Goal: Task Accomplishment & Management: Manage account settings

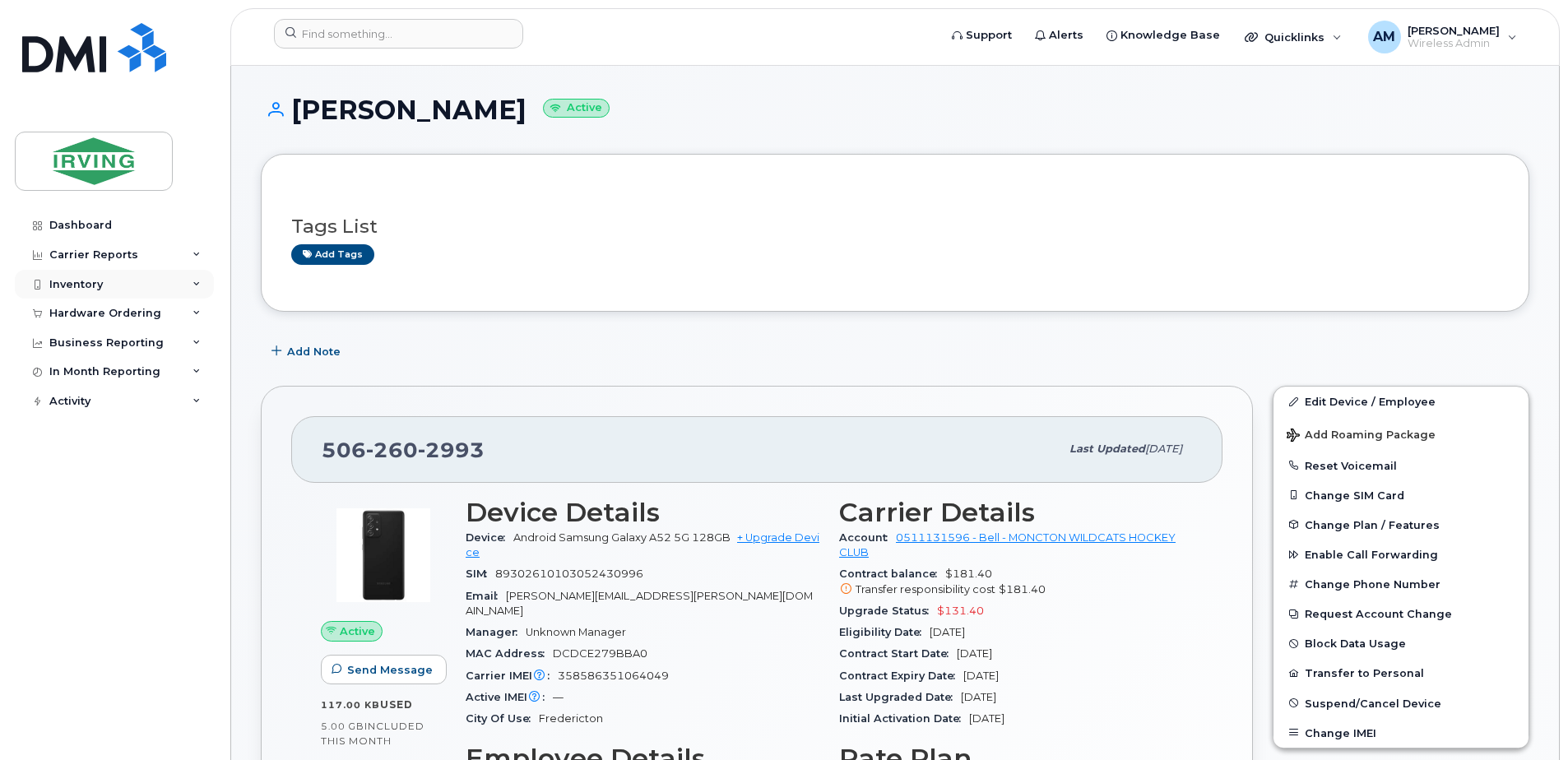
click at [180, 284] on div "Inventory" at bounding box center [115, 285] width 199 height 30
click at [191, 371] on div "In Month Reporting" at bounding box center [115, 372] width 199 height 30
click at [194, 344] on icon at bounding box center [197, 343] width 8 height 8
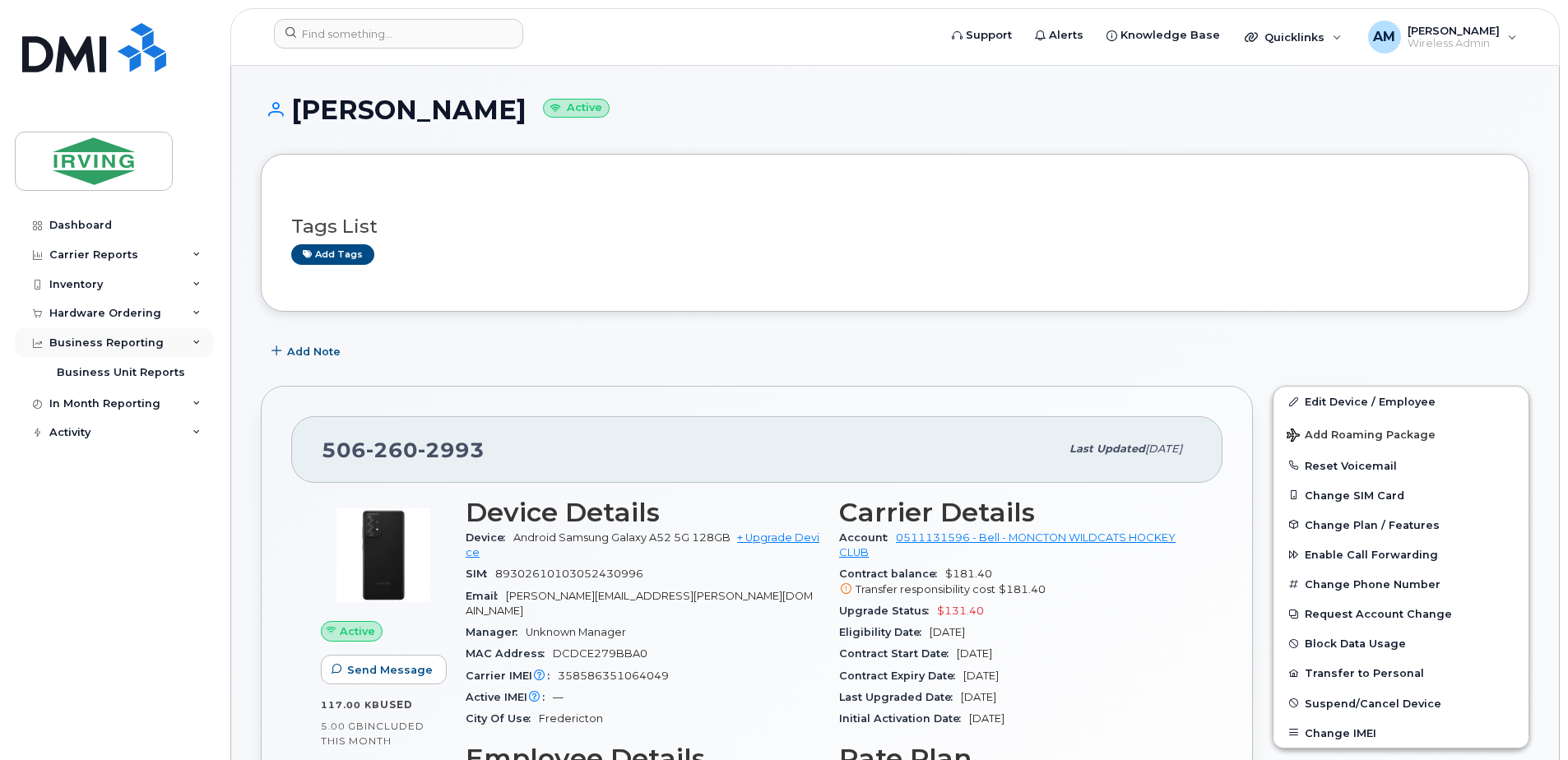
click at [194, 344] on icon at bounding box center [197, 343] width 8 height 8
click at [190, 319] on div "Hardware Ordering" at bounding box center [115, 314] width 199 height 30
click at [194, 289] on div "Inventory" at bounding box center [115, 285] width 199 height 30
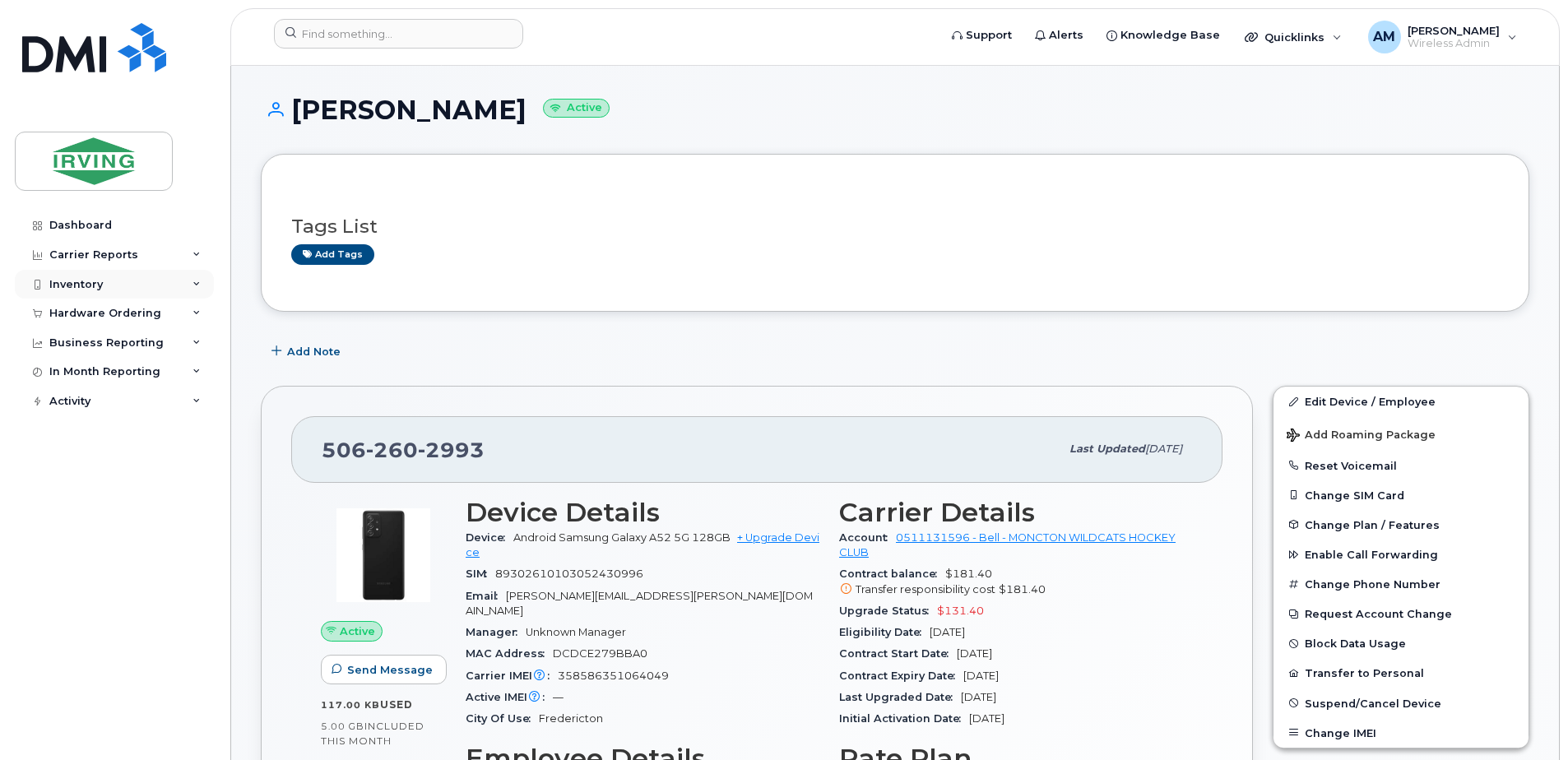
click at [194, 289] on div "Inventory" at bounding box center [115, 285] width 199 height 30
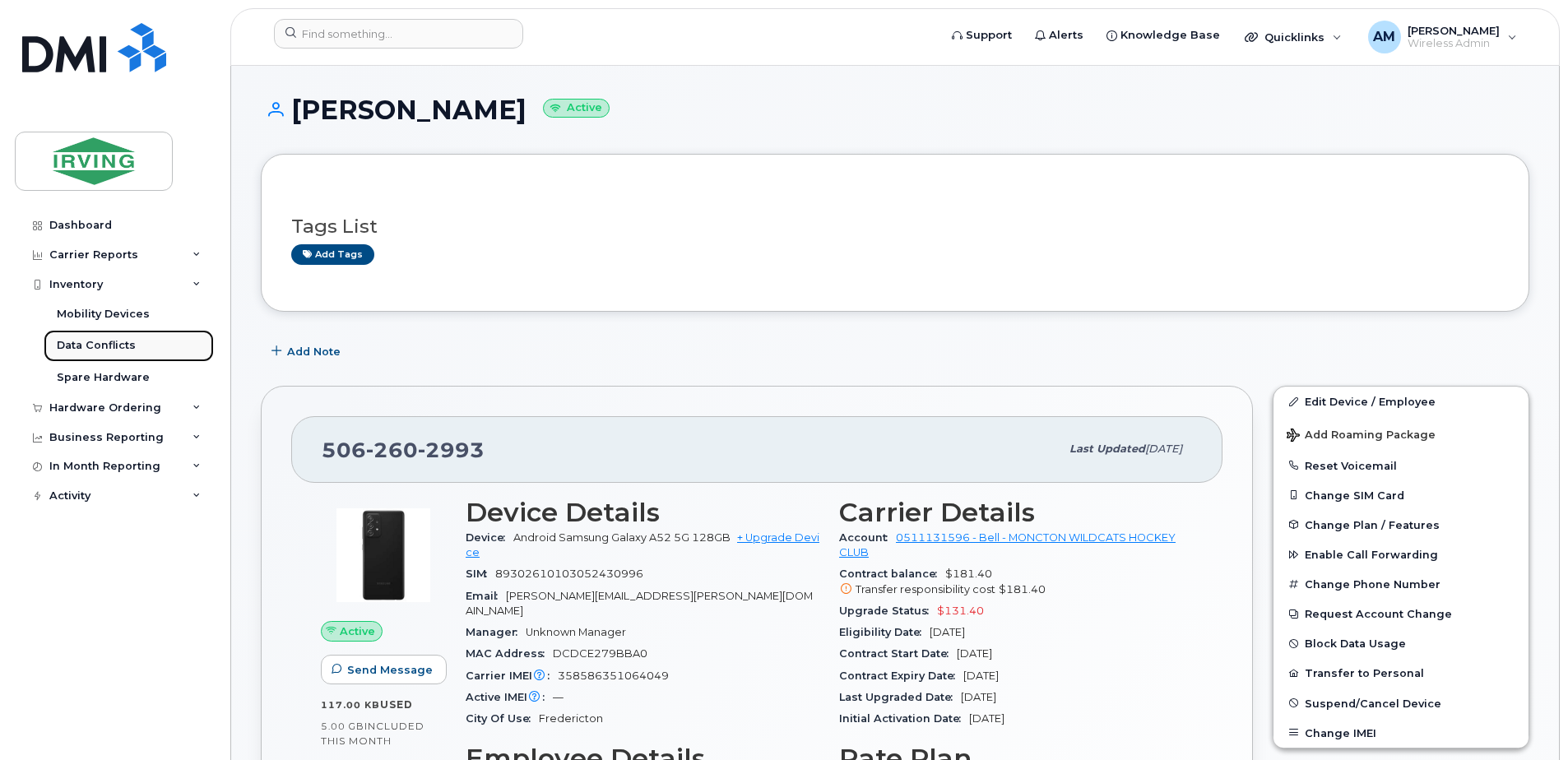
click at [100, 337] on link "Data Conflicts" at bounding box center [128, 346] width 170 height 32
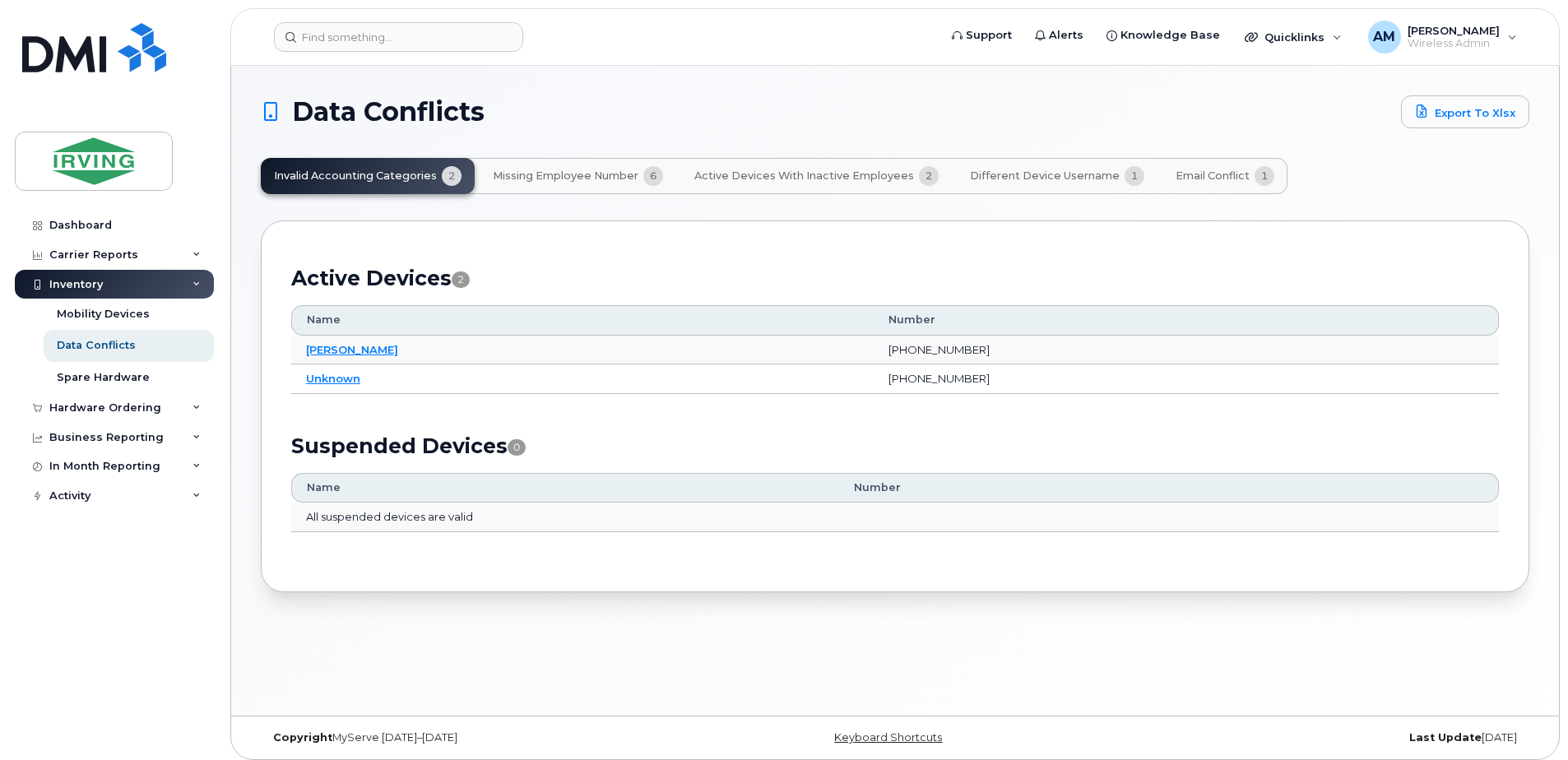
click at [1200, 174] on span "Email Conflict" at bounding box center [1212, 176] width 74 height 13
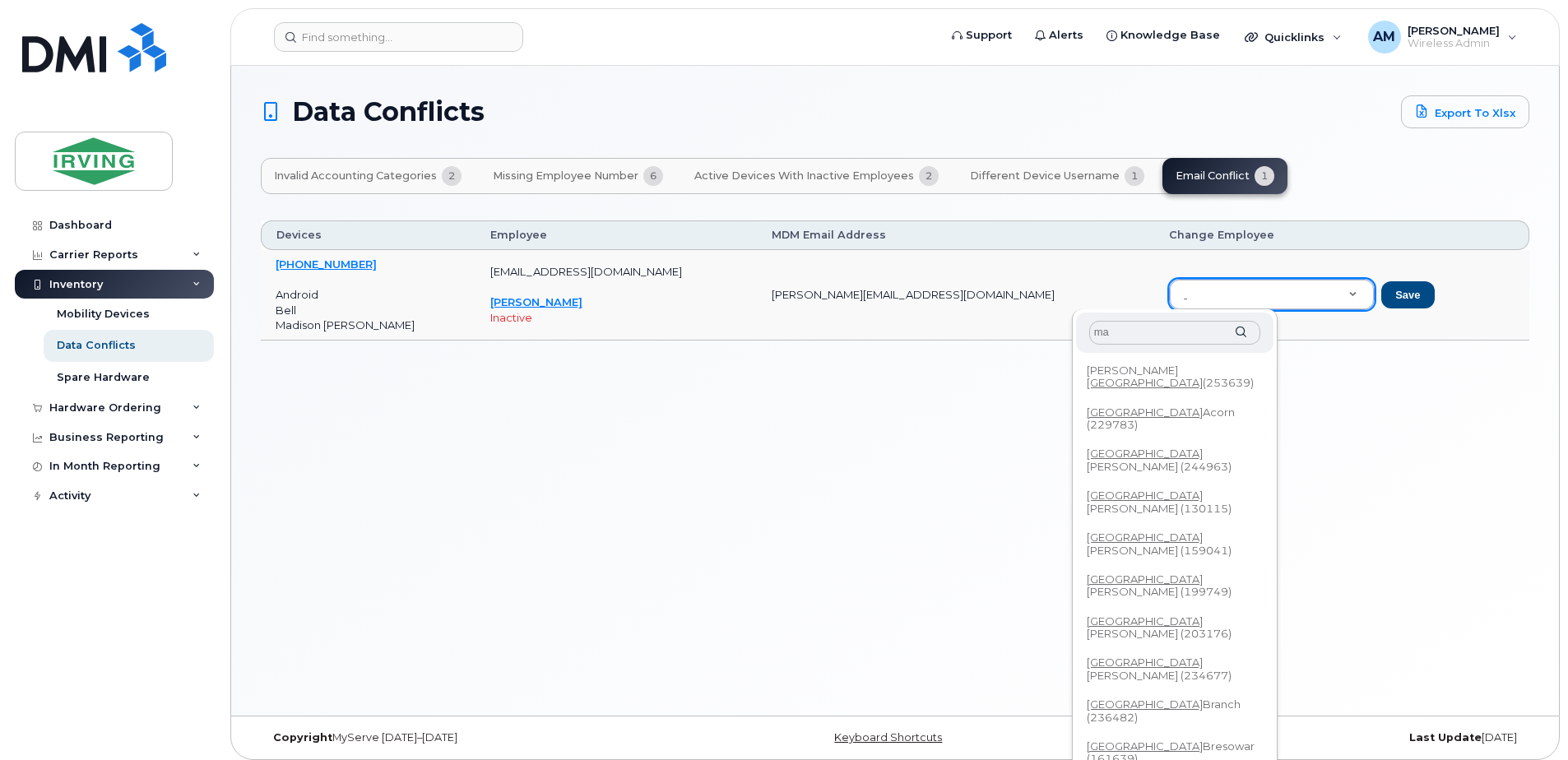
type input "m"
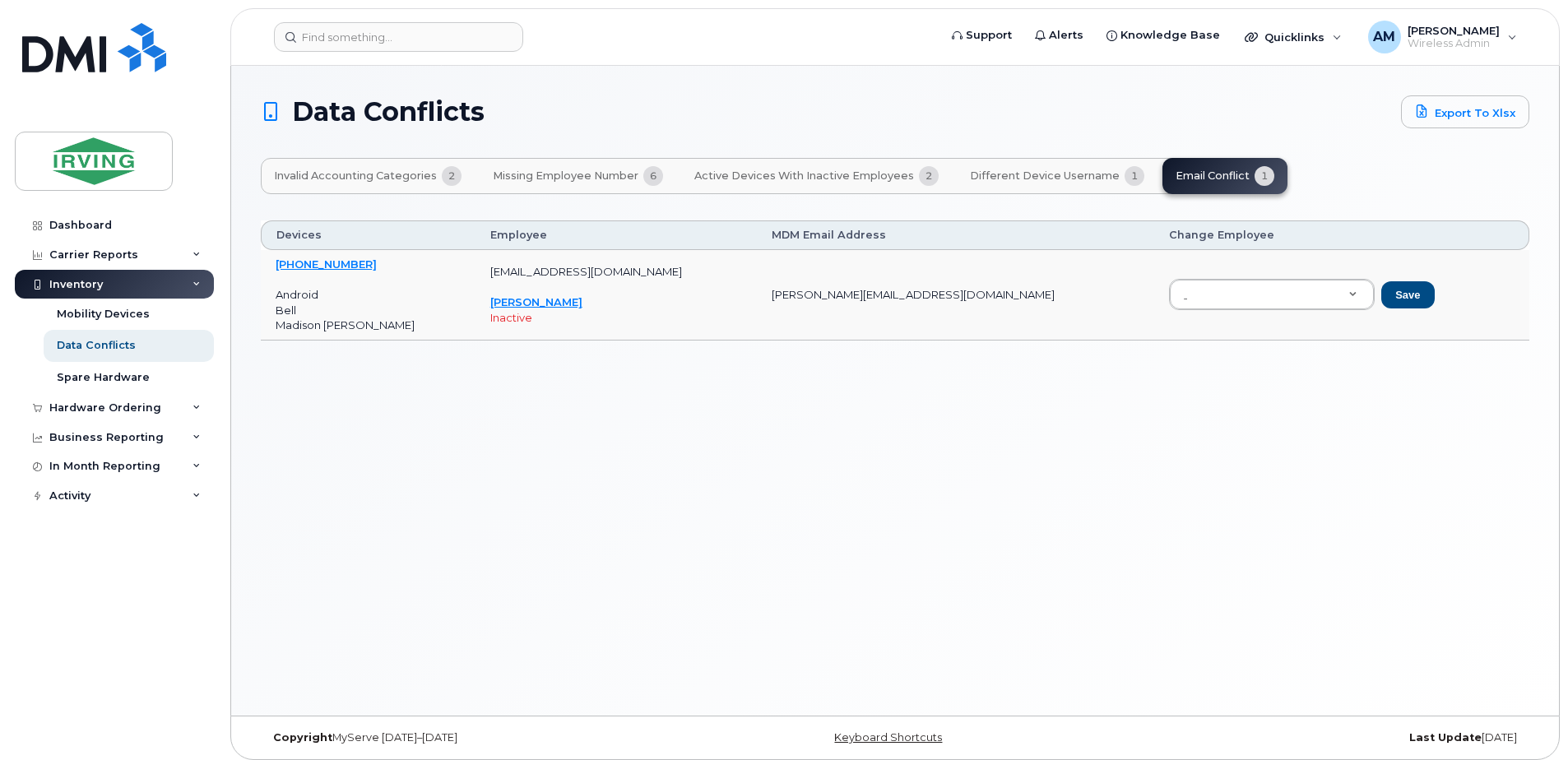
click at [1069, 173] on span "Different Device Username" at bounding box center [1045, 176] width 149 height 13
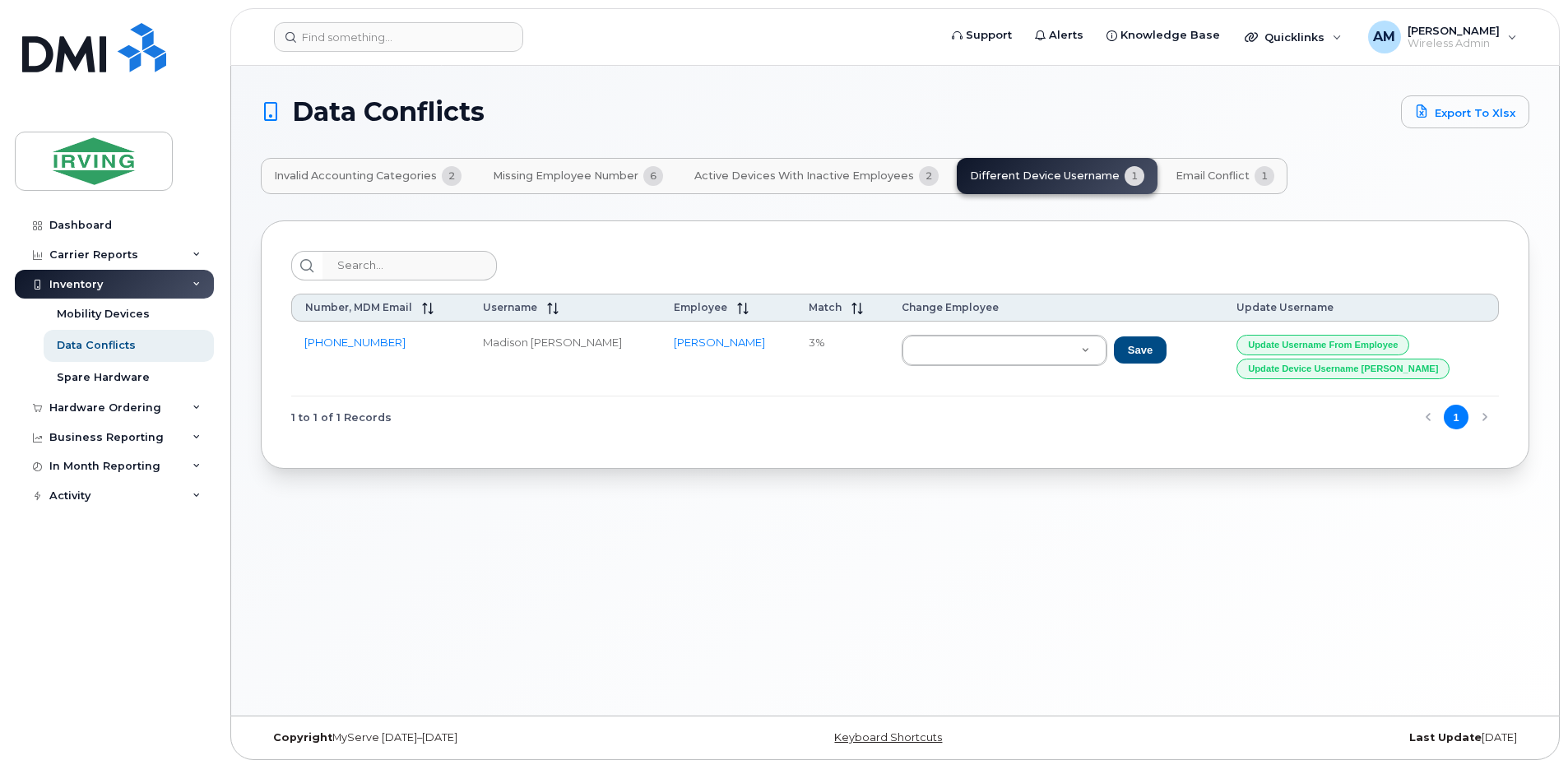
click at [796, 170] on span "Active Devices with Inactive Employees" at bounding box center [804, 176] width 219 height 13
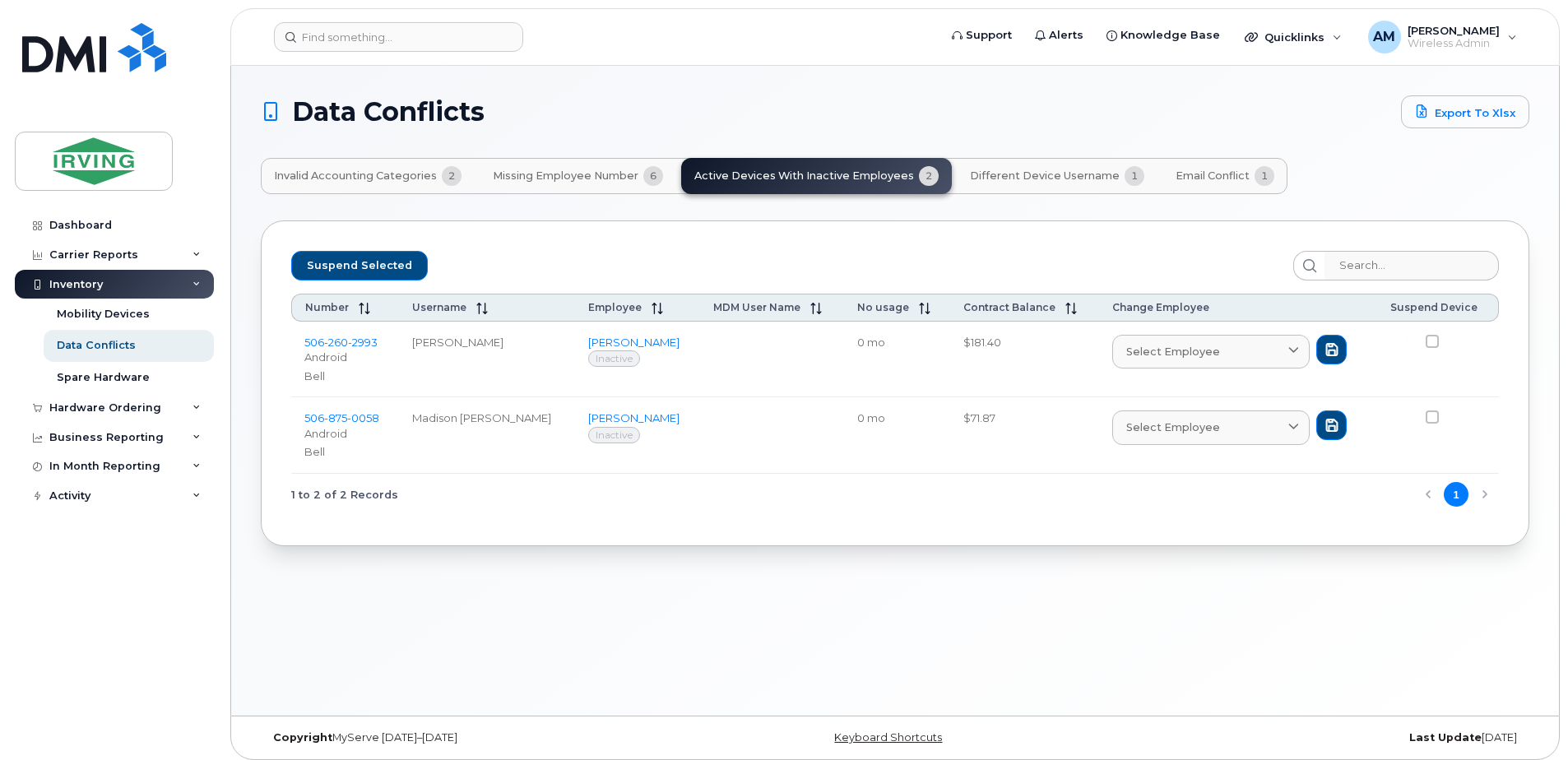
click at [536, 178] on span "Missing Employee Number" at bounding box center [565, 176] width 145 height 13
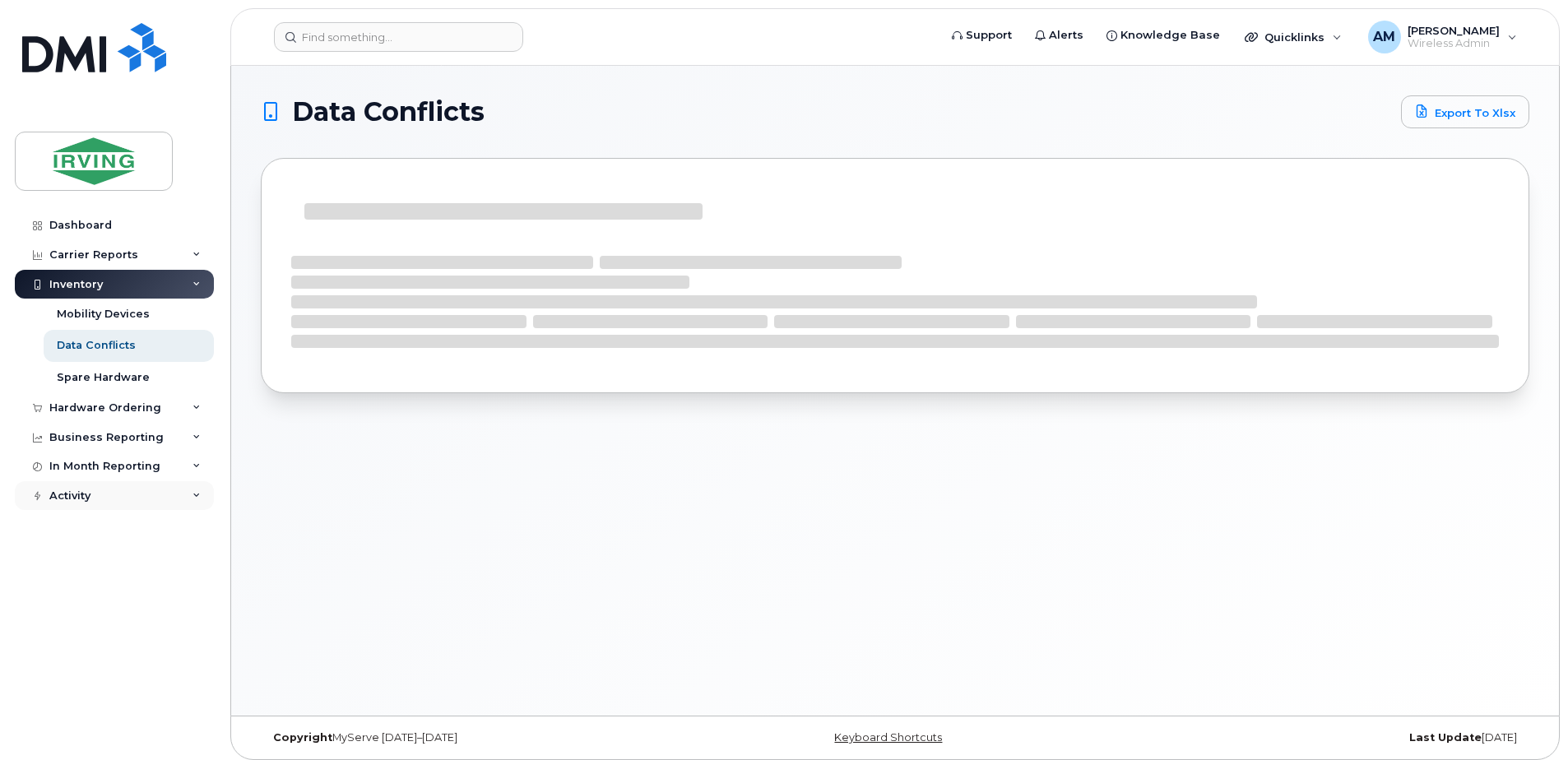
click at [189, 500] on div "Activity" at bounding box center [115, 496] width 199 height 30
click at [197, 468] on icon at bounding box center [197, 467] width 8 height 8
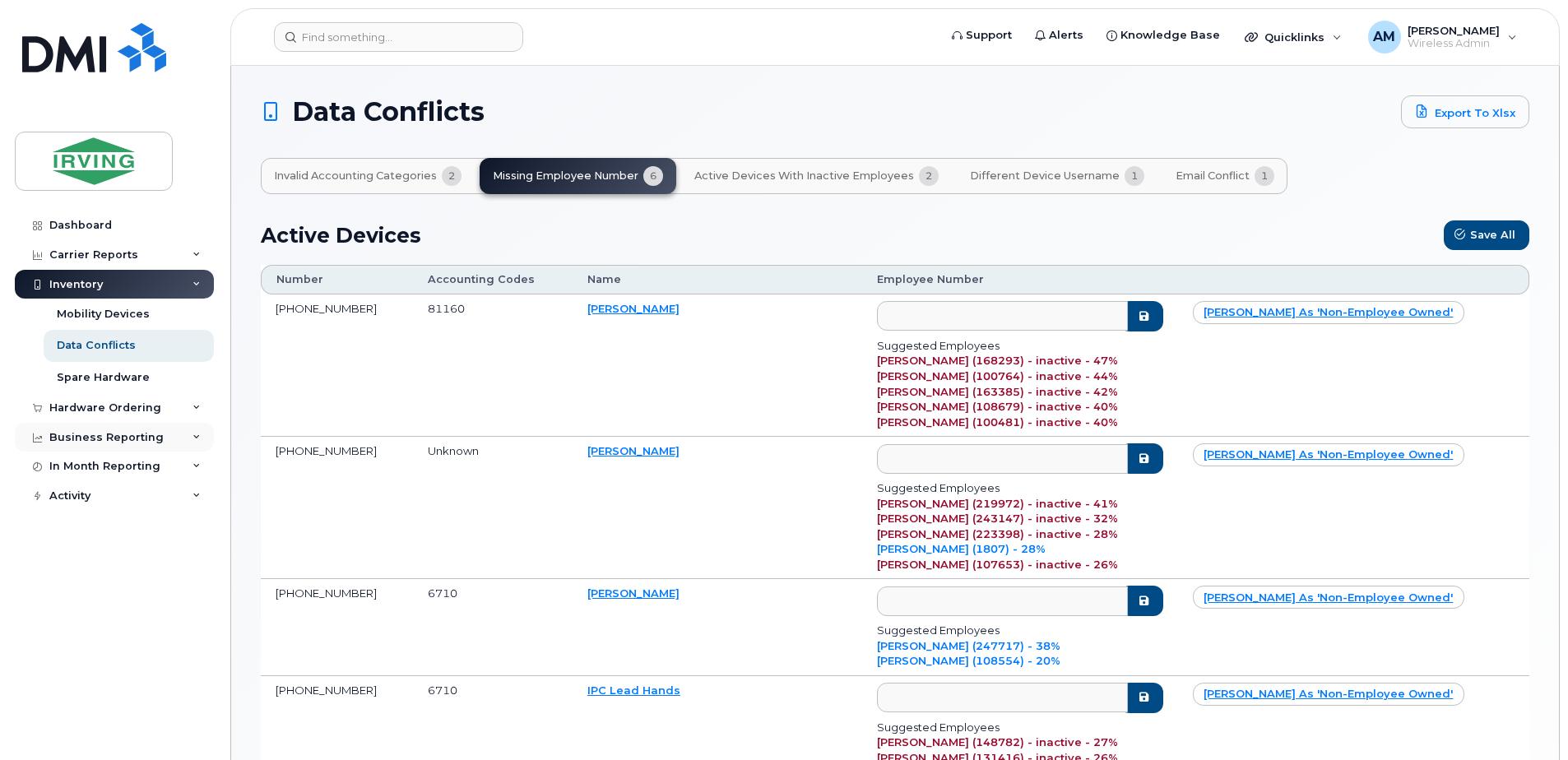
click at [200, 443] on div "Business Reporting" at bounding box center [115, 438] width 199 height 30
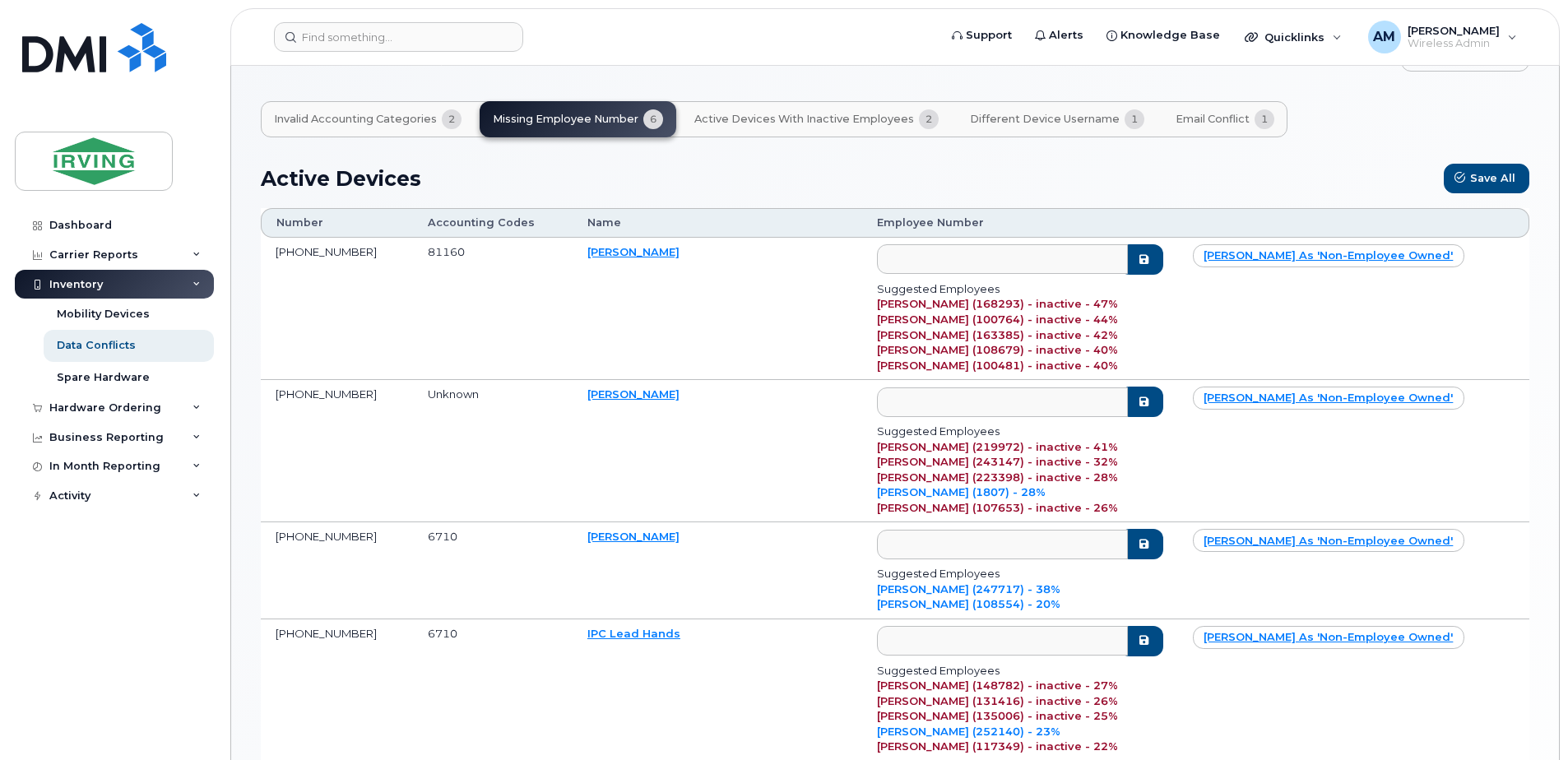
scroll to position [82, 0]
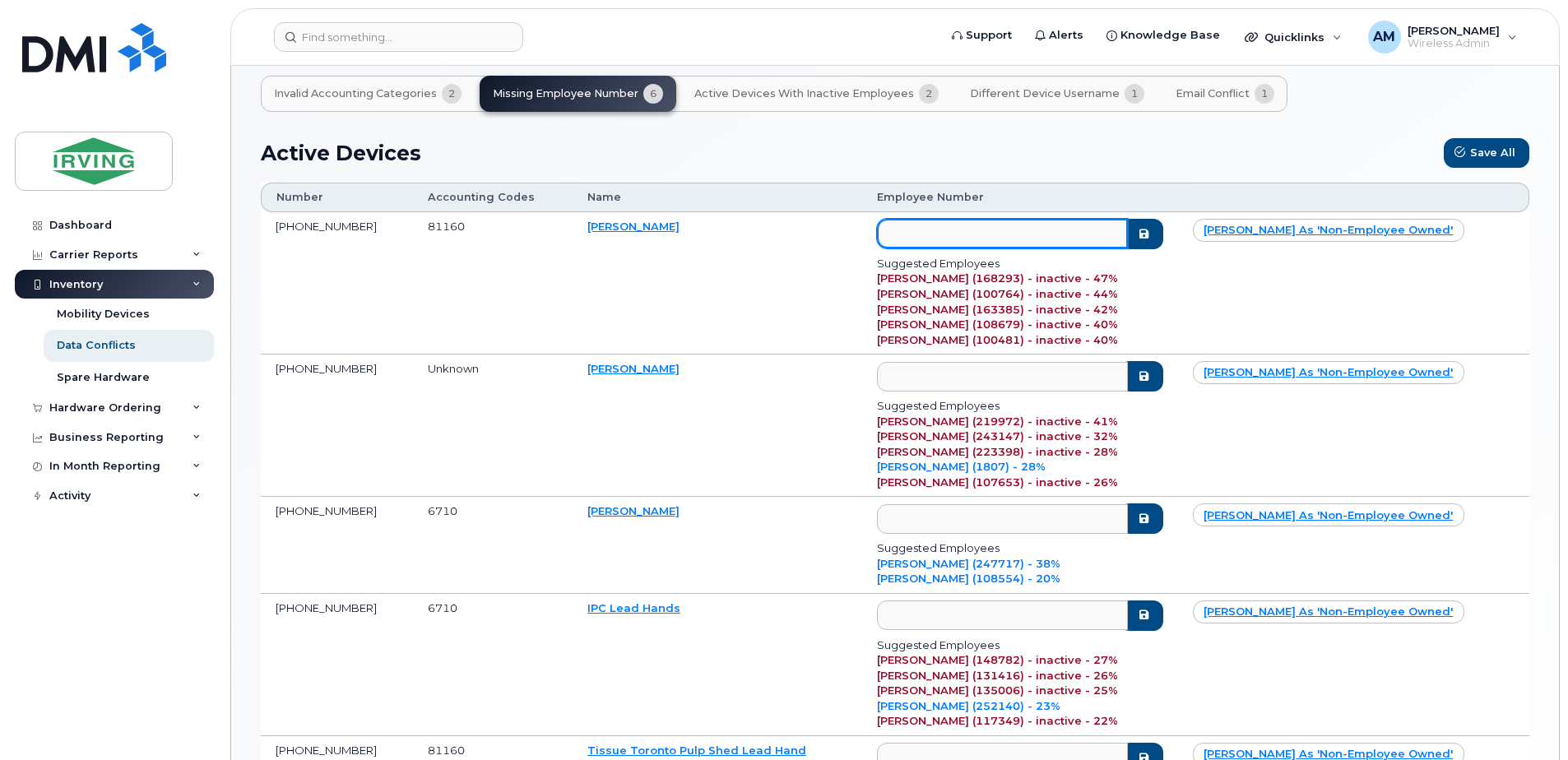
click at [961, 233] on input "text" at bounding box center [1002, 233] width 251 height 30
type input "j"
type input "g"
click at [752, 177] on div "Active Devices Save All Number Accounting Codes Name Employee Number 506-349-82…" at bounding box center [894, 517] width 1268 height 760
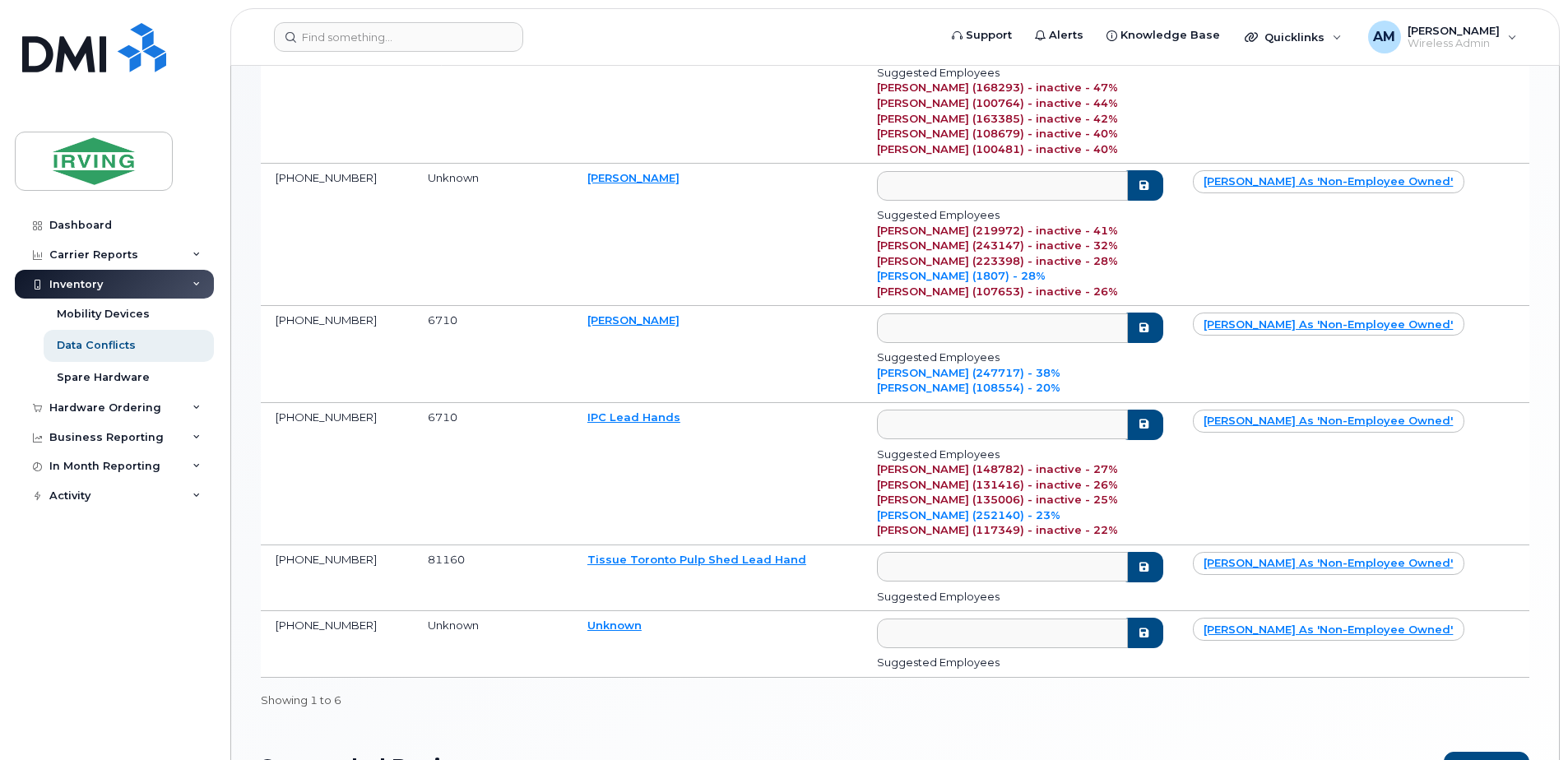
scroll to position [247, 0]
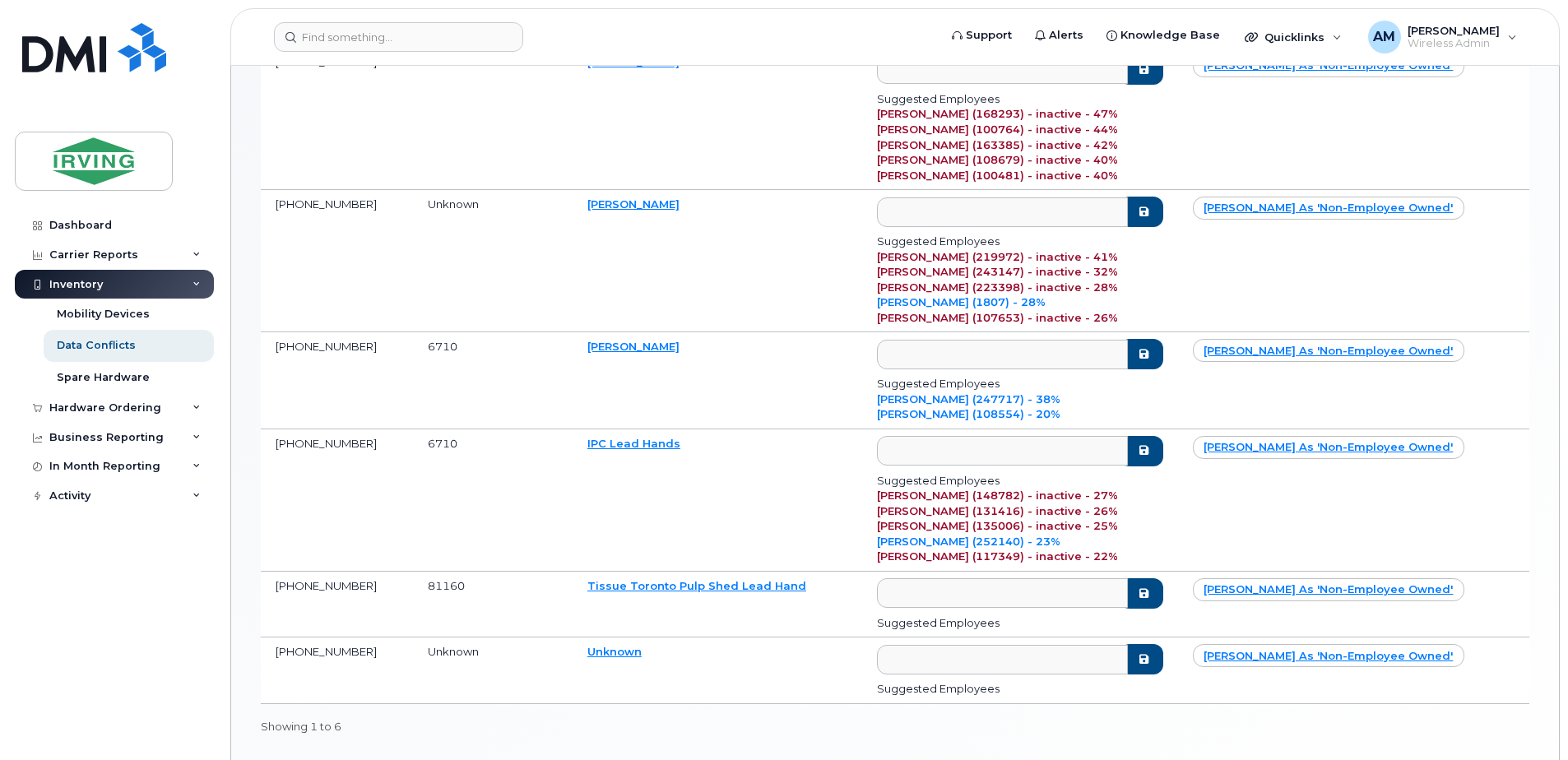
click at [780, 243] on td "[PERSON_NAME]" at bounding box center [717, 261] width 290 height 142
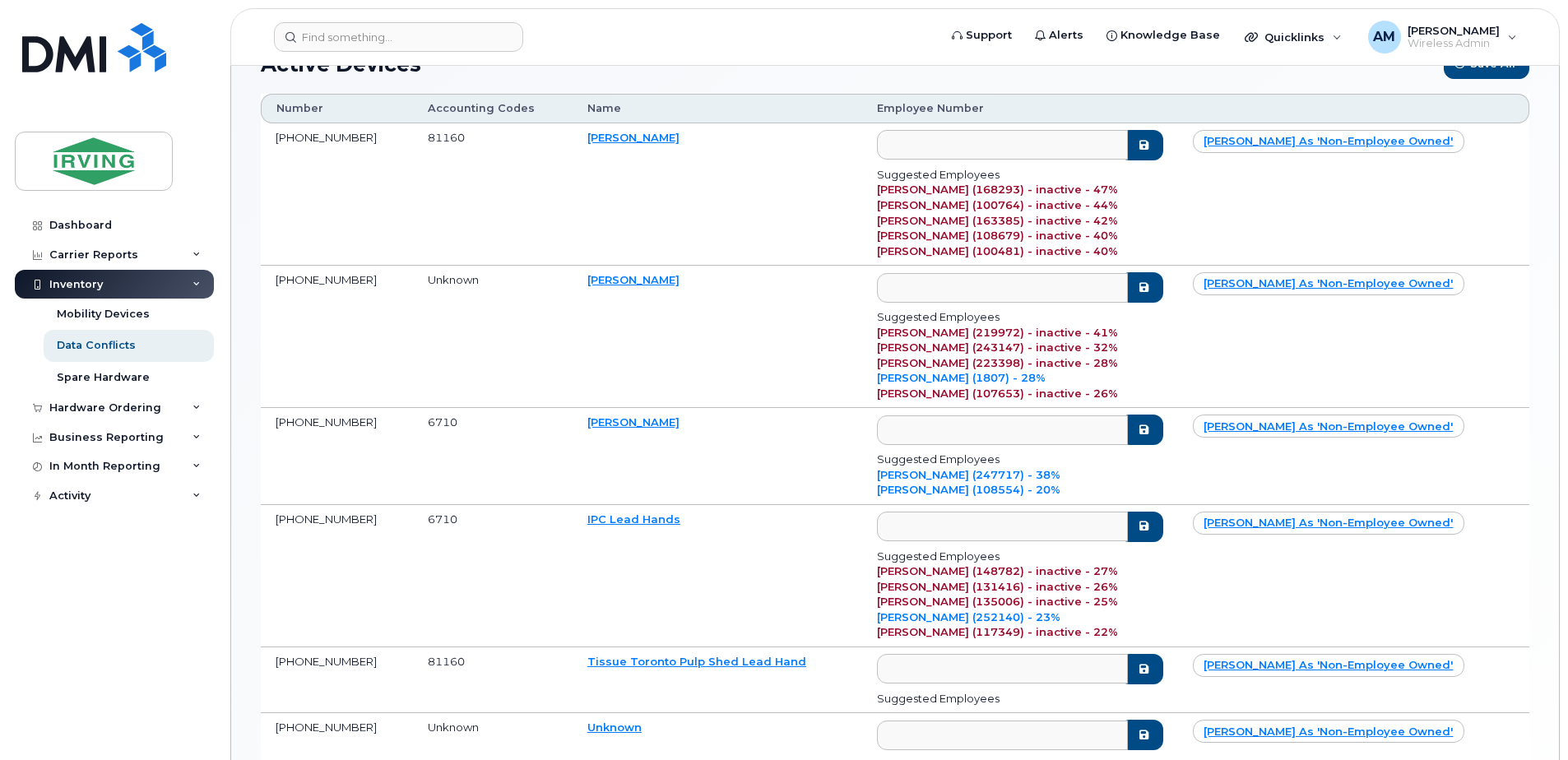
scroll to position [329, 0]
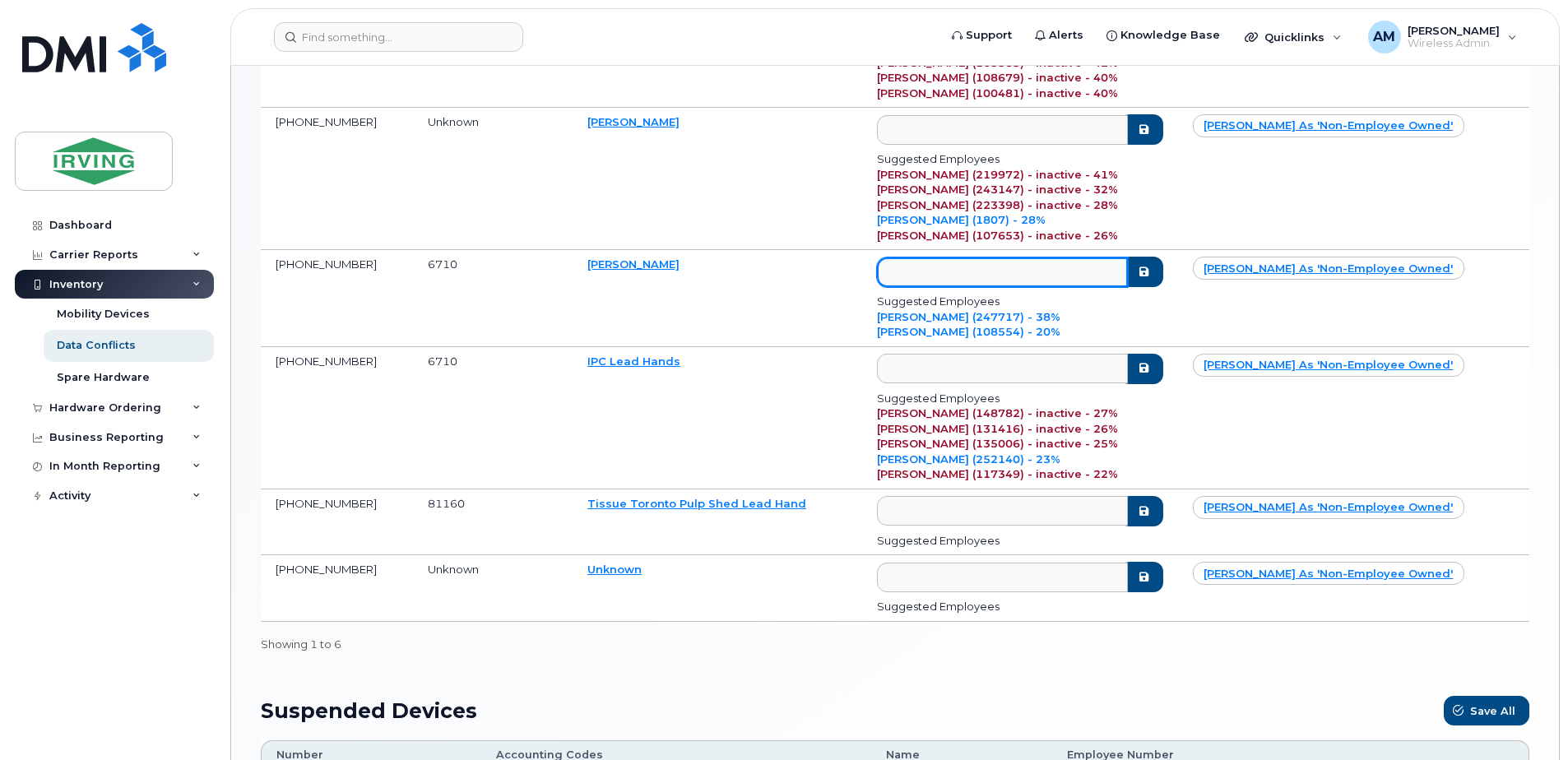
click at [914, 275] on input "text" at bounding box center [1002, 272] width 251 height 30
paste input "(A247717)"
click at [1074, 280] on input "A247717" at bounding box center [1002, 272] width 251 height 30
type input "A247717"
click at [1162, 276] on button "submit" at bounding box center [1140, 272] width 42 height 31
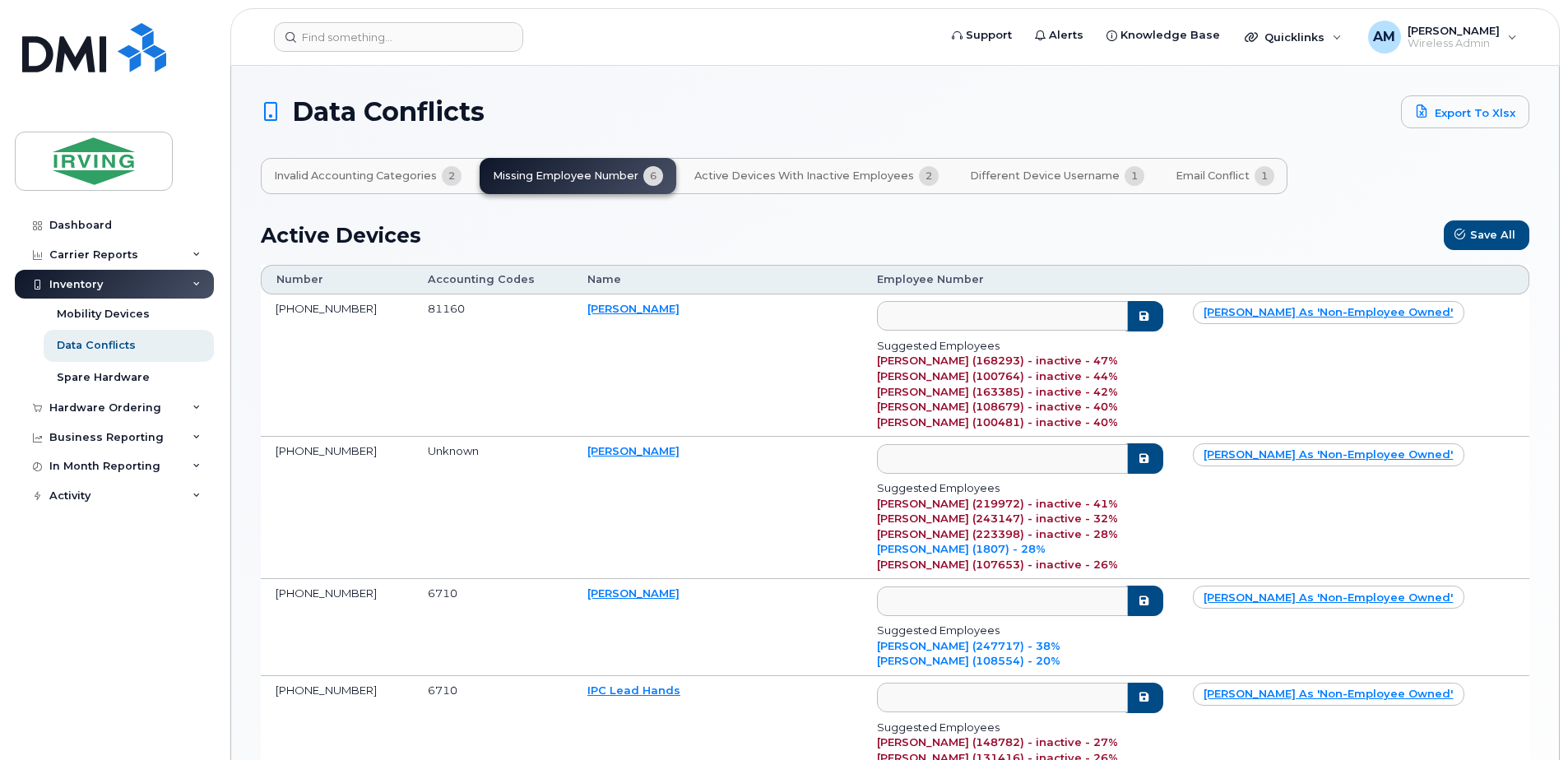
click at [905, 233] on div "Active Devices Save All" at bounding box center [894, 235] width 1268 height 30
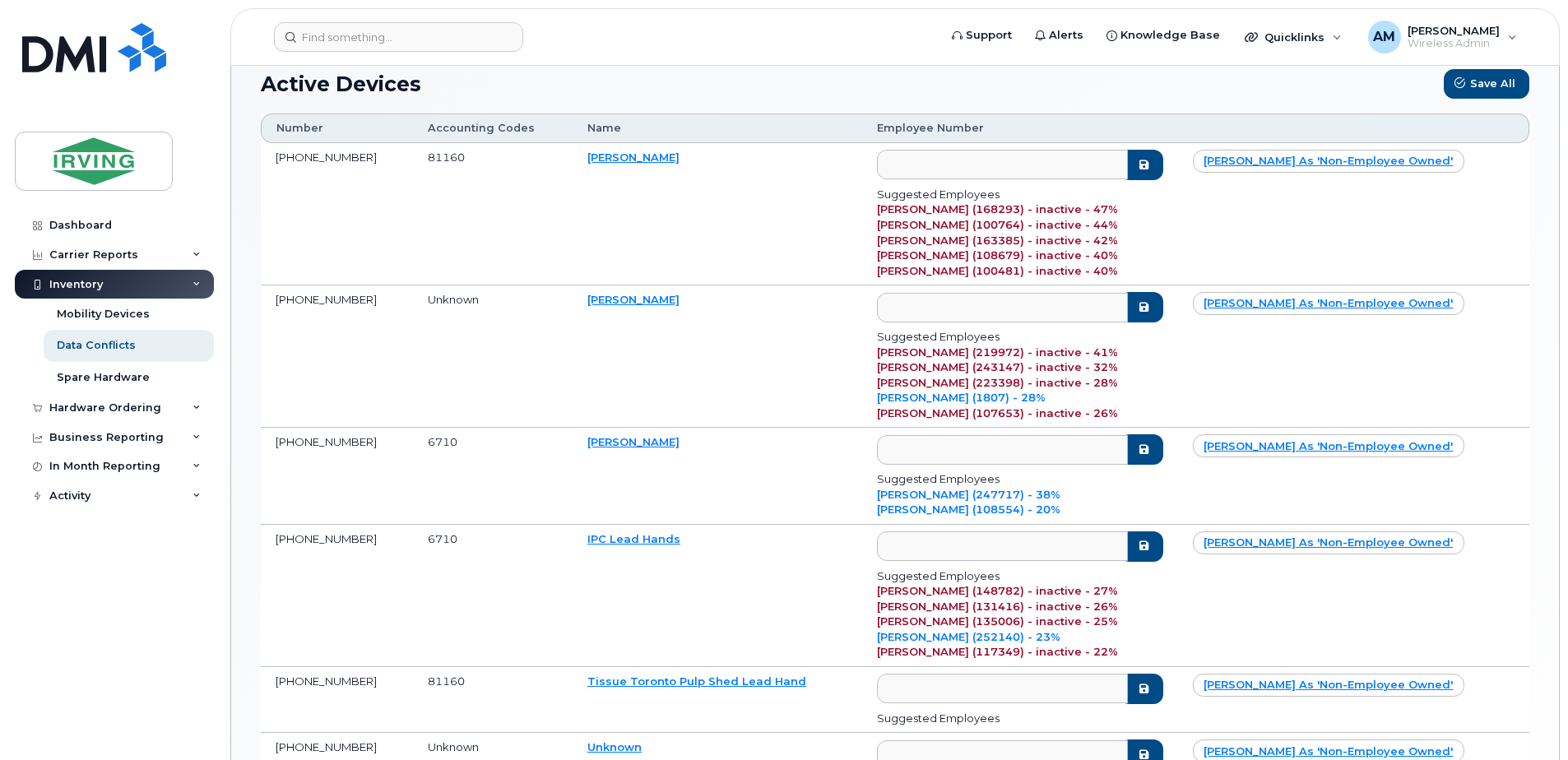
scroll to position [164, 0]
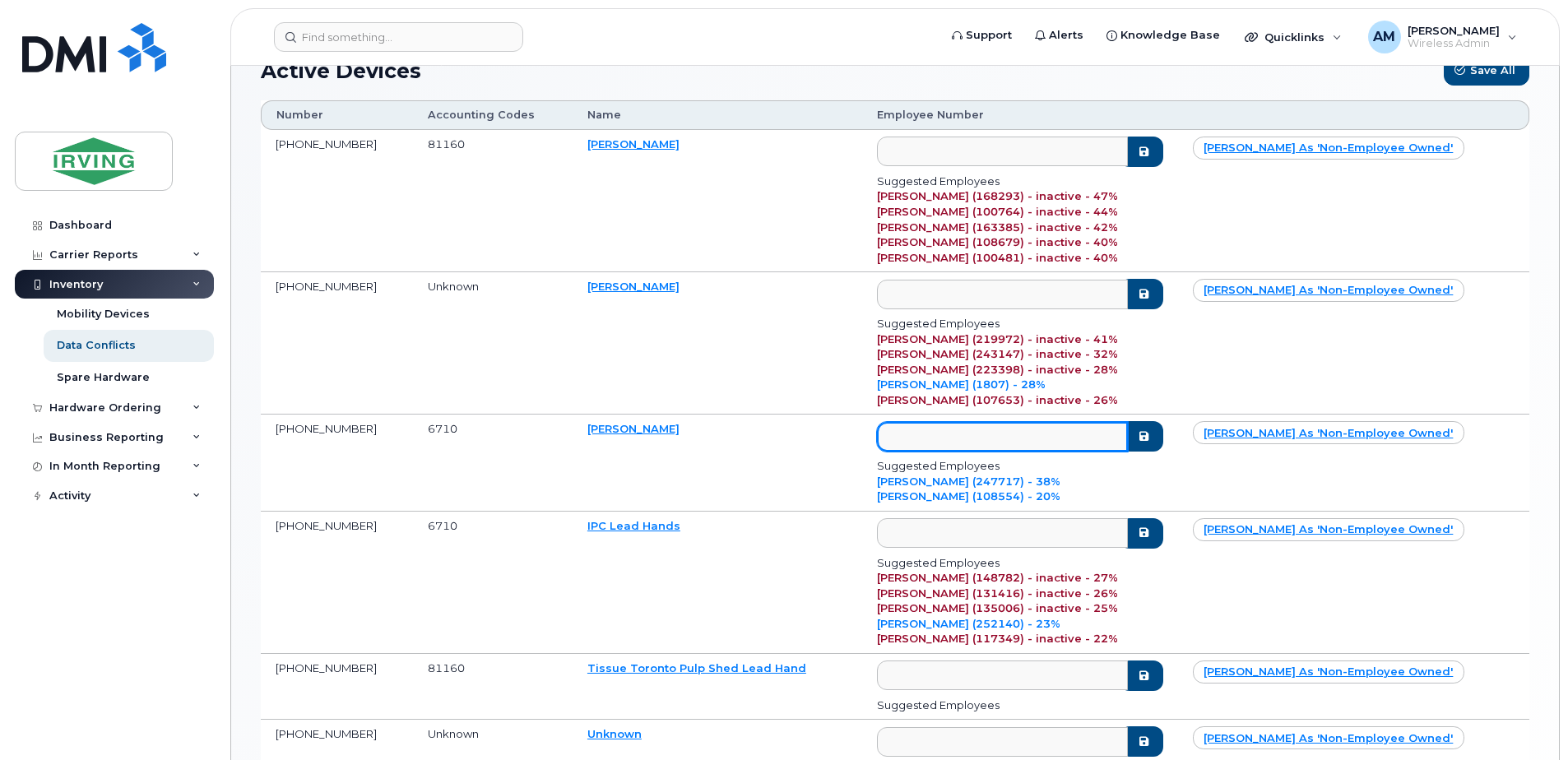
click at [919, 431] on input "text" at bounding box center [1002, 437] width 251 height 30
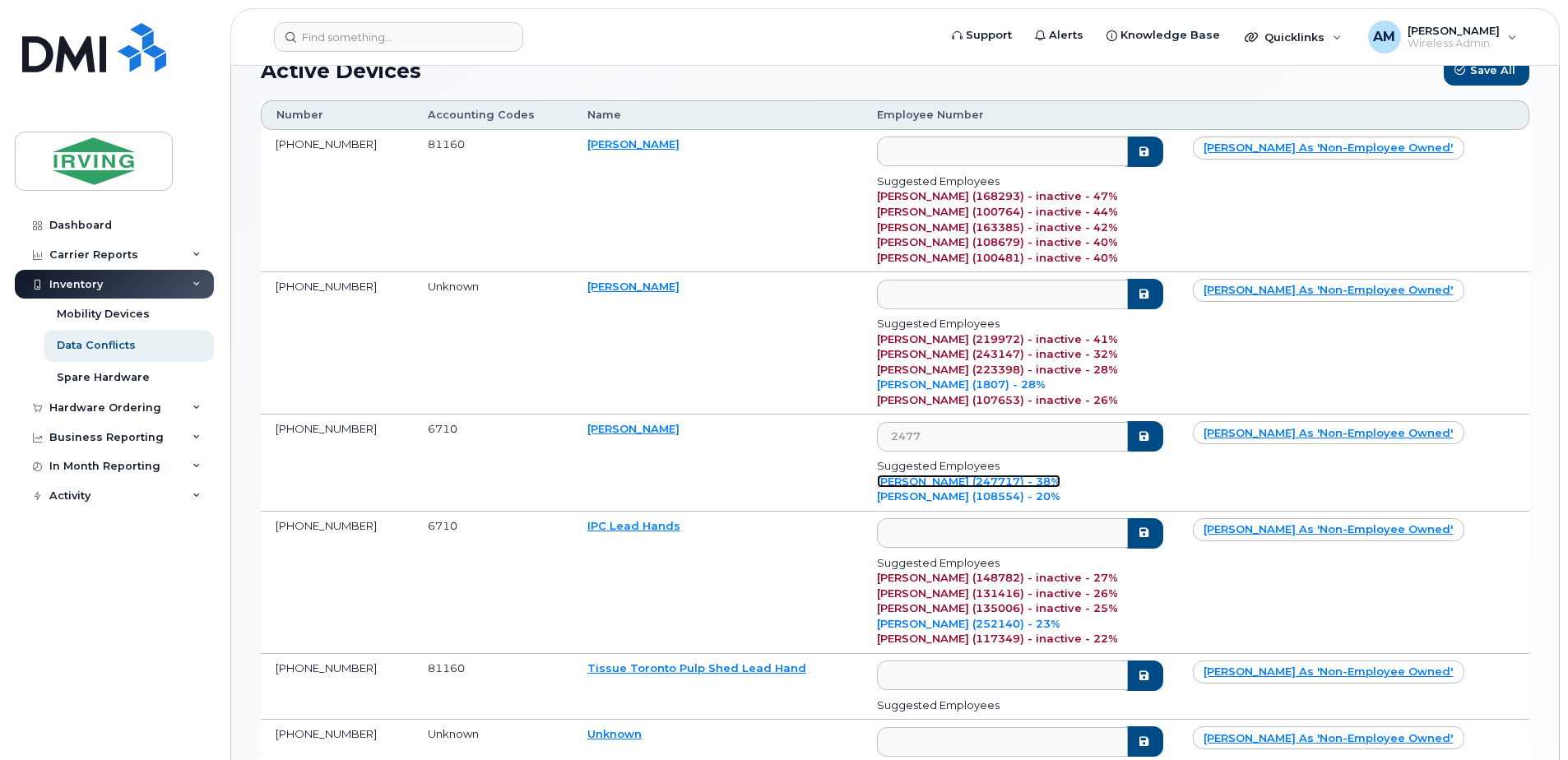
click at [1024, 483] on link "Bibi-Zeina Perye (247717) - 38%" at bounding box center [968, 481] width 184 height 13
type input "247717"
click at [1178, 439] on td "247717 Suggested Employees Bibi-Zeina Perye (247717) - 38% Tina Pearce (108554)…" at bounding box center [1020, 463] width 316 height 96
drag, startPoint x: 1212, startPoint y: 441, endPoint x: 460, endPoint y: 62, distance: 842.1
click at [471, 80] on div "Active Devices Save All Number Accounting Codes Name Employee Number 506-349-82…" at bounding box center [894, 435] width 1268 height 760
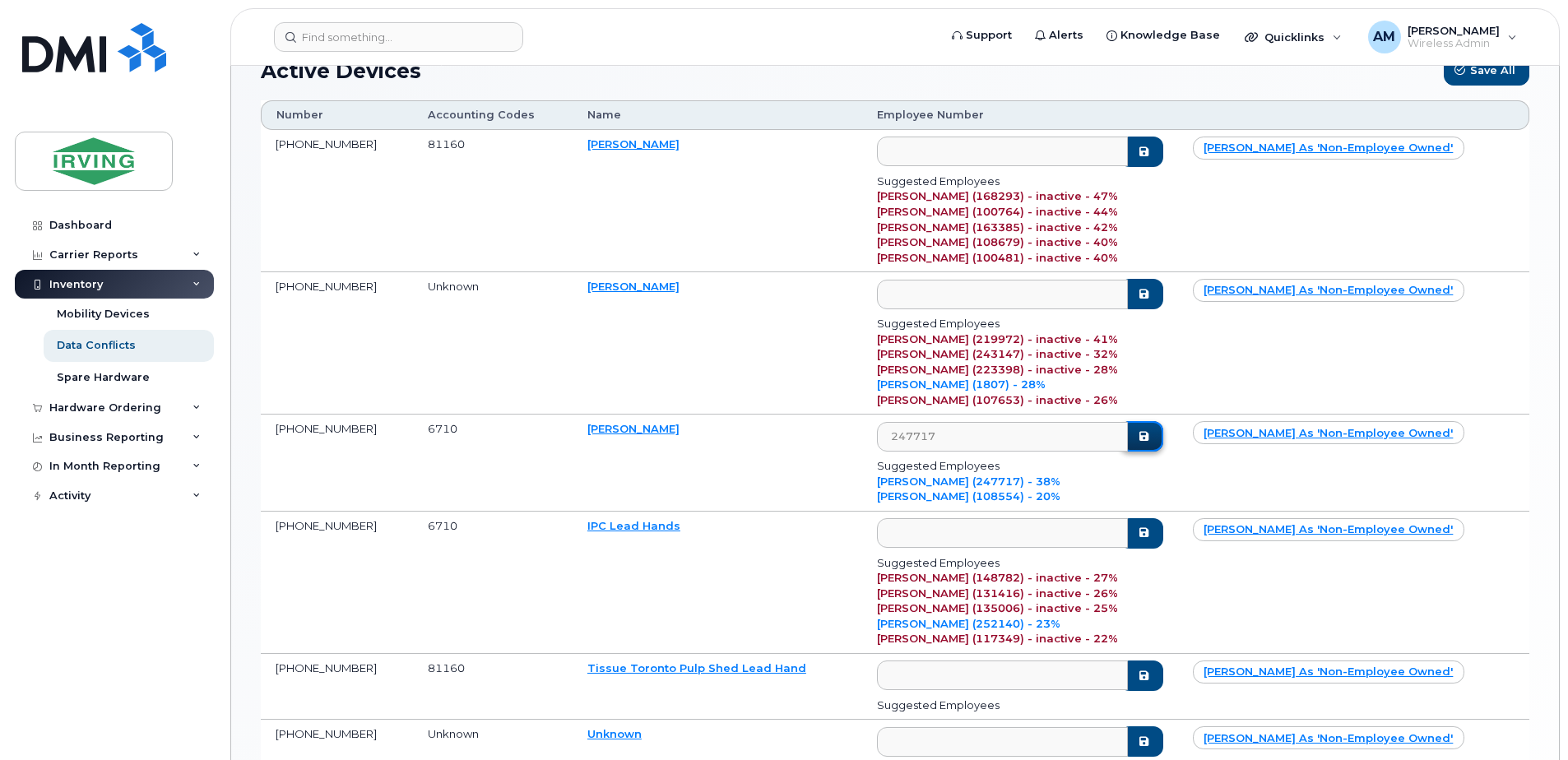
click at [1162, 448] on button "submit" at bounding box center [1140, 436] width 42 height 31
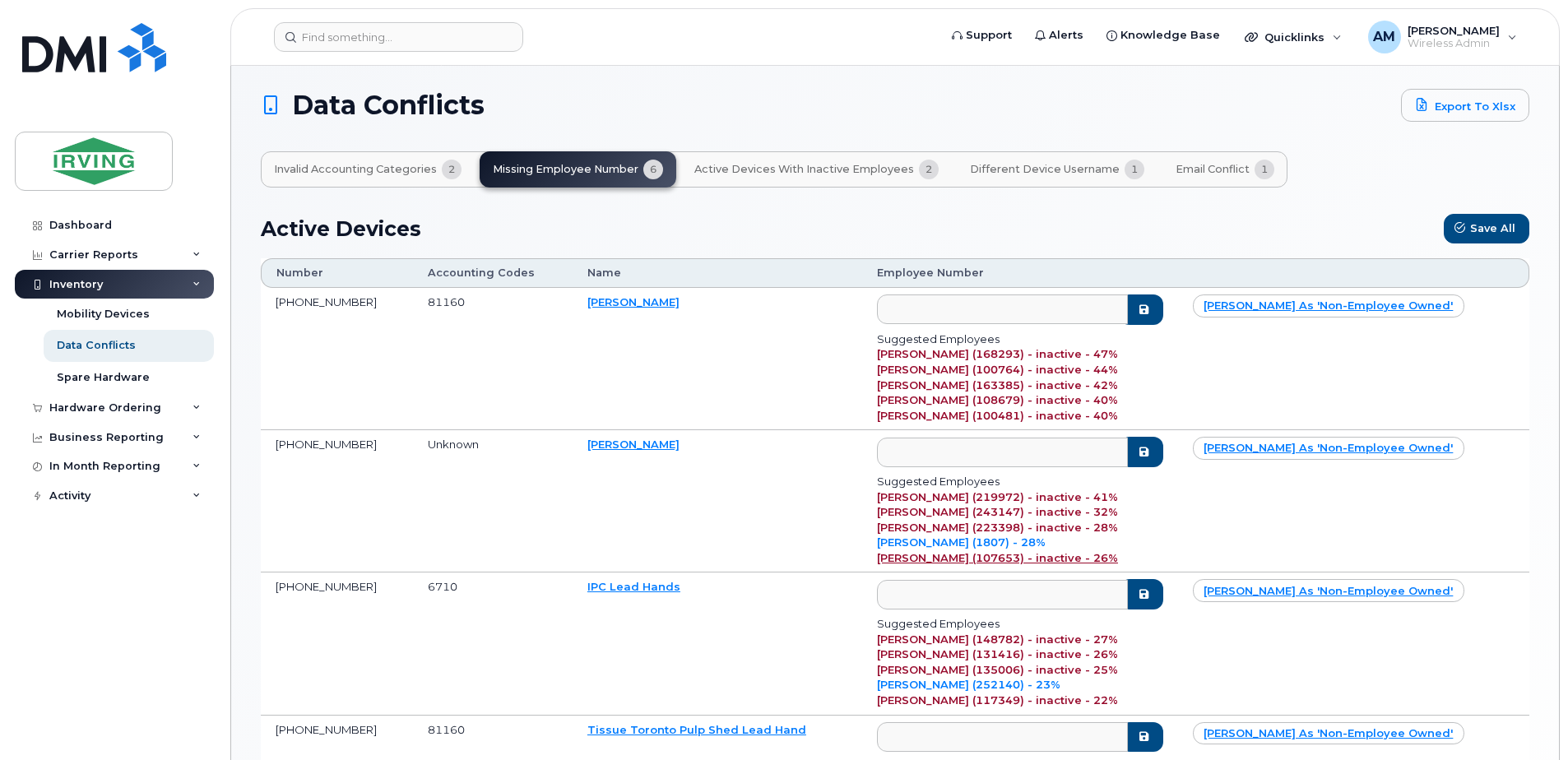
scroll to position [0, 0]
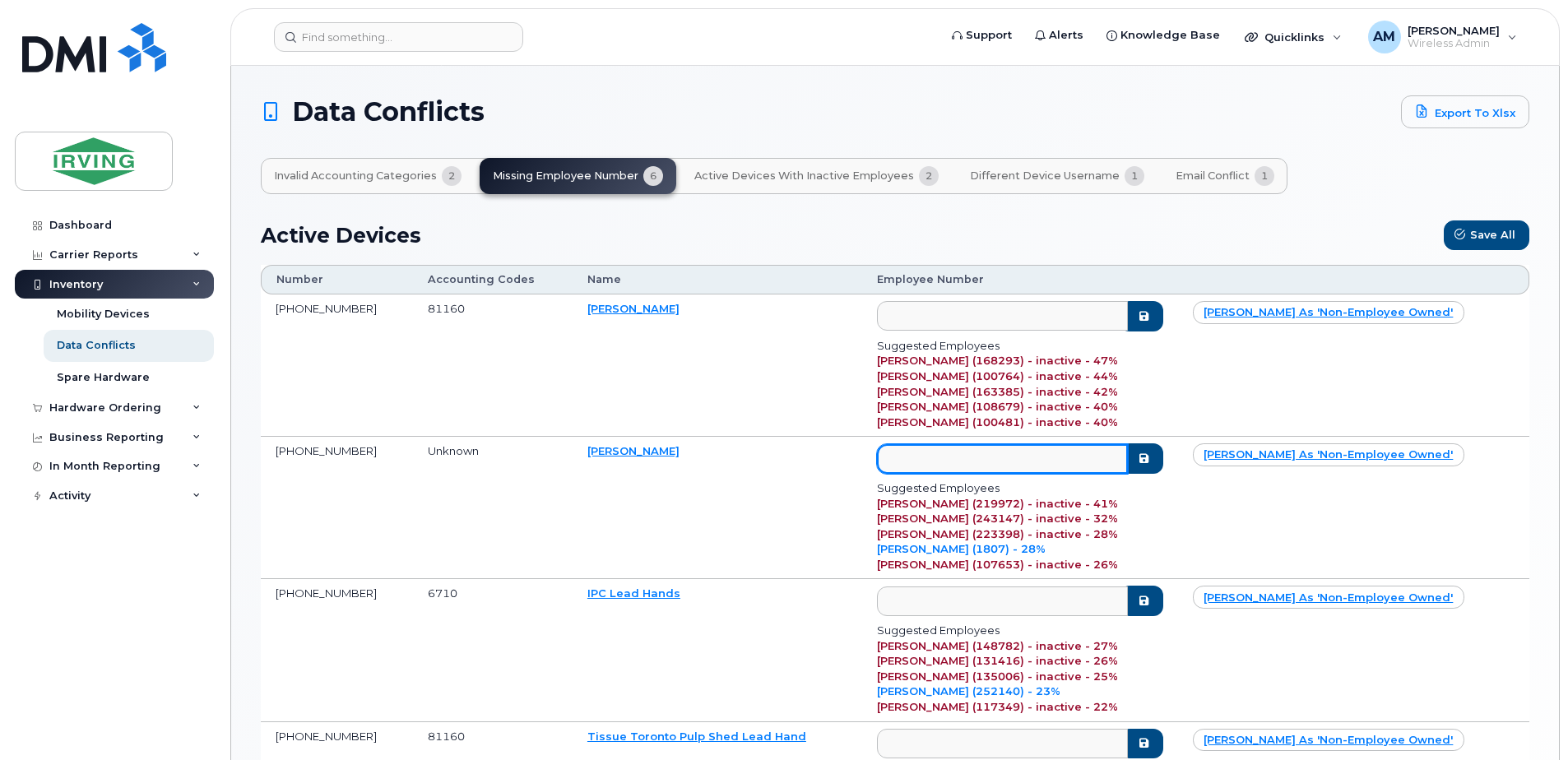
click at [934, 460] on input "text" at bounding box center [1002, 459] width 251 height 30
type input "p"
type input "c-prama"
drag, startPoint x: 990, startPoint y: 456, endPoint x: 534, endPoint y: 464, distance: 456.1
click at [534, 464] on tr "437-429-8862 Unknown Priya Ramakrishnan c-prama Suggested Employees Preethi Rad…" at bounding box center [894, 507] width 1268 height 142
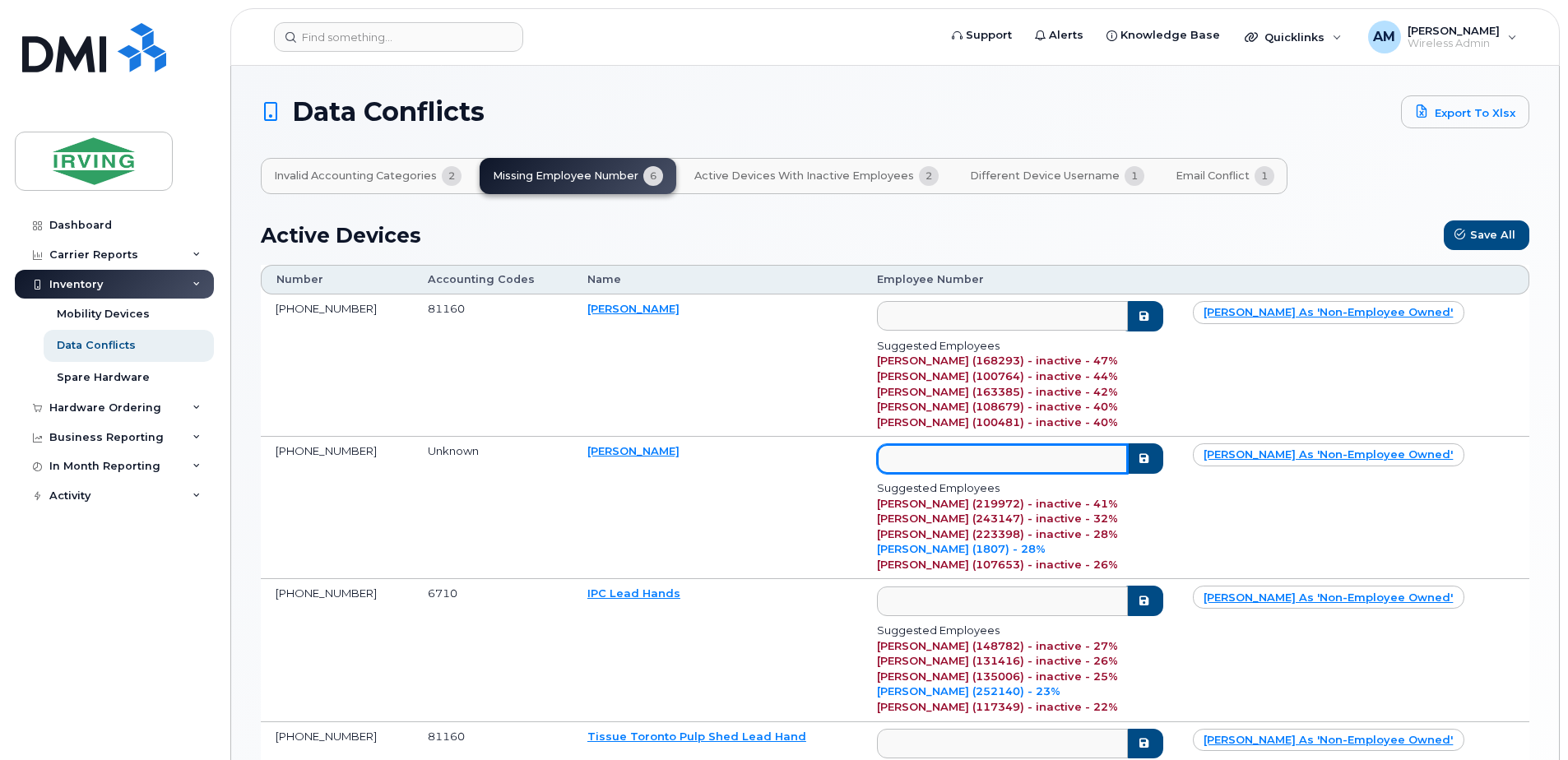
type input "m"
type input "a"
type input "r"
click at [948, 465] on input "text" at bounding box center [1002, 459] width 251 height 30
paste input "c-pramak"
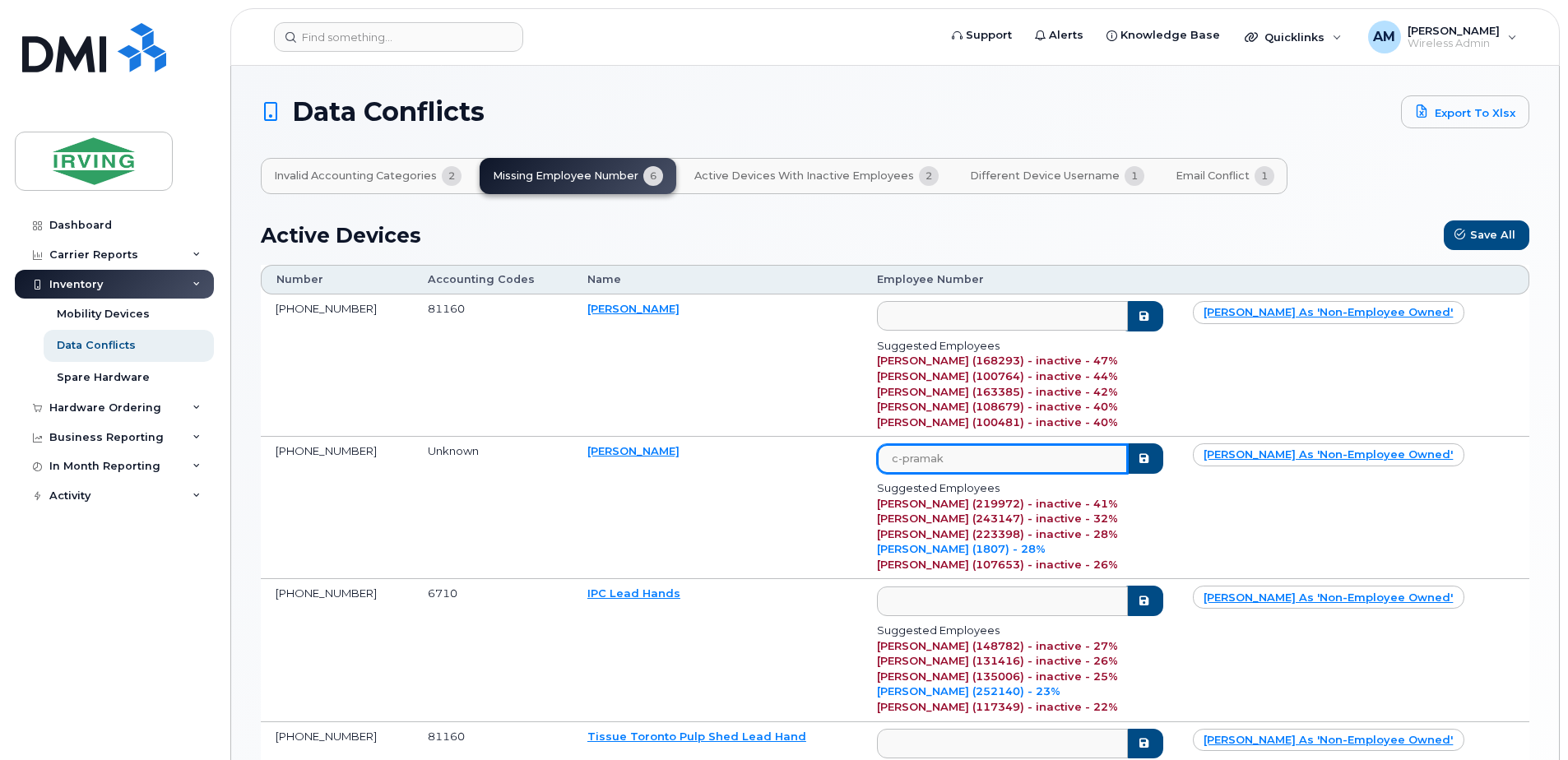
type input "c-pramak"
click at [1383, 534] on td "Mark as 'non-employee owned'" at bounding box center [1353, 507] width 351 height 142
click at [1162, 462] on button "submit" at bounding box center [1140, 458] width 42 height 31
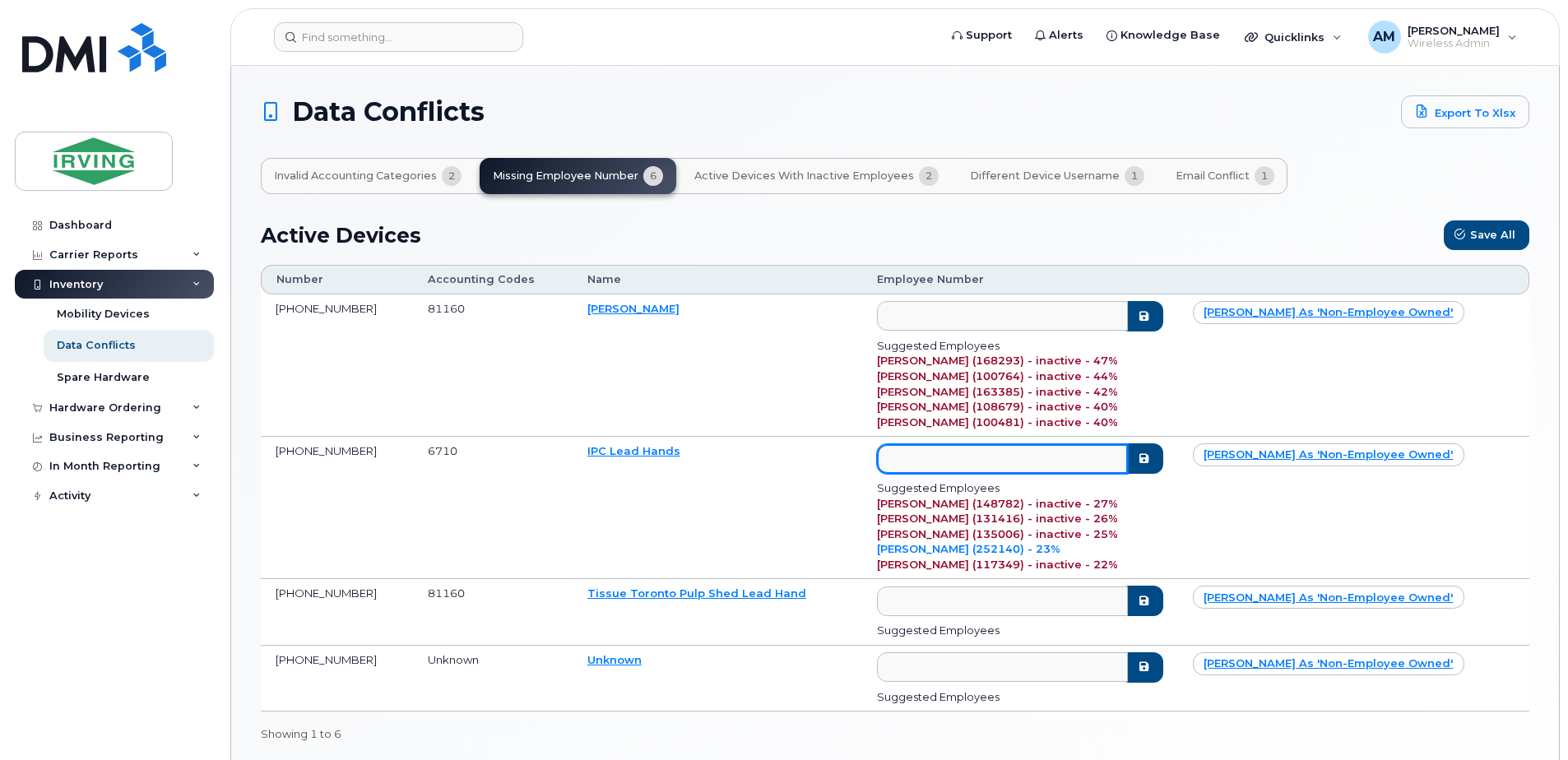
click at [1085, 459] on input "text" at bounding box center [1002, 459] width 251 height 30
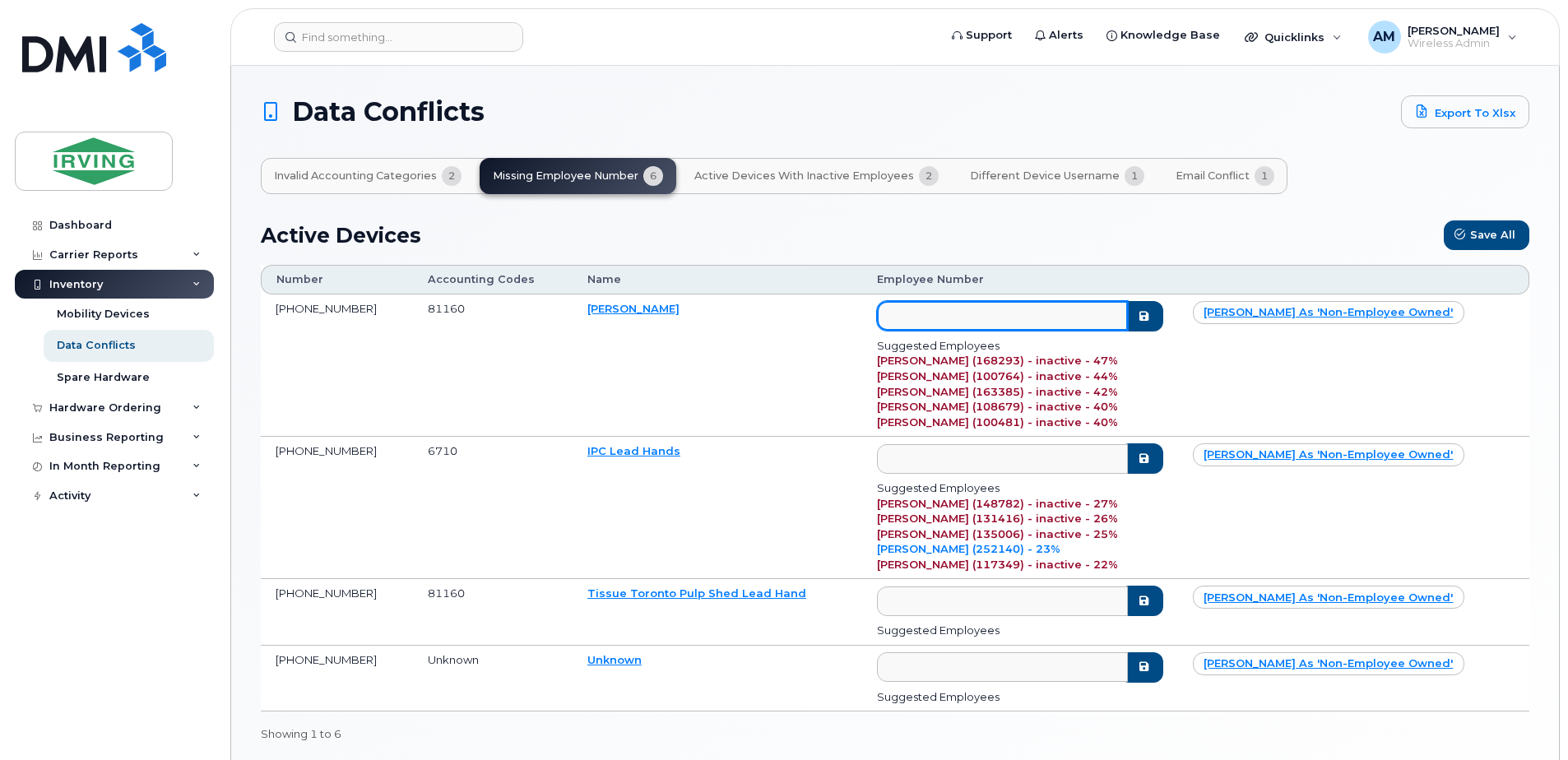
click at [1000, 322] on input "text" at bounding box center [1002, 316] width 251 height 30
paste input "255661"
type input "255661"
click at [1150, 320] on icon "submit" at bounding box center [1144, 316] width 13 height 11
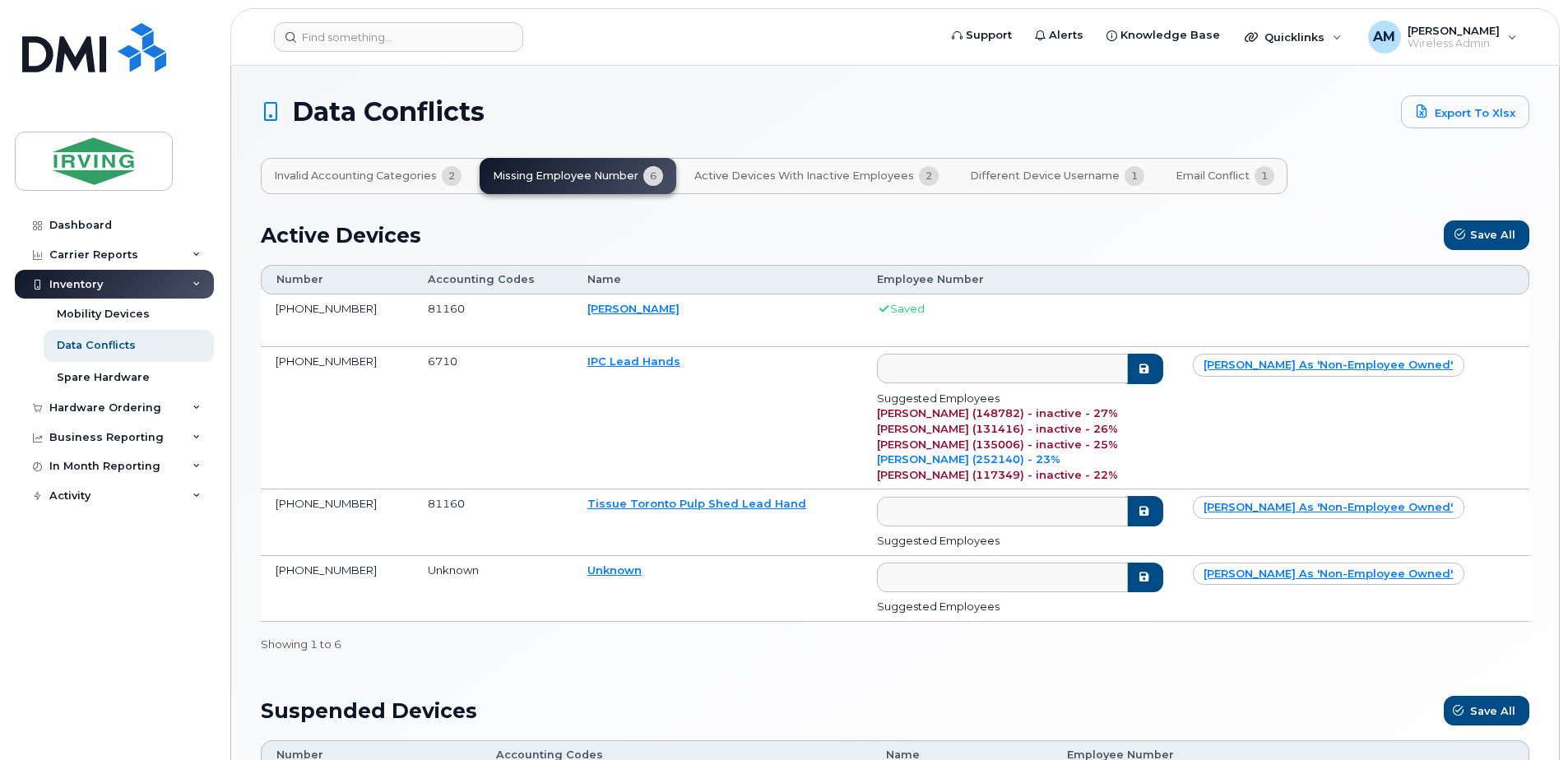
click at [726, 241] on div "Active Devices Save All" at bounding box center [894, 235] width 1268 height 30
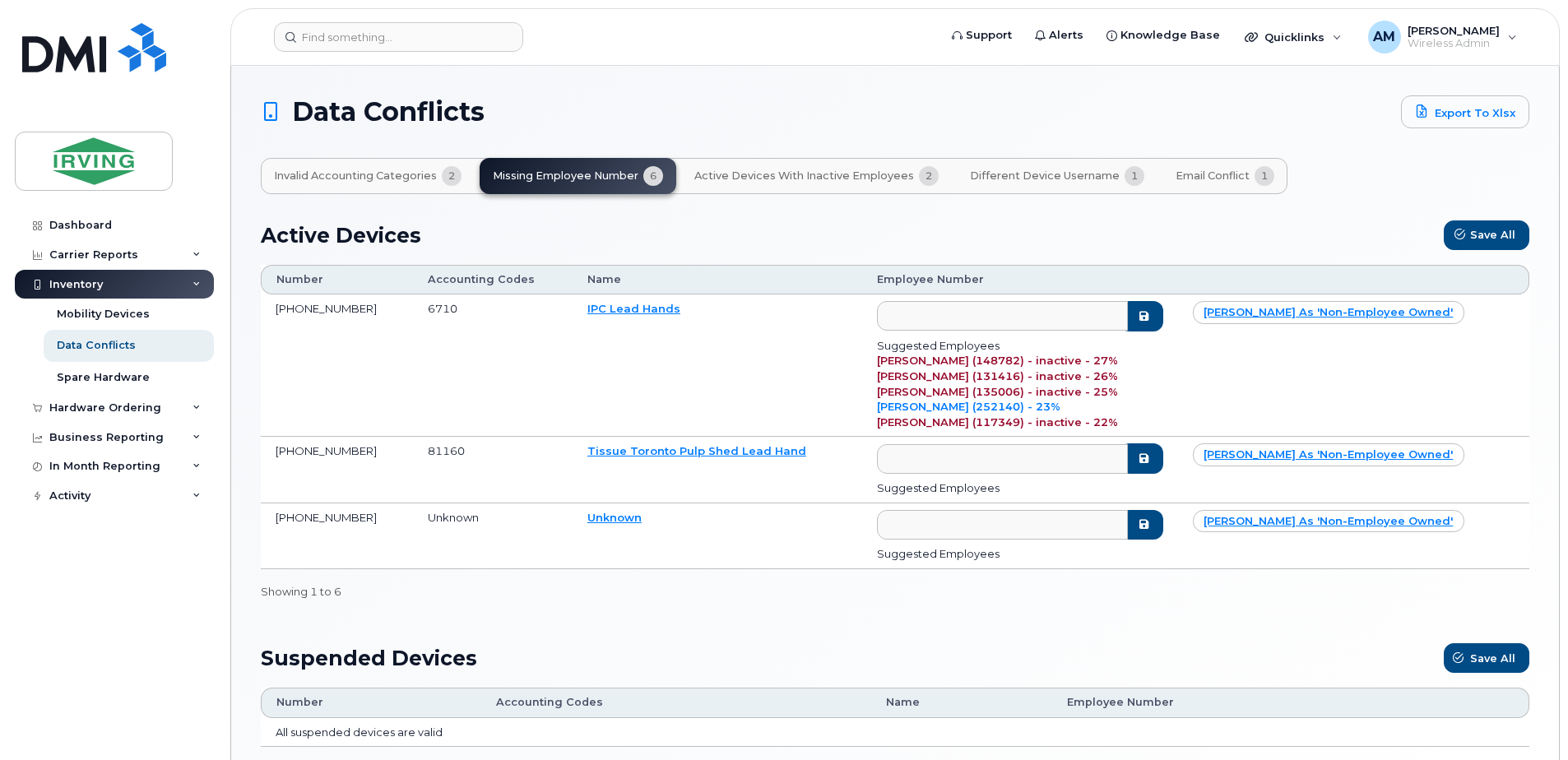
click at [365, 185] on button "Invalid Accounting Categories 2" at bounding box center [367, 176] width 213 height 37
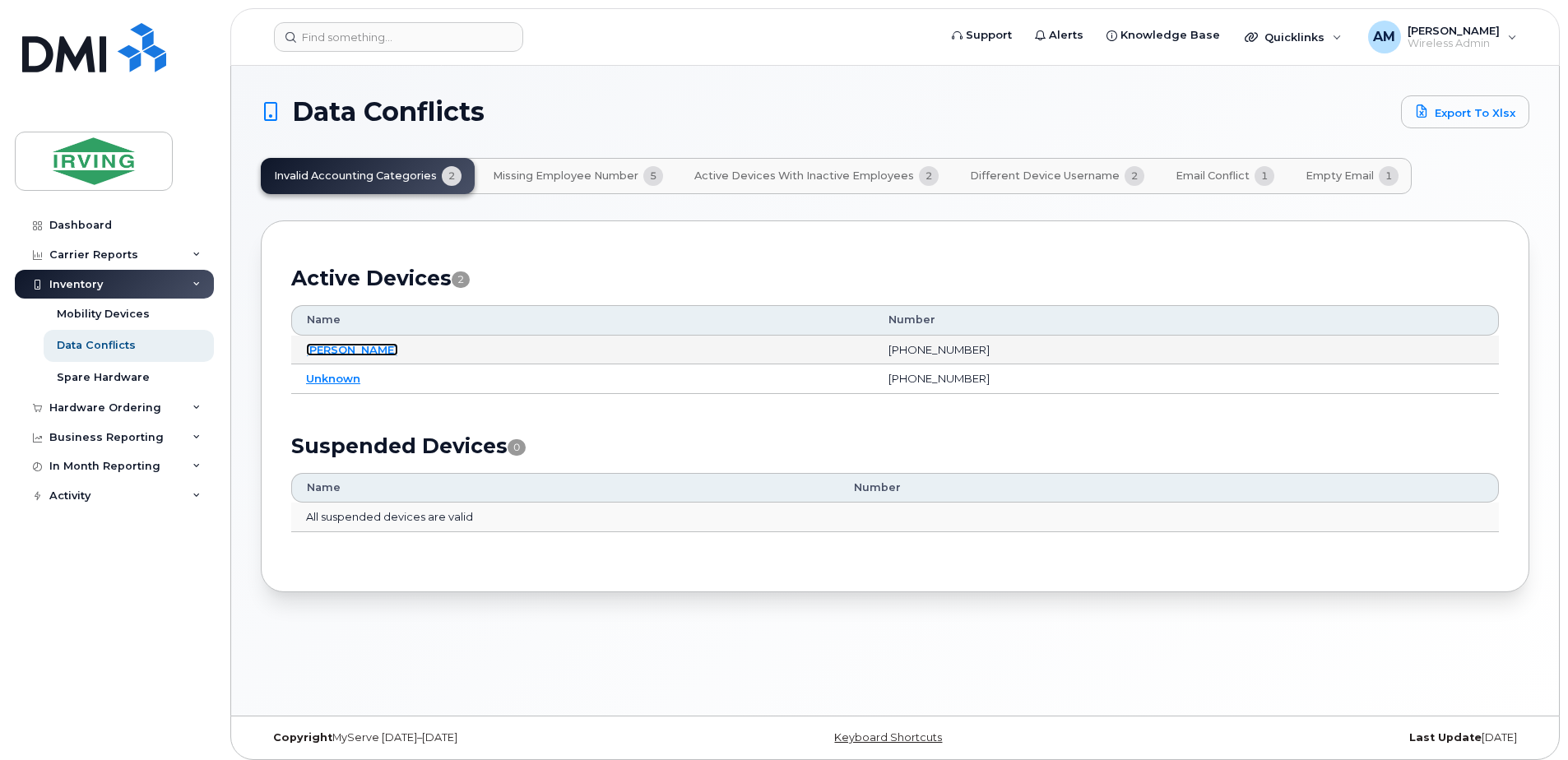
click at [389, 350] on link "[PERSON_NAME]" at bounding box center [351, 350] width 92 height 13
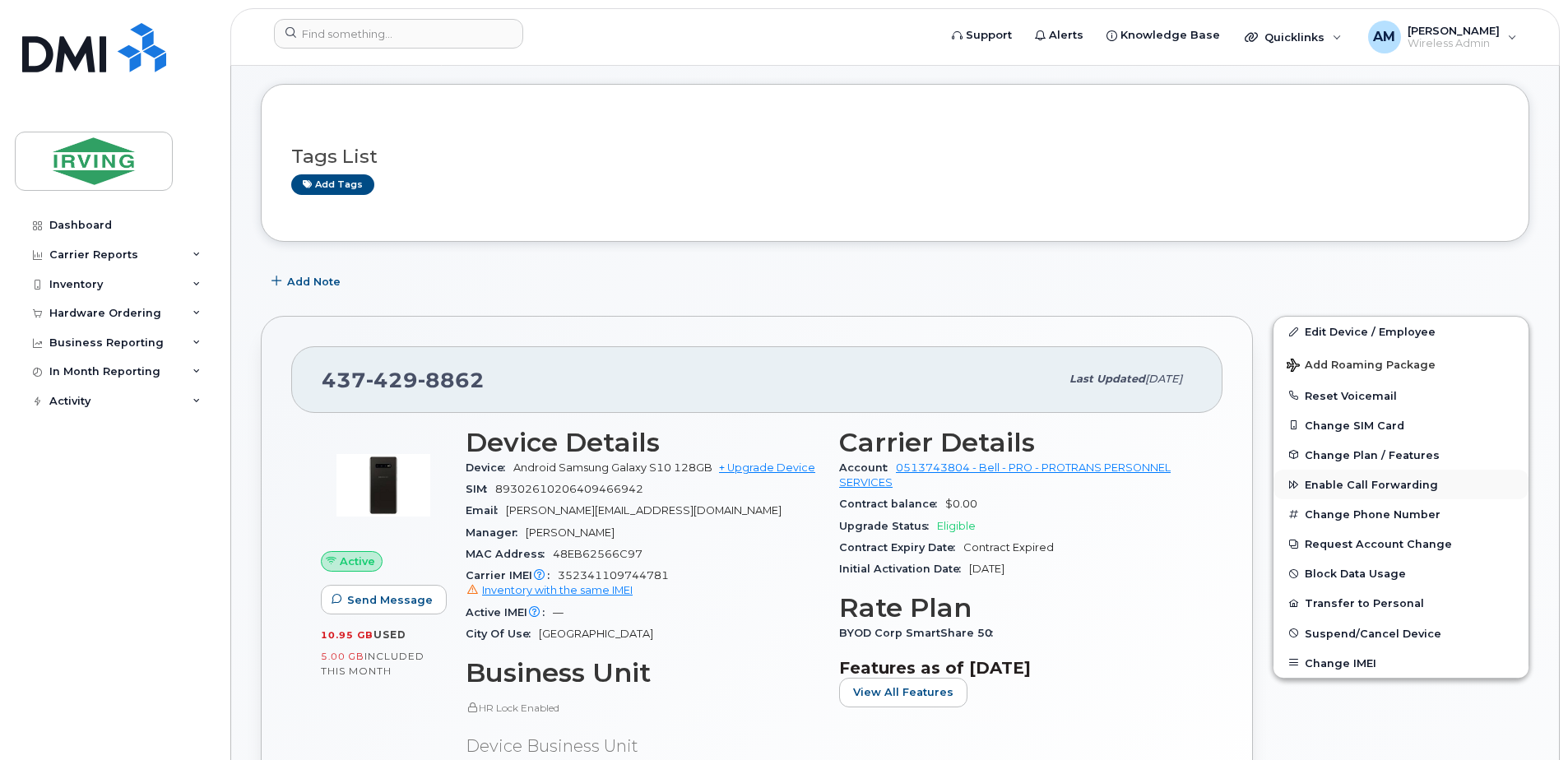
scroll to position [247, 0]
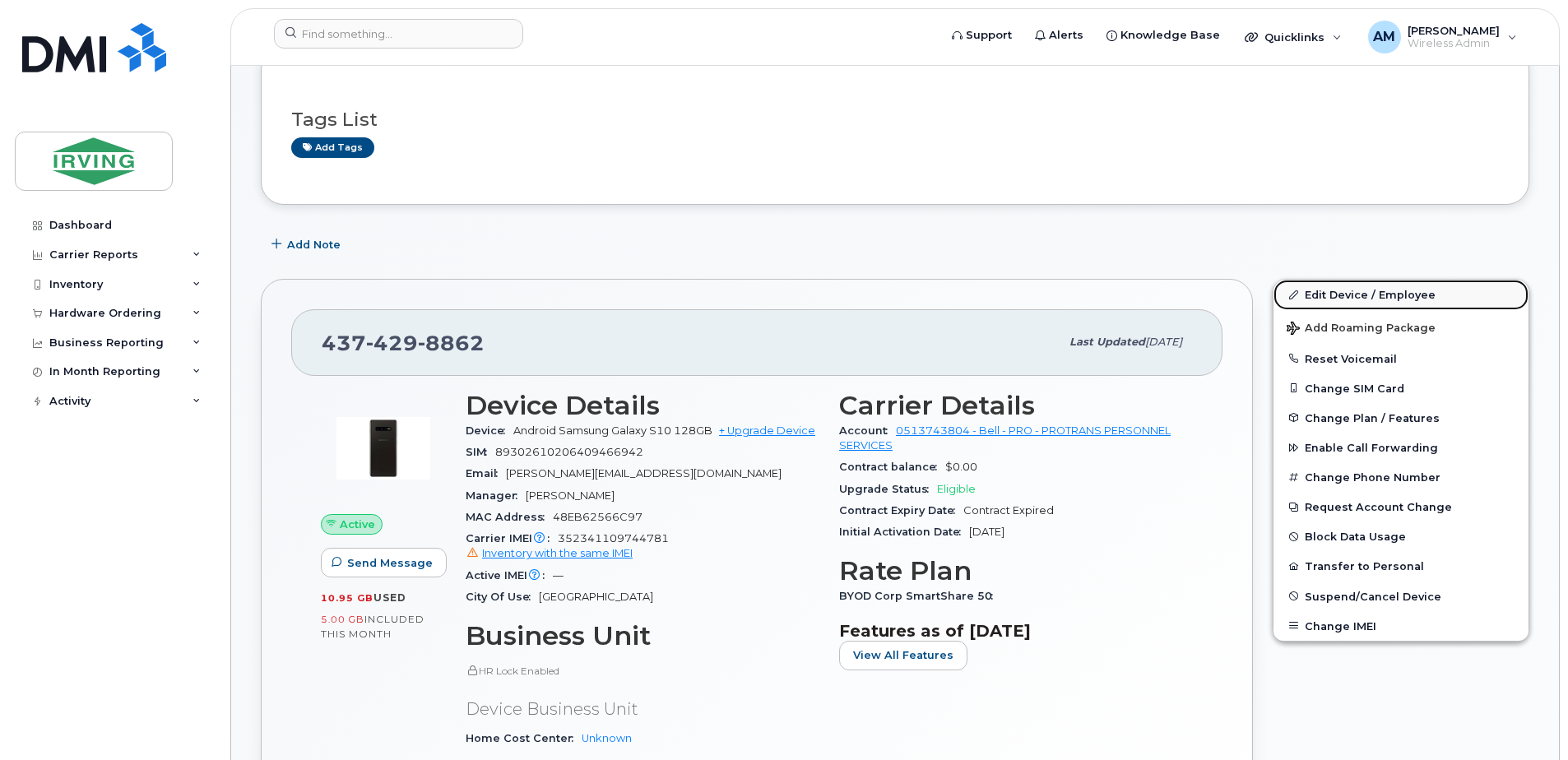
click at [1331, 300] on link "Edit Device / Employee" at bounding box center [1400, 295] width 255 height 30
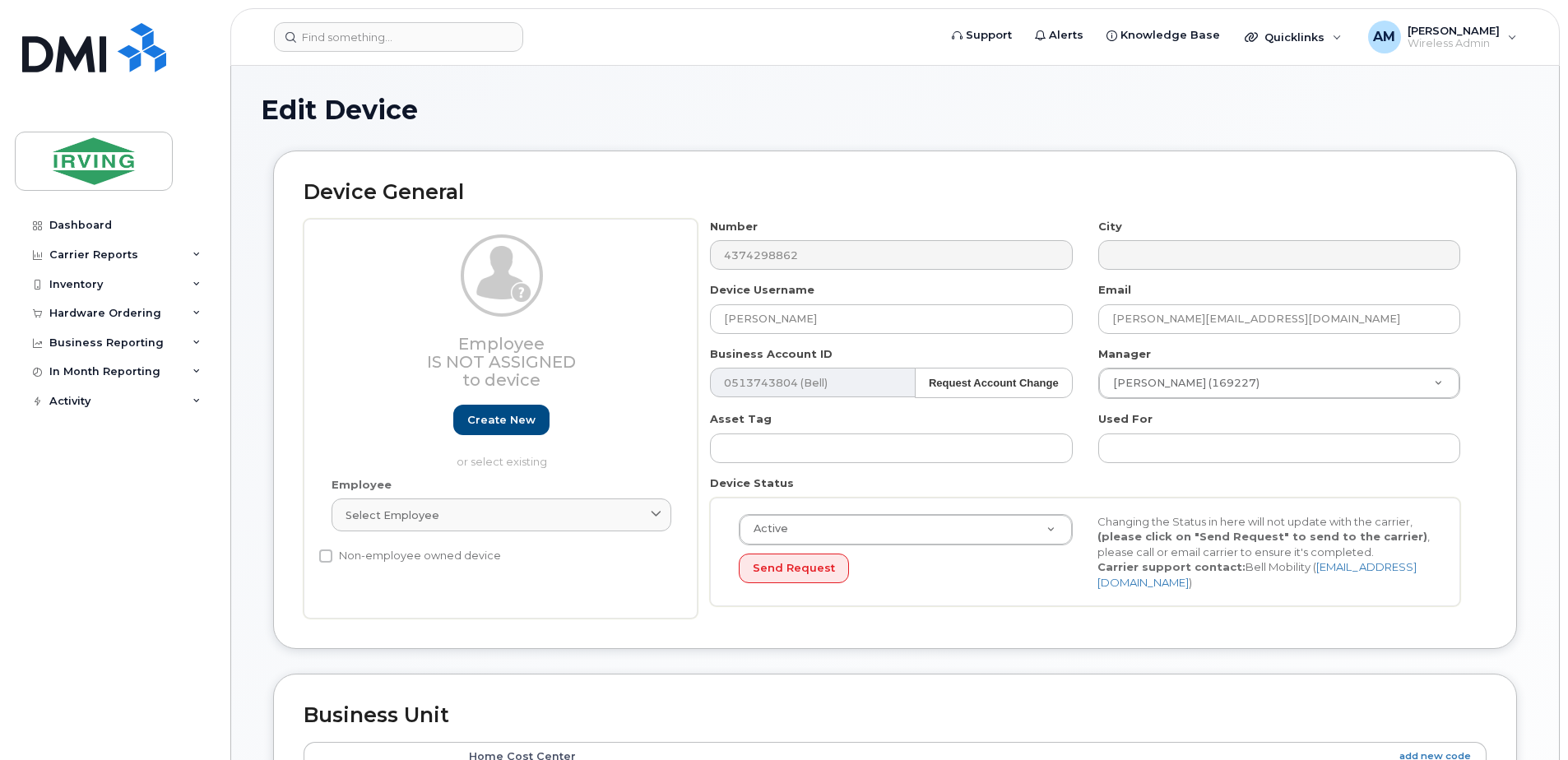
click at [1140, 471] on div "Number 4374298862 City Device Username [PERSON_NAME] Email [EMAIL_ADDRESS][DOMA…" at bounding box center [1085, 419] width 776 height 400
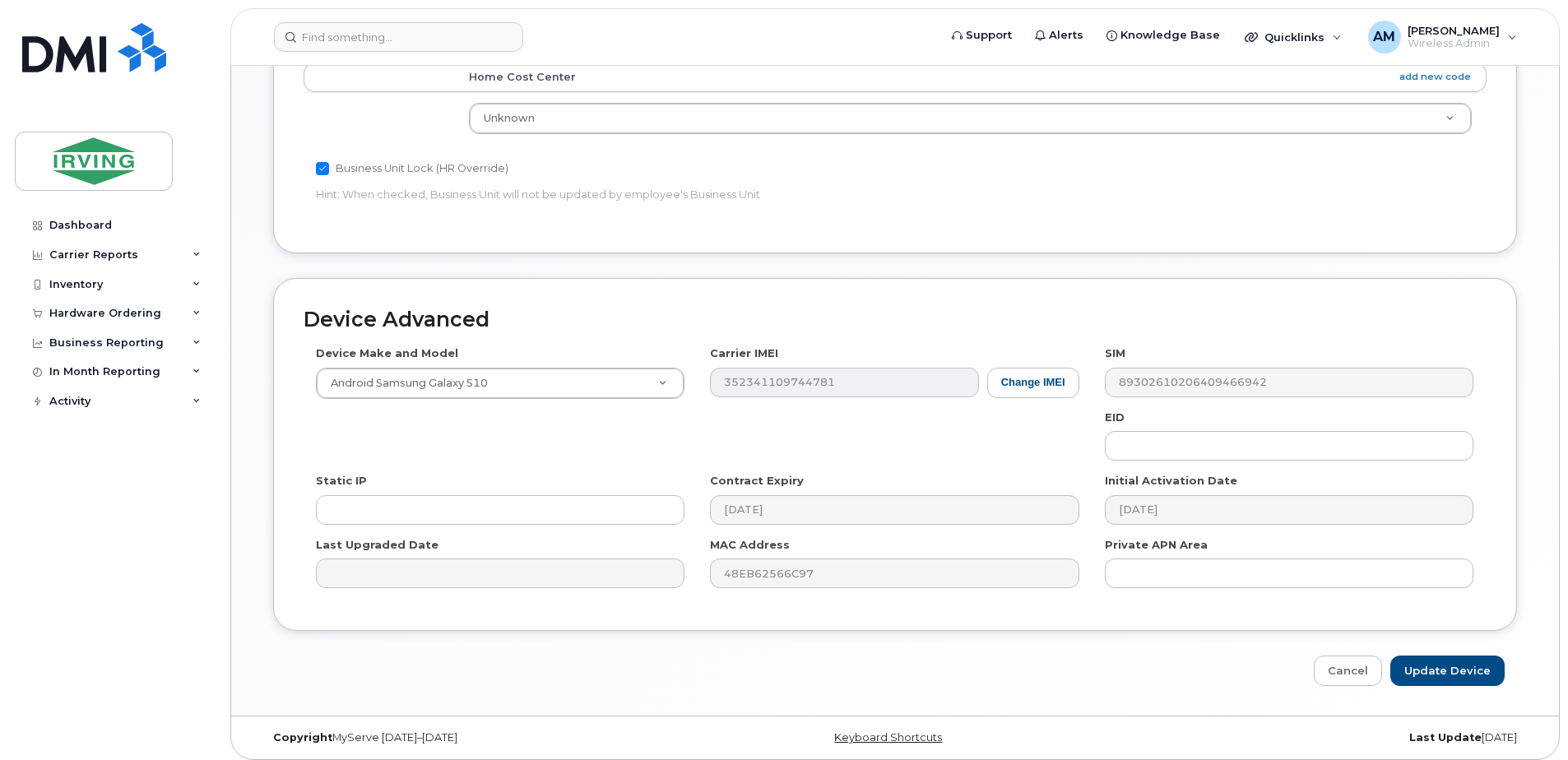
scroll to position [688, 0]
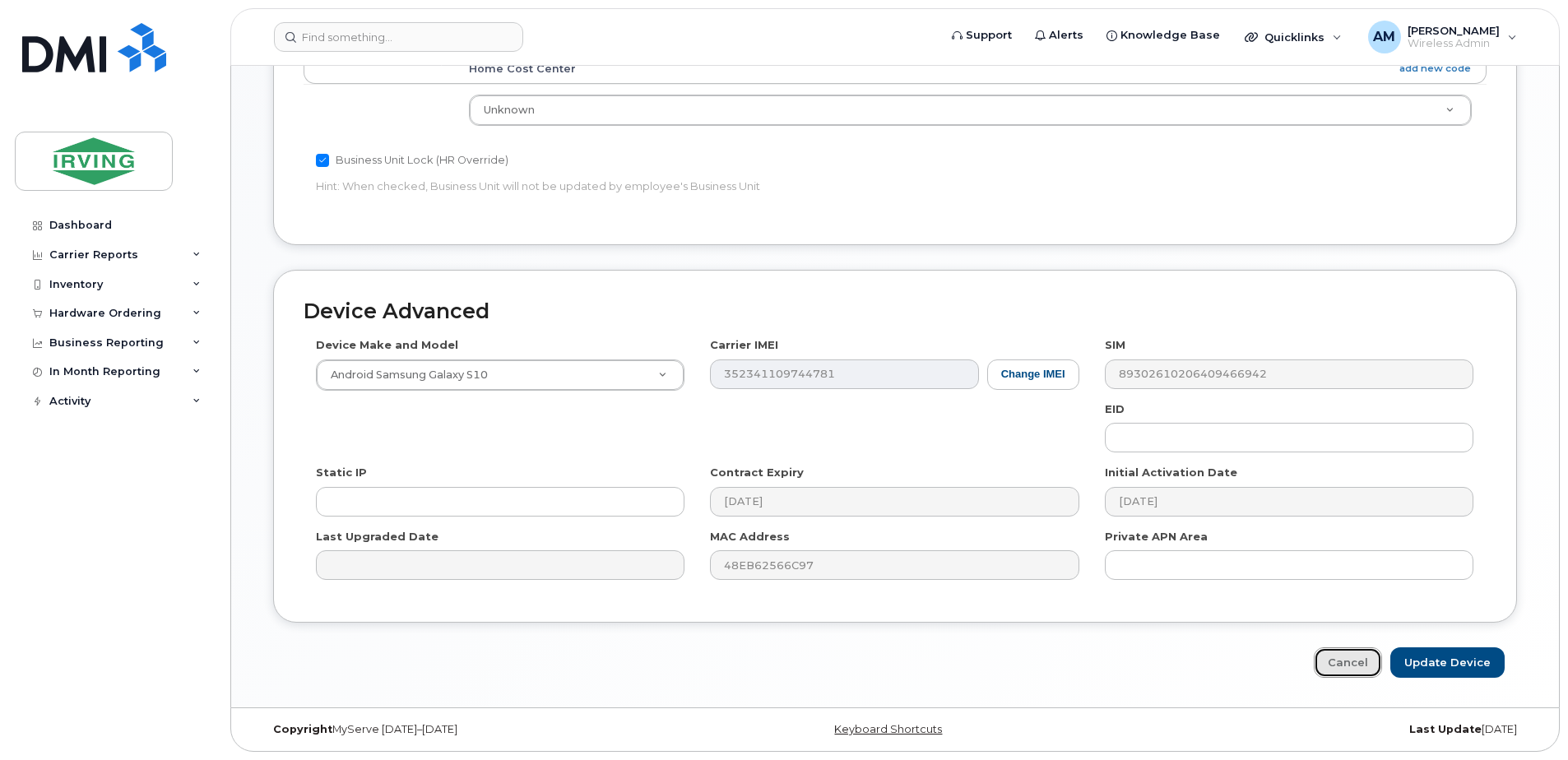
click at [1355, 668] on link "Cancel" at bounding box center [1348, 662] width 68 height 31
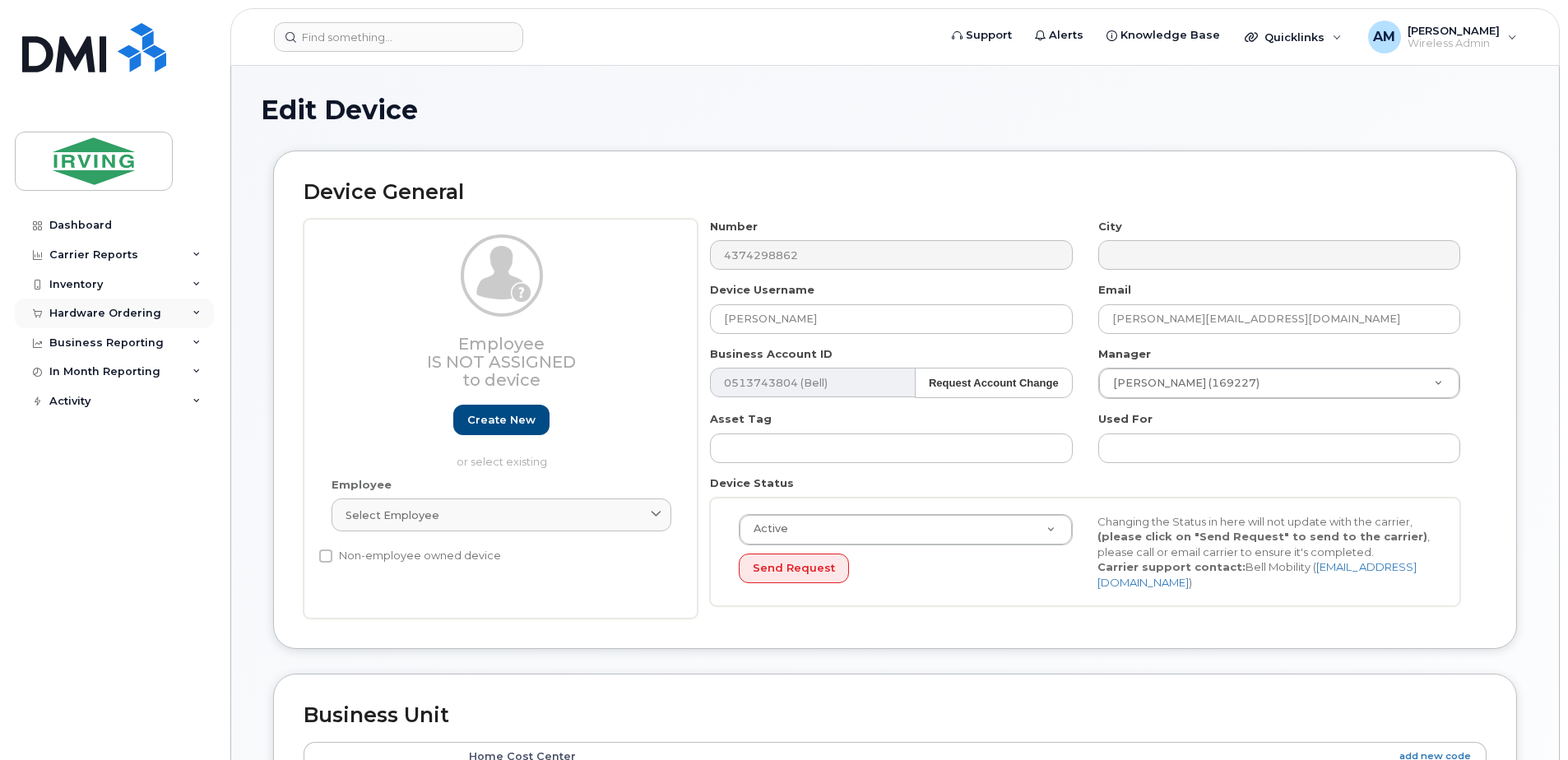
click at [169, 310] on div "Hardware Ordering" at bounding box center [115, 314] width 199 height 30
click at [169, 296] on div "Inventory" at bounding box center [115, 285] width 199 height 30
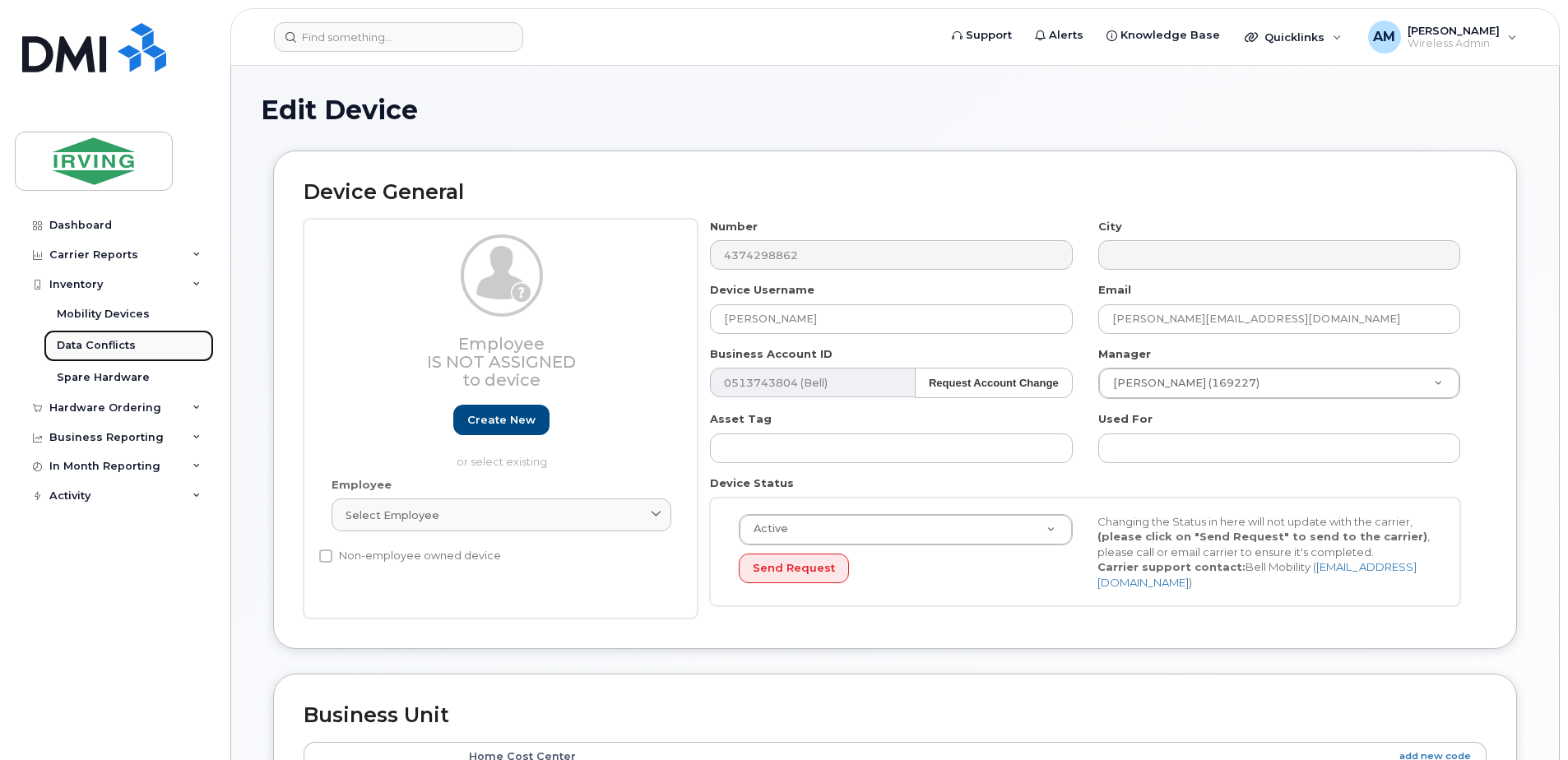
click at [128, 351] on div "Data Conflicts" at bounding box center [96, 346] width 79 height 15
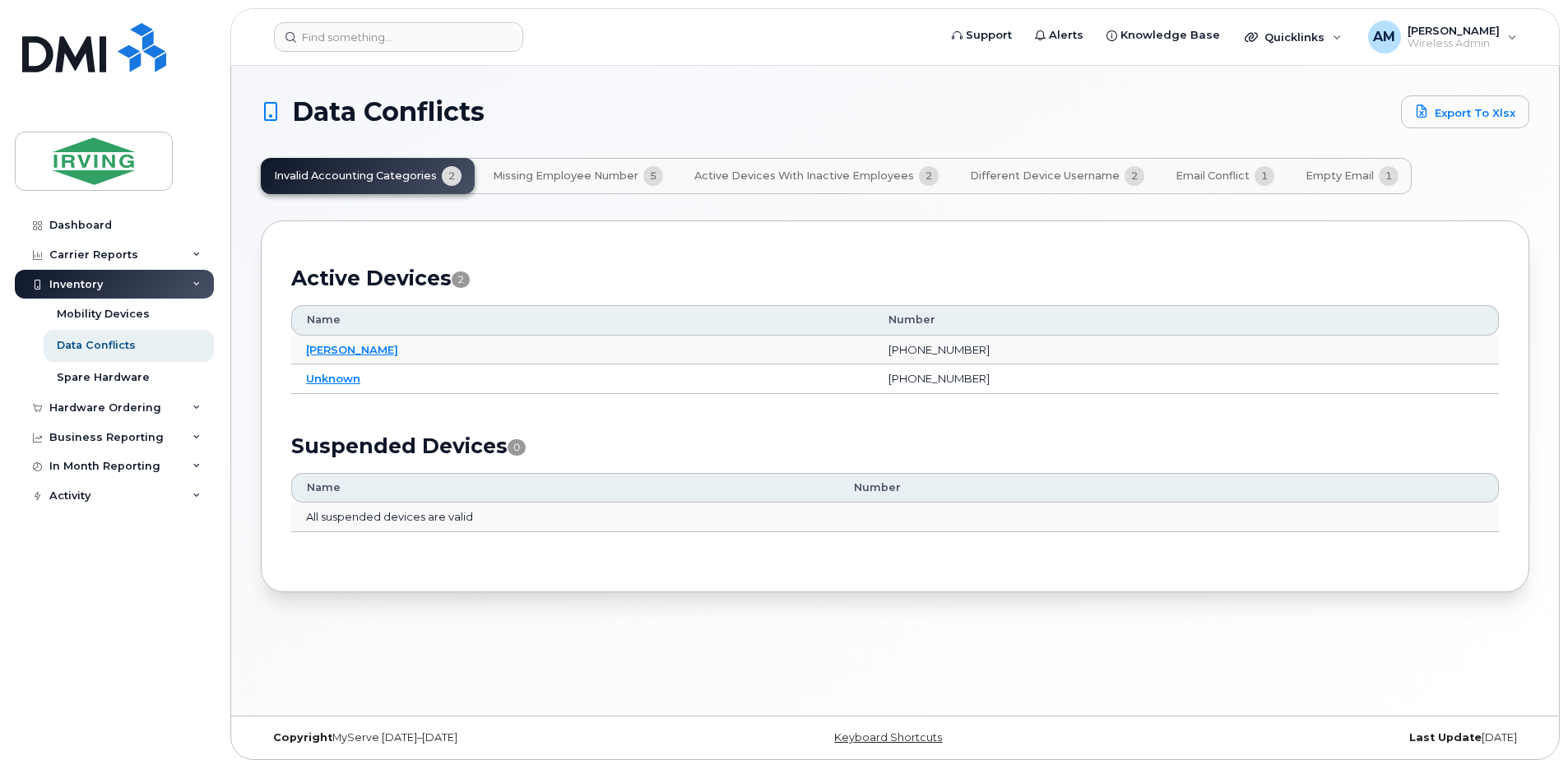
click at [1236, 174] on span "Email Conflict" at bounding box center [1212, 176] width 74 height 13
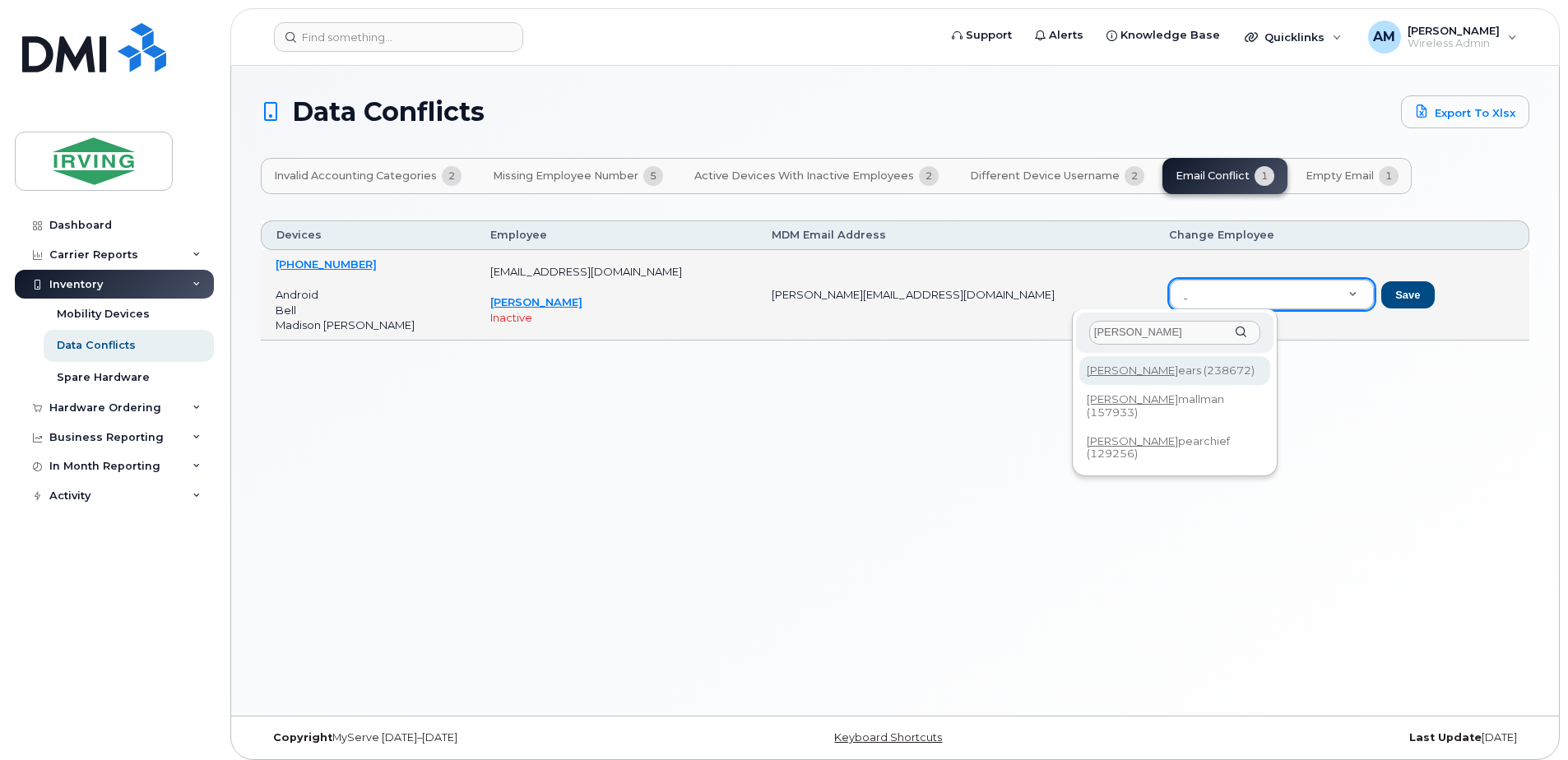
drag, startPoint x: 1154, startPoint y: 327, endPoint x: 747, endPoint y: 303, distance: 407.7
click at [772, 316] on body "Support Alerts Knowledge Base Quicklinks Suspend / Cancel Device Change SIM Car…" at bounding box center [784, 384] width 1568 height 768
type input "scribner"
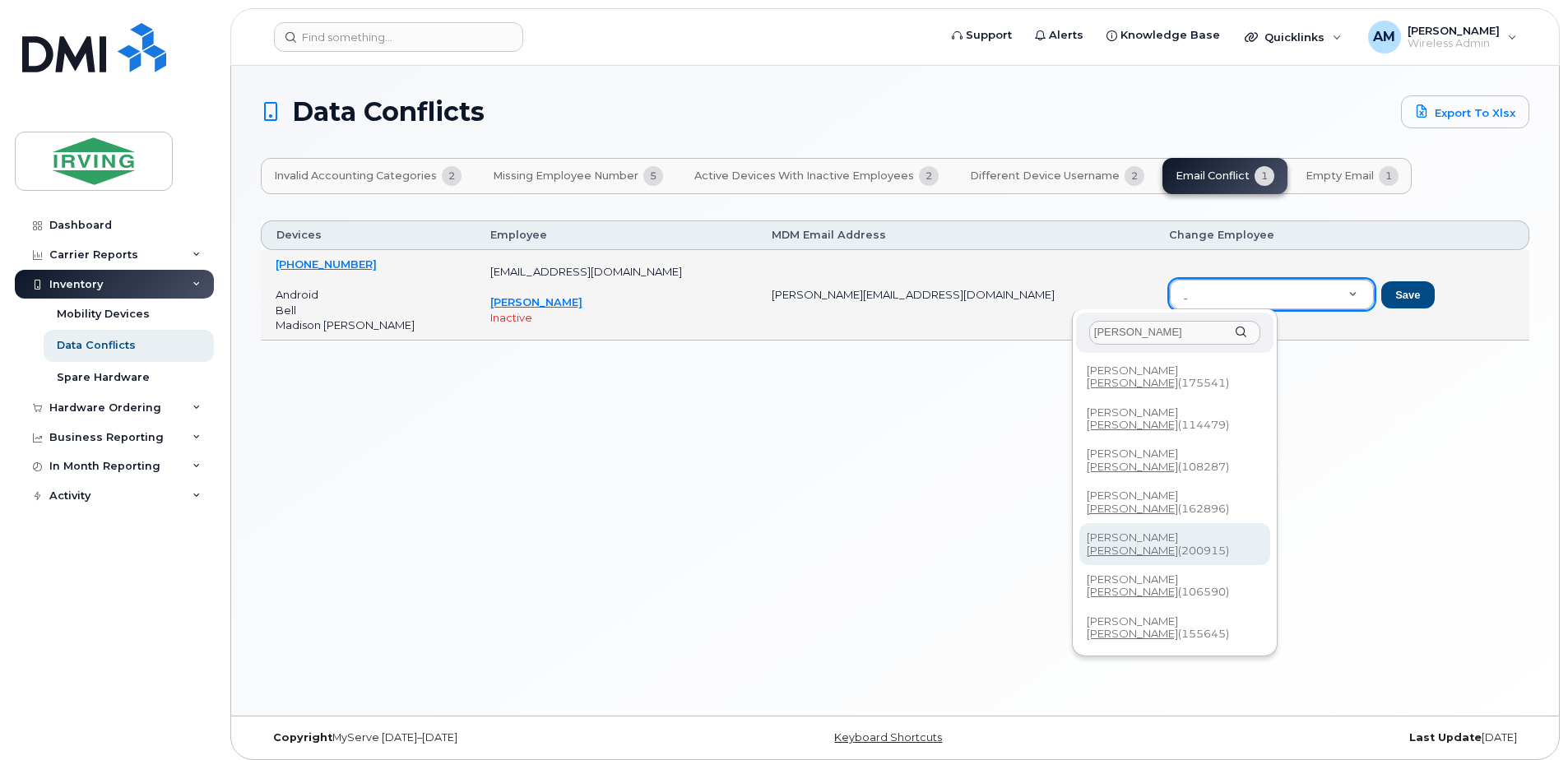
scroll to position [8, 0]
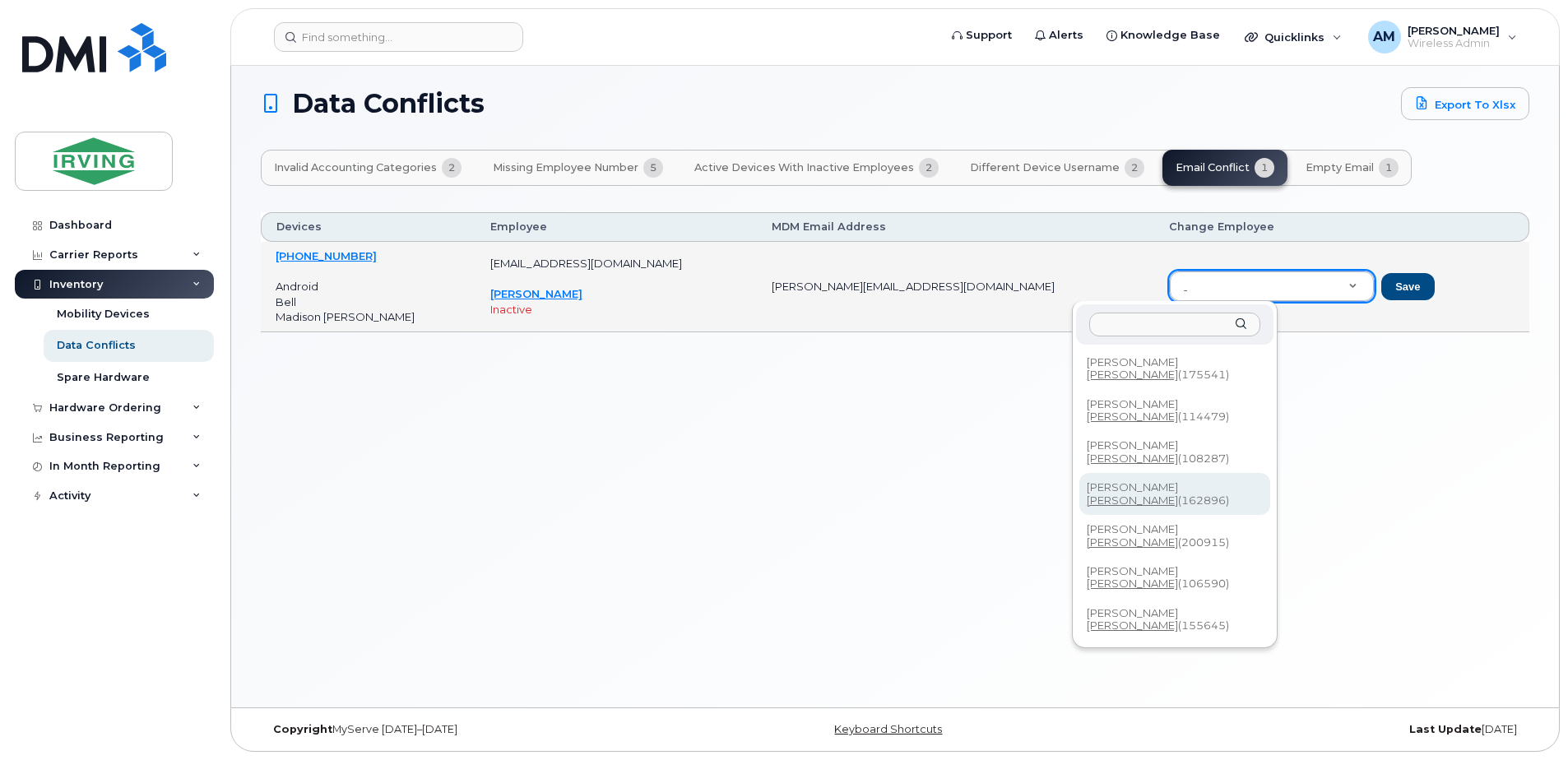
drag, startPoint x: 960, startPoint y: 436, endPoint x: 823, endPoint y: 9, distance: 448.4
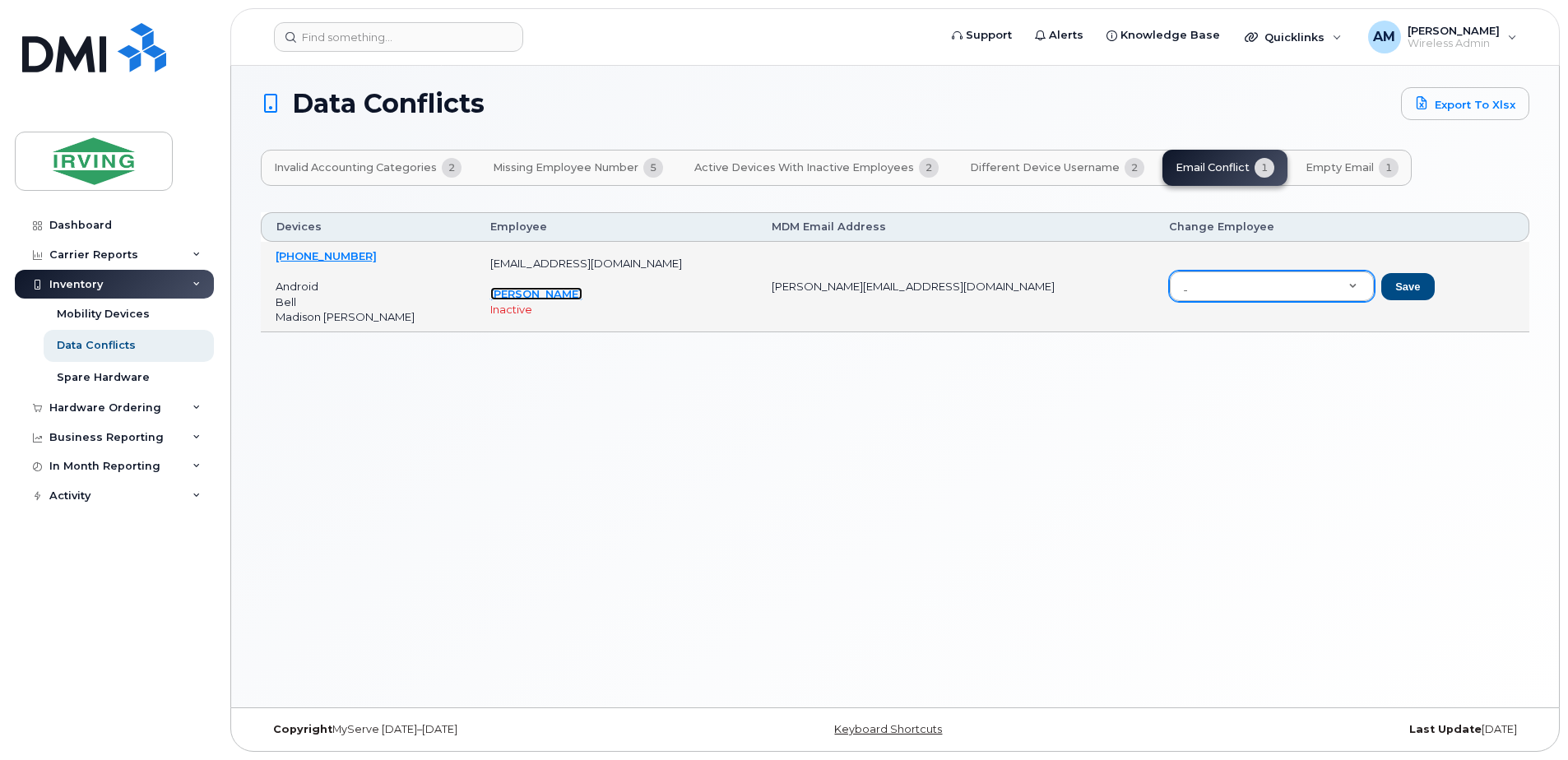
click at [536, 295] on link "[PERSON_NAME]" at bounding box center [536, 294] width 92 height 13
click at [316, 257] on link "506-875-0058" at bounding box center [326, 256] width 101 height 13
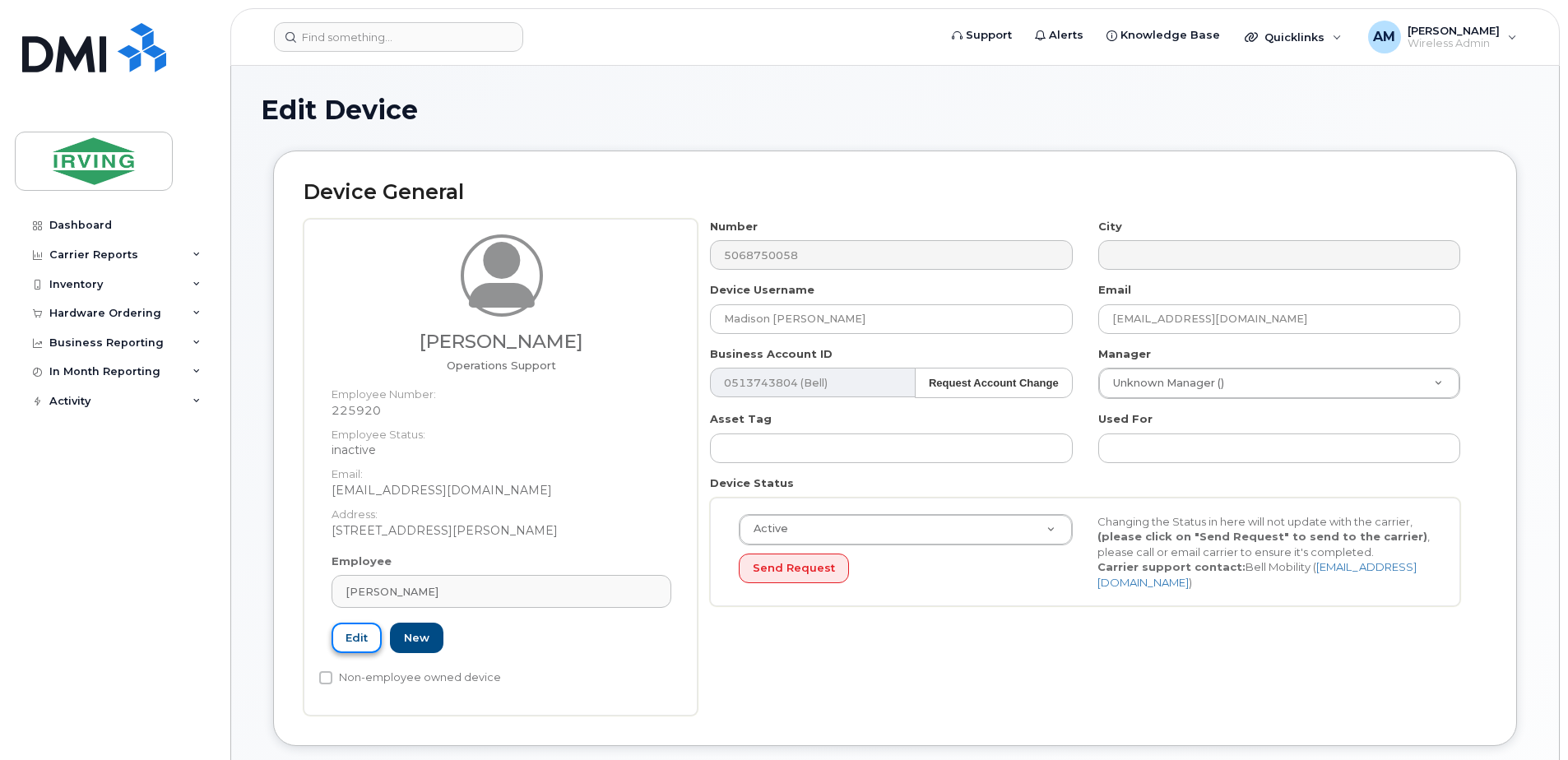
click at [358, 645] on link "Edit" at bounding box center [356, 638] width 50 height 31
click at [880, 647] on div "Number 5068750058 City Device Username Madison Scribner Email minifie.brooke@pr…" at bounding box center [1092, 467] width 789 height 497
click at [469, 593] on div "Brooke Minifie" at bounding box center [501, 591] width 311 height 16
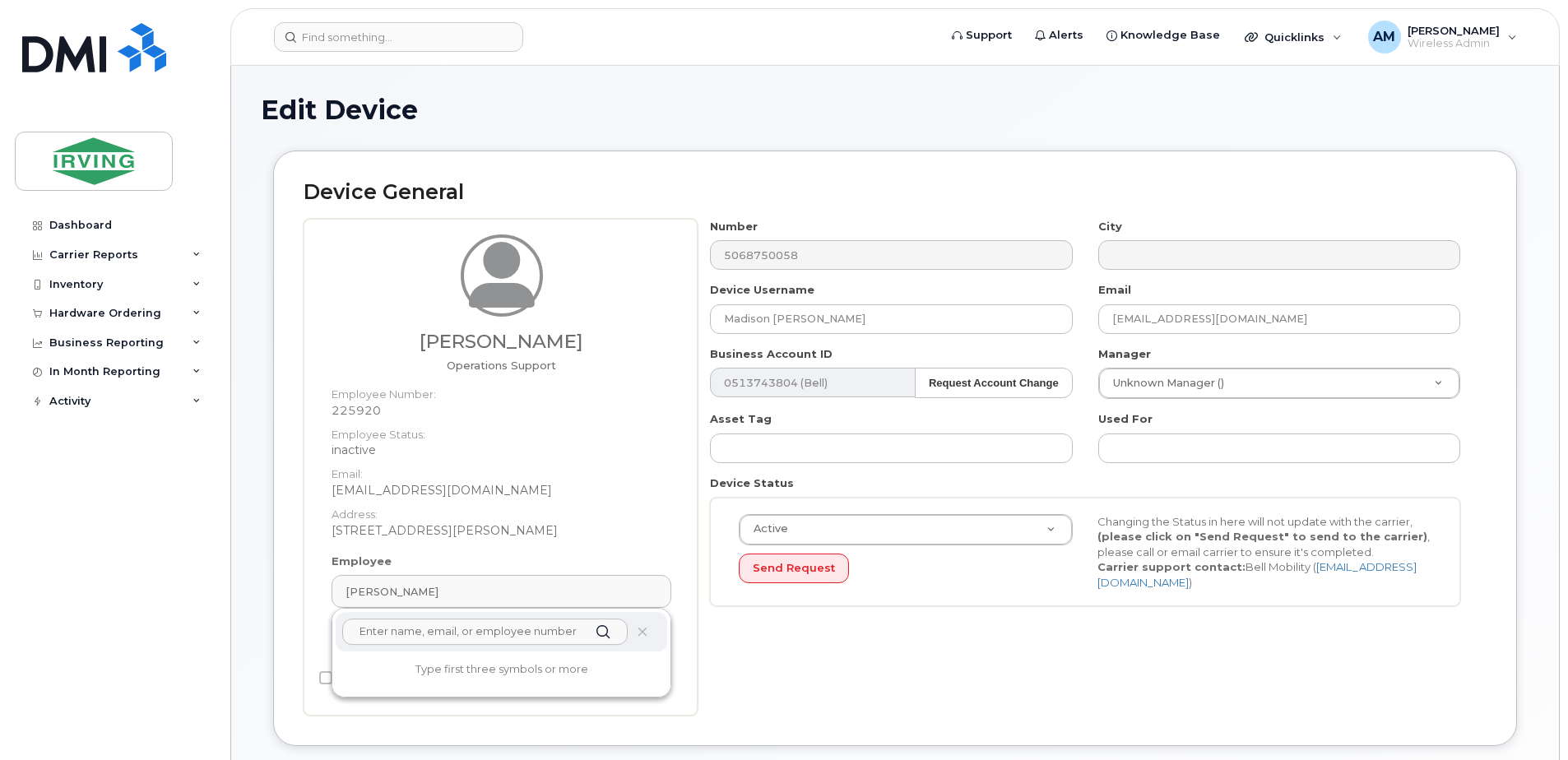
paste input "(c-scribn)"
drag, startPoint x: 443, startPoint y: 635, endPoint x: 58, endPoint y: 582, distance: 388.6
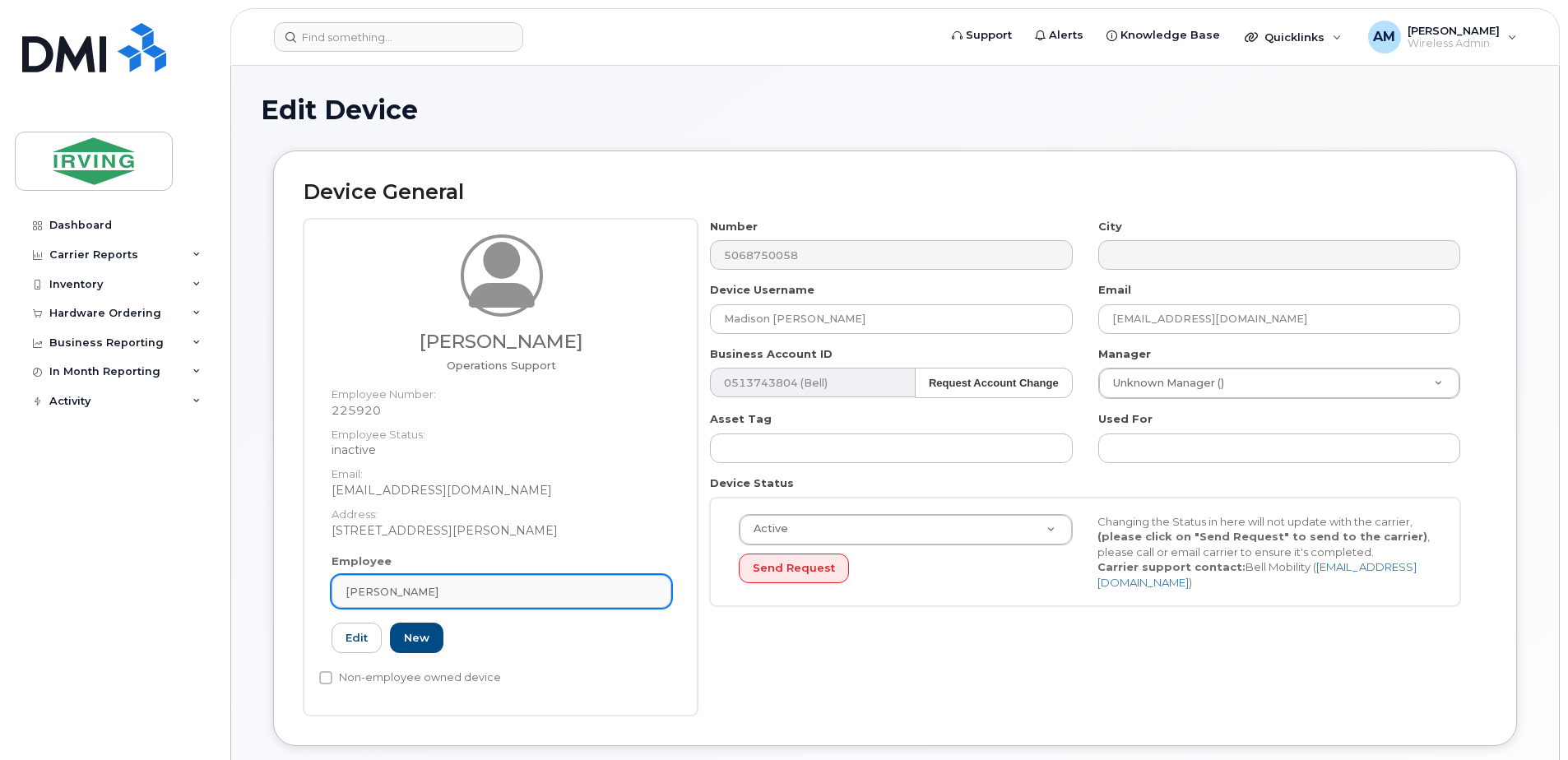
click at [384, 581] on link "Brooke Minifie" at bounding box center [501, 591] width 340 height 33
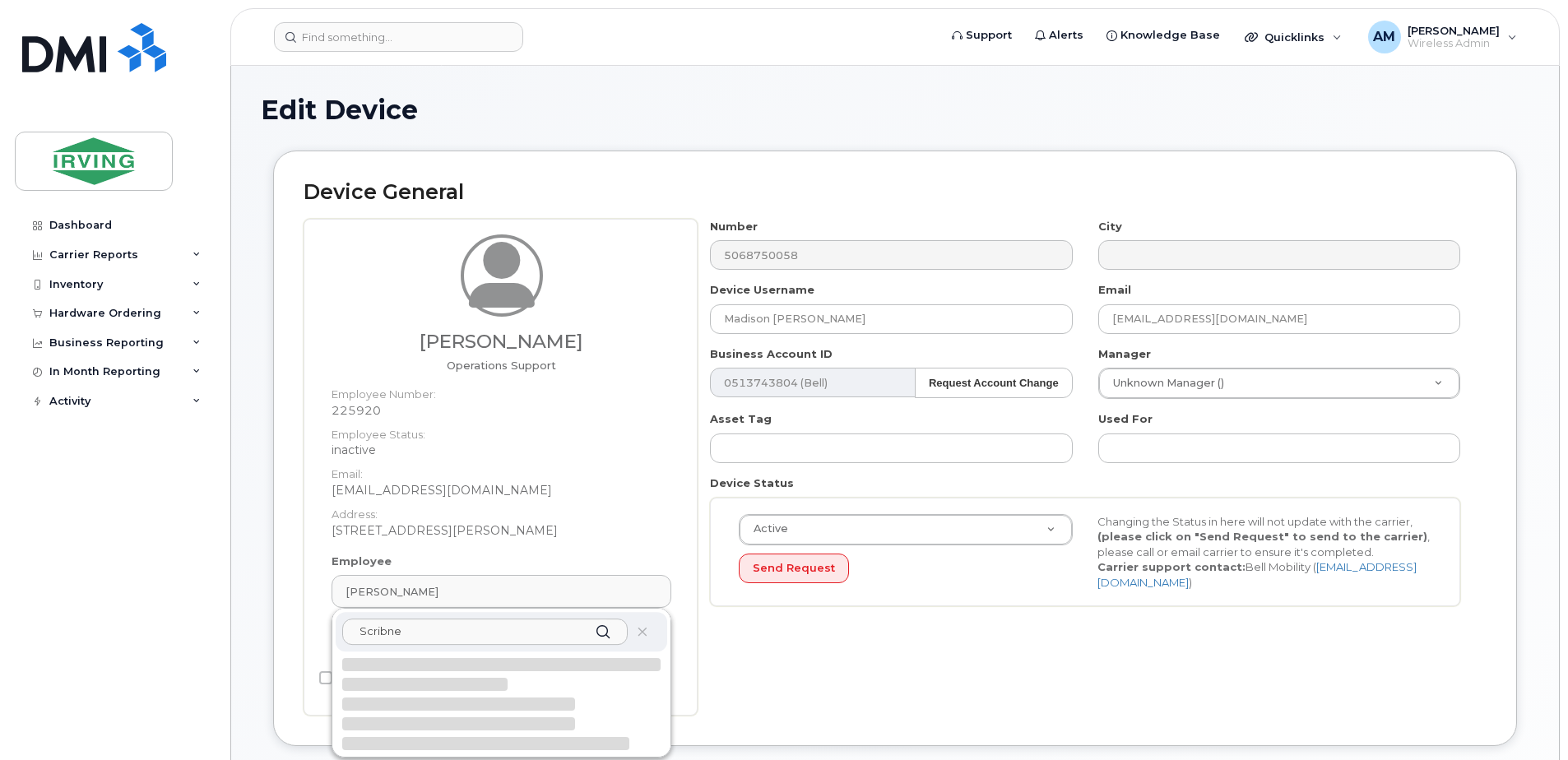
type input "Scribner"
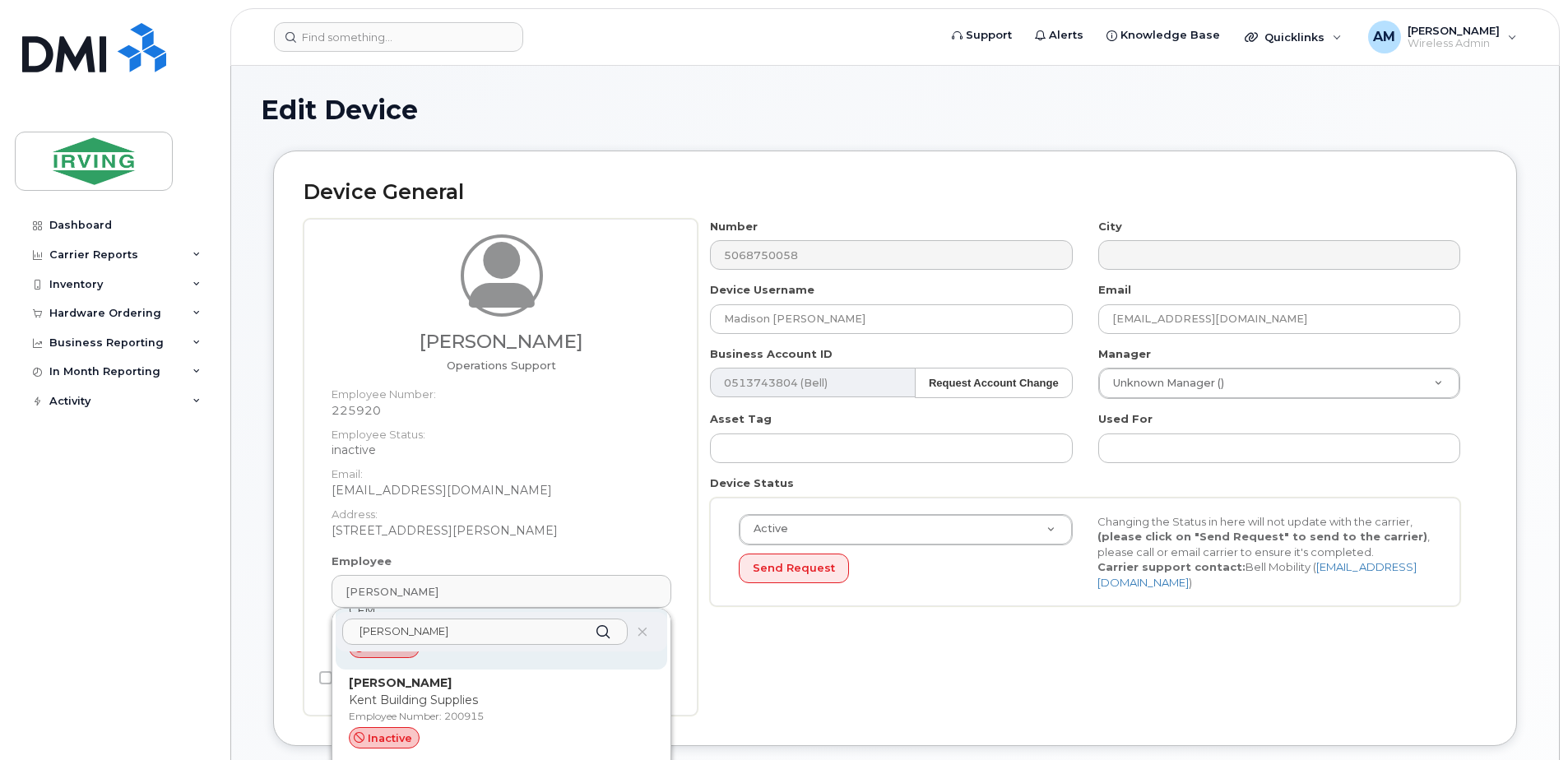
scroll to position [358, 0]
drag, startPoint x: 411, startPoint y: 628, endPoint x: 170, endPoint y: 576, distance: 246.5
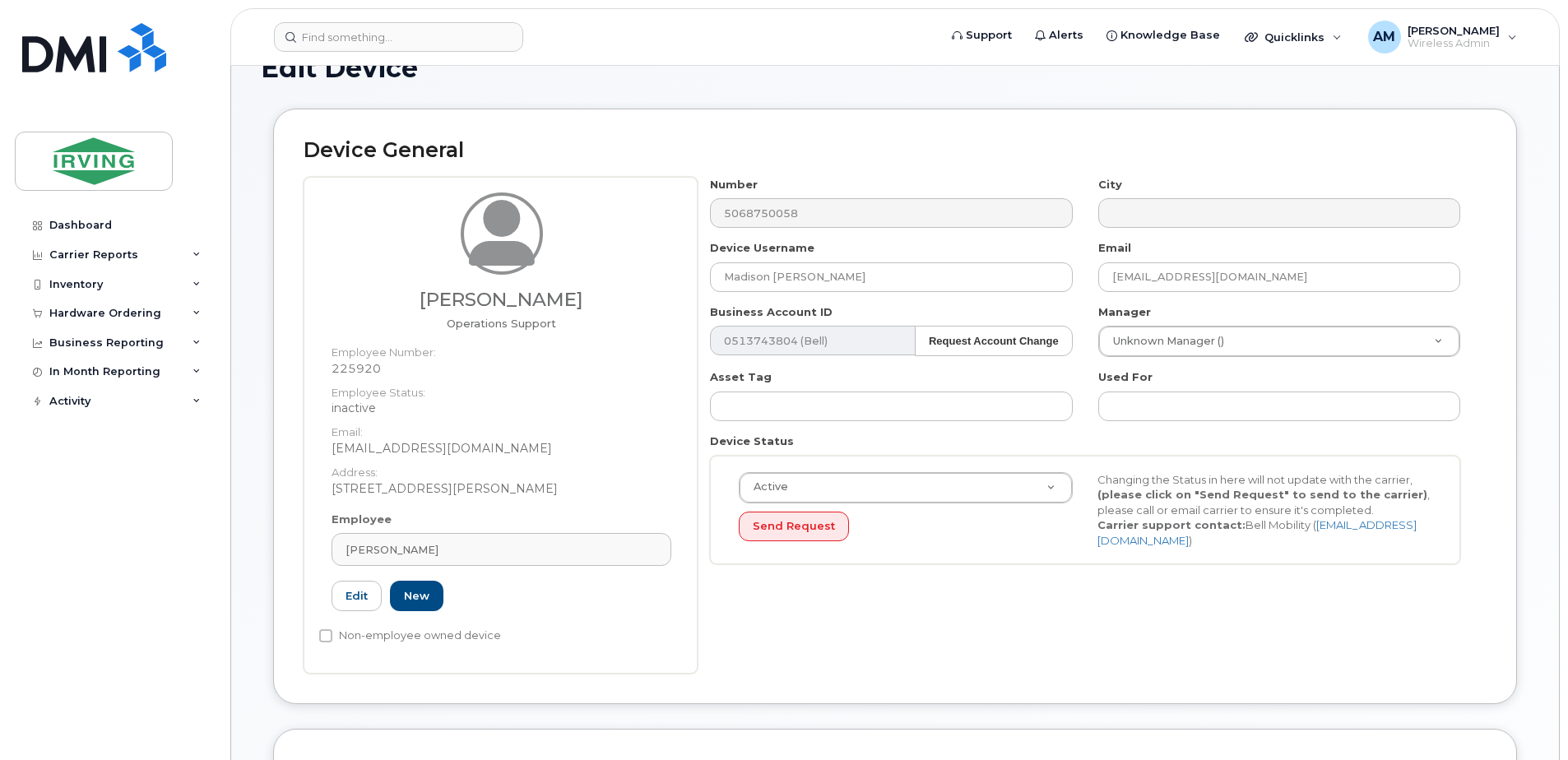
scroll to position [0, 0]
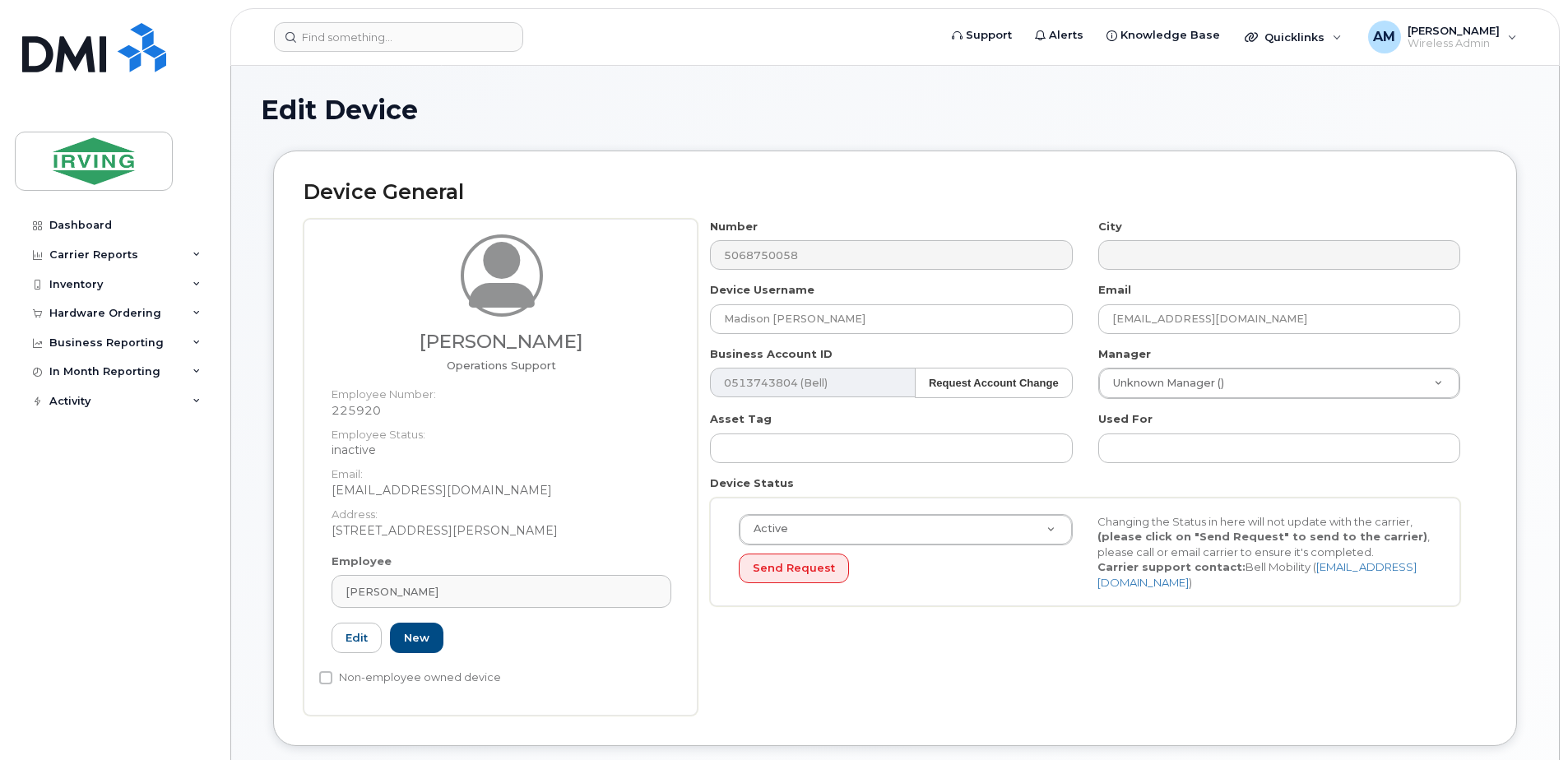
click at [978, 634] on div "Number 5068750058 City Device Username Madison Scribner Email minifie.brooke@pr…" at bounding box center [1092, 467] width 789 height 497
click at [996, 324] on input "Madison Scribner" at bounding box center [891, 319] width 362 height 30
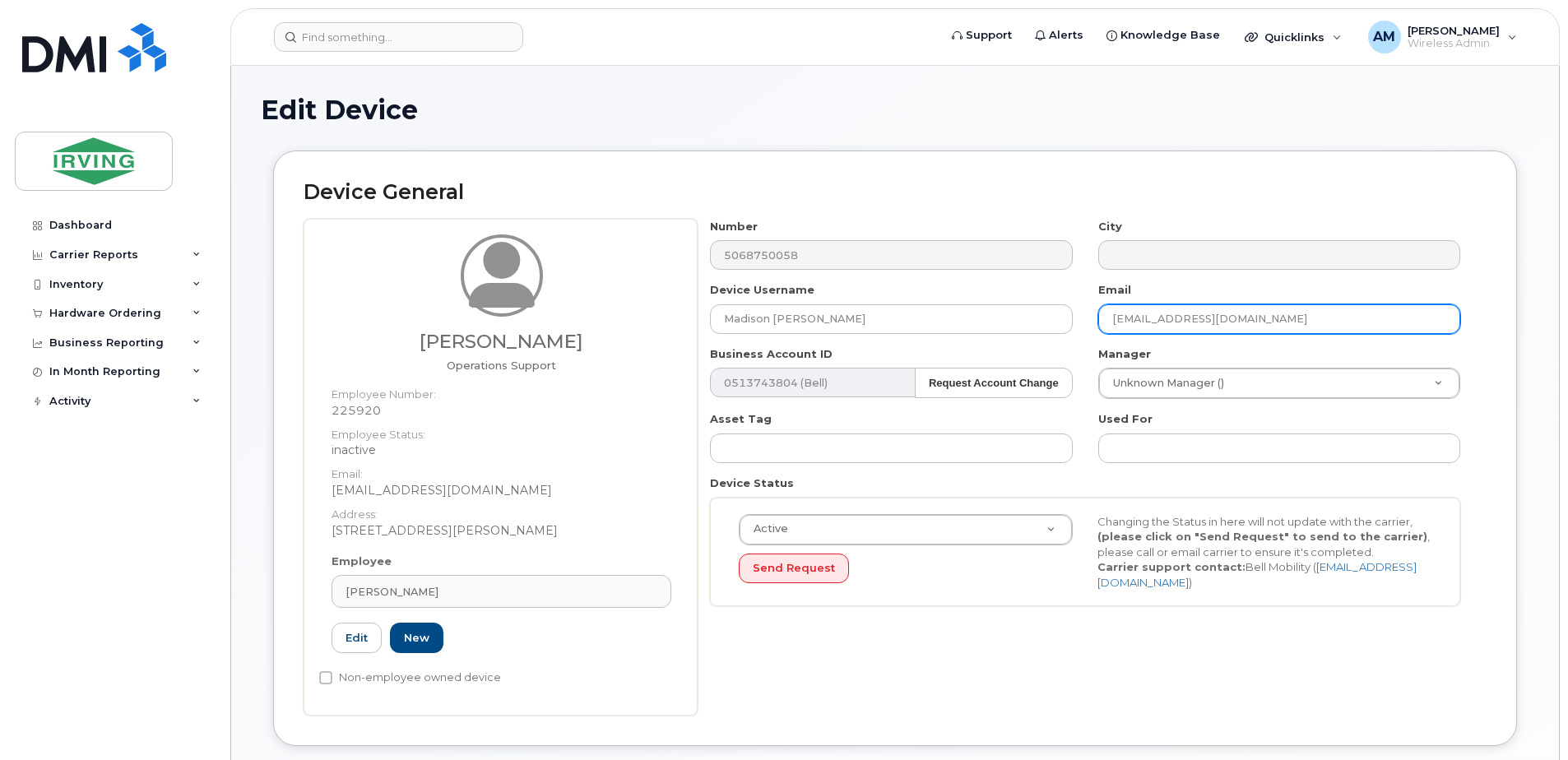
click at [1239, 316] on input "minifie.brooke@protrans.ca" at bounding box center [1279, 319] width 362 height 30
drag, startPoint x: 1296, startPoint y: 315, endPoint x: 740, endPoint y: 315, distance: 556.0
click at [740, 315] on div "Number 5068750058 City Device Username Madison Scribner Email minifie.brooke@pr…" at bounding box center [1085, 419] width 776 height 400
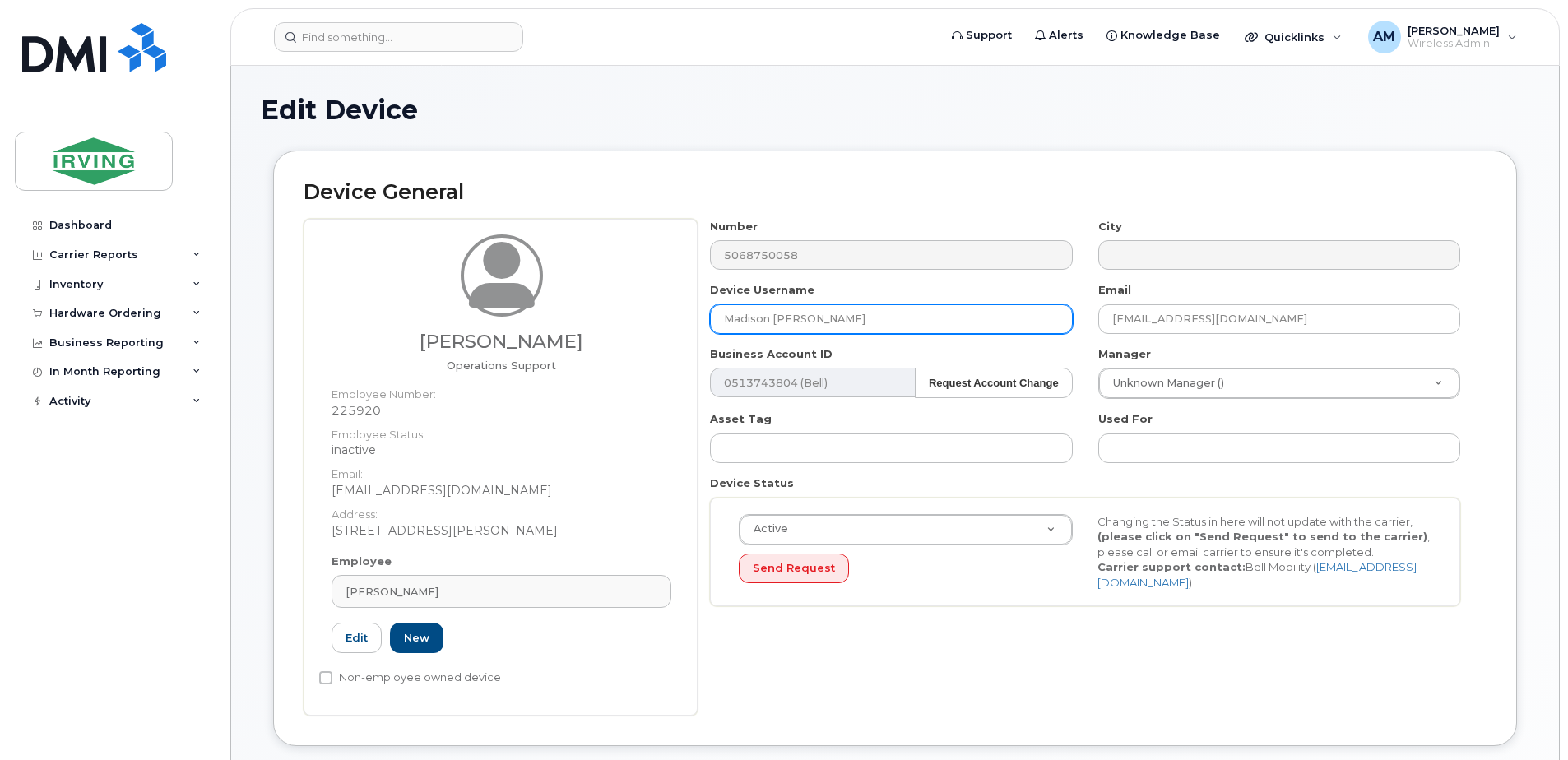
click at [822, 313] on input "Madison Scribner" at bounding box center [891, 319] width 362 height 30
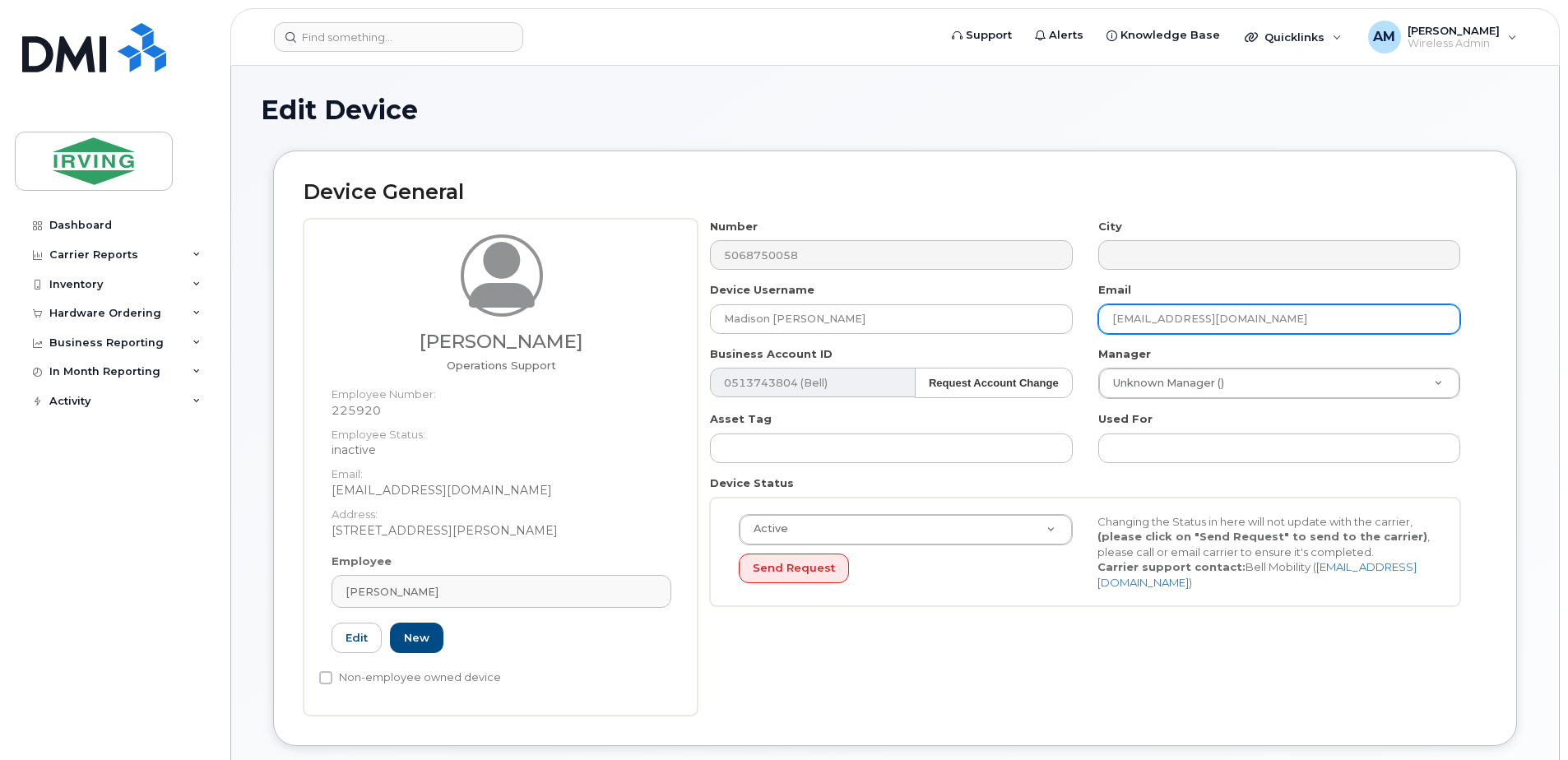
click at [1243, 324] on input "minifie.brooke@protrans.ca" at bounding box center [1279, 319] width 362 height 30
click at [1179, 321] on input "minifie.brooke@protrans.ca" at bounding box center [1279, 319] width 362 height 30
drag, startPoint x: 1191, startPoint y: 319, endPoint x: 653, endPoint y: 265, distance: 540.7
click at [686, 277] on div "Brooke Minifie Operations Support Employee Number: 225920 Employee Status: inac…" at bounding box center [894, 467] width 1183 height 497
drag, startPoint x: 1228, startPoint y: 318, endPoint x: 935, endPoint y: 283, distance: 295.1
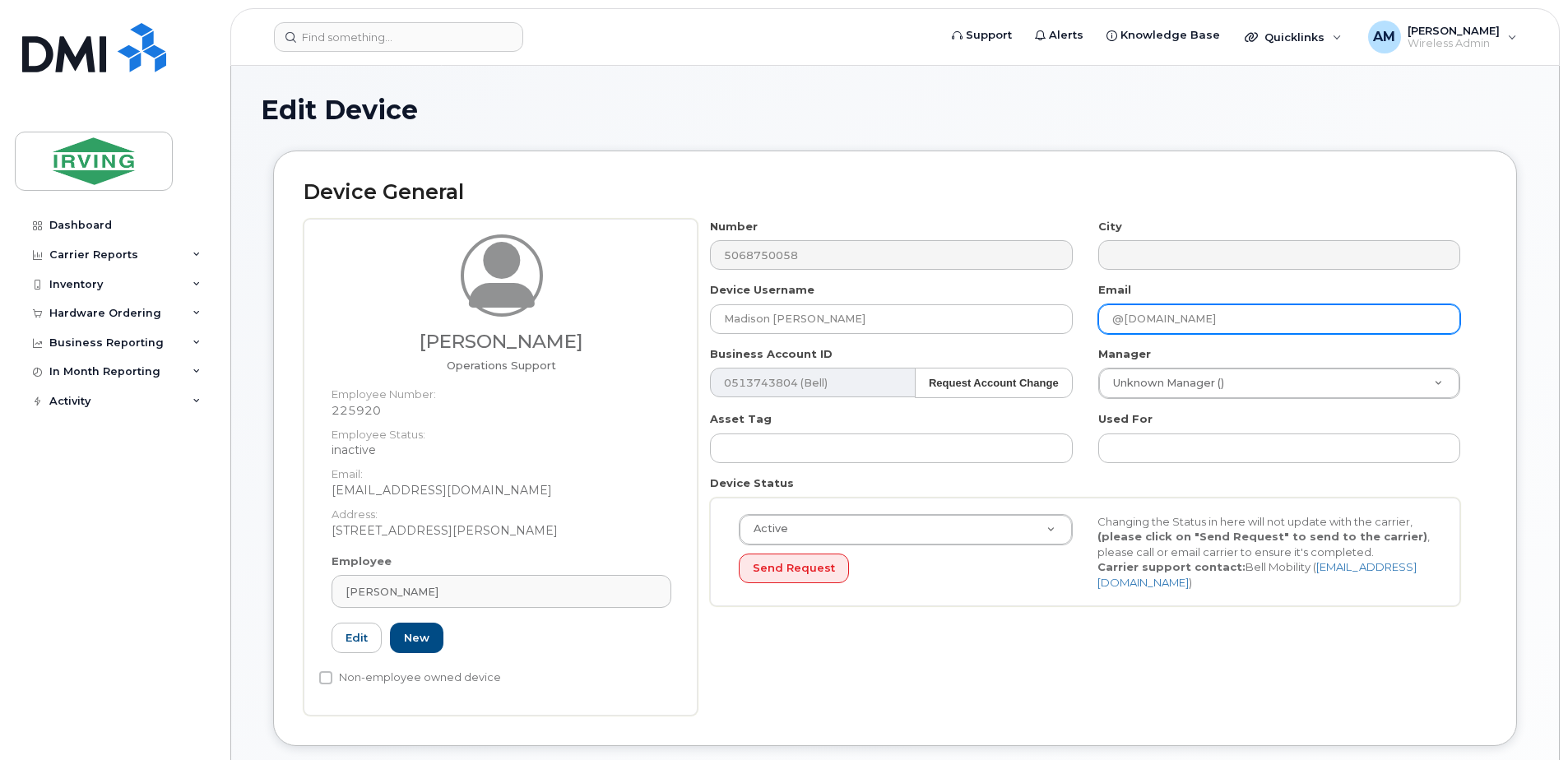
click at [860, 302] on div "Number 5068750058 City Device Username Madison Scribner Email @protrans.ca Busi…" at bounding box center [1085, 419] width 776 height 400
paste input "Scribner.Madison"
type input "Scribner.Madison@protrans.ca"
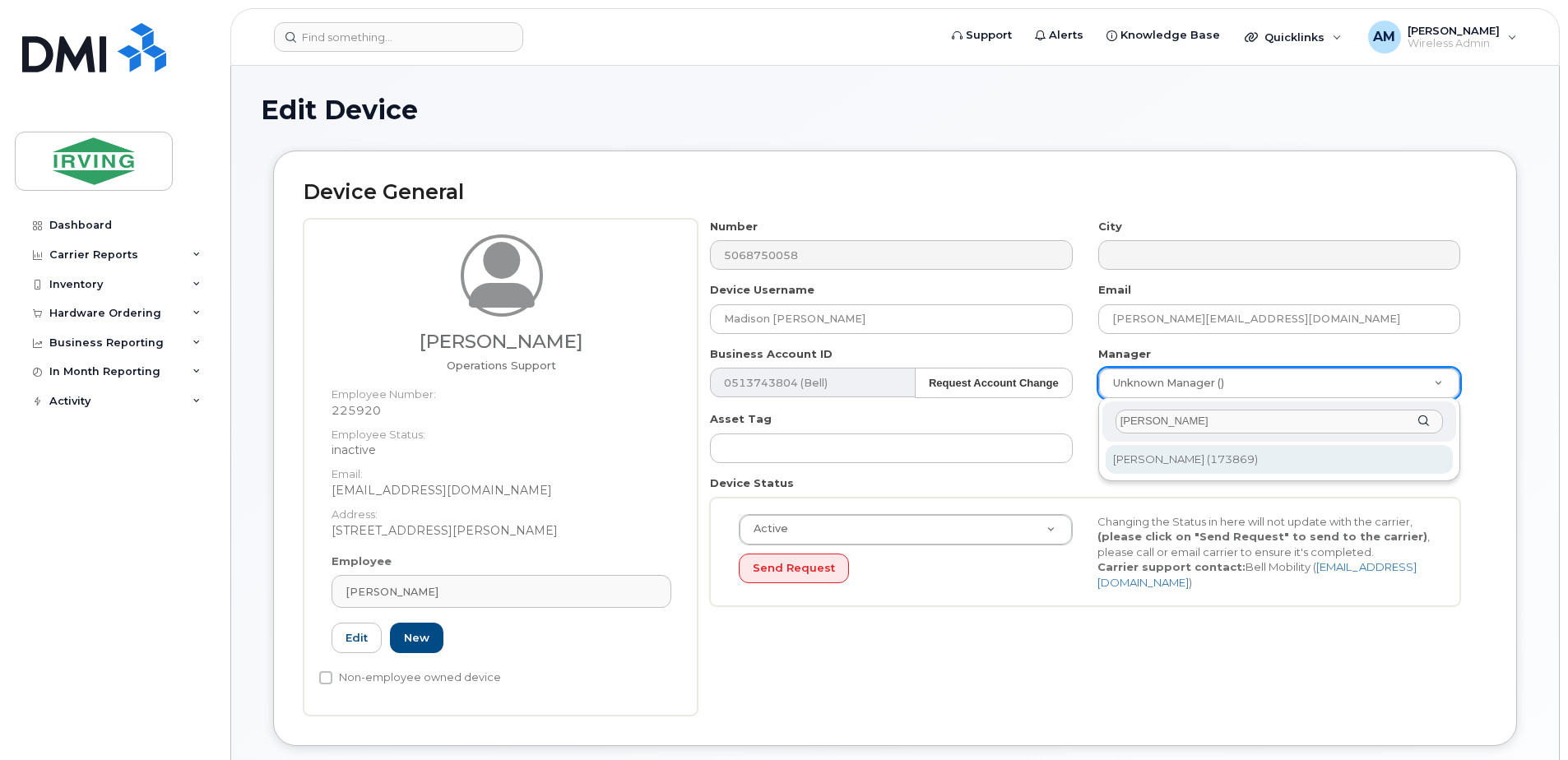
type input "andre boud"
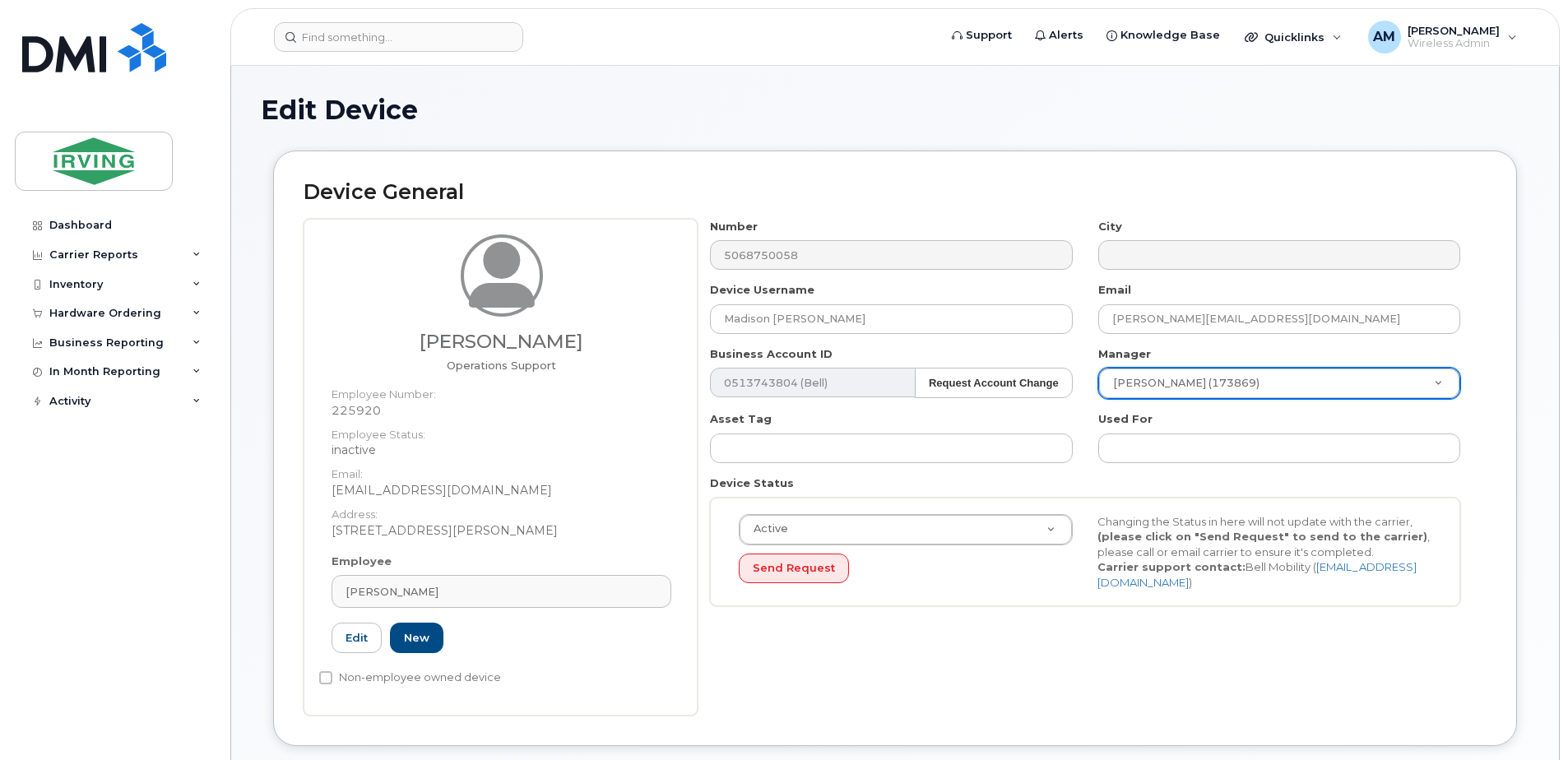
type input "1487171"
click at [1157, 469] on div "Number 5068750058 City Device Username Madison Scribner Email Scribner.Madison@…" at bounding box center [1085, 419] width 776 height 400
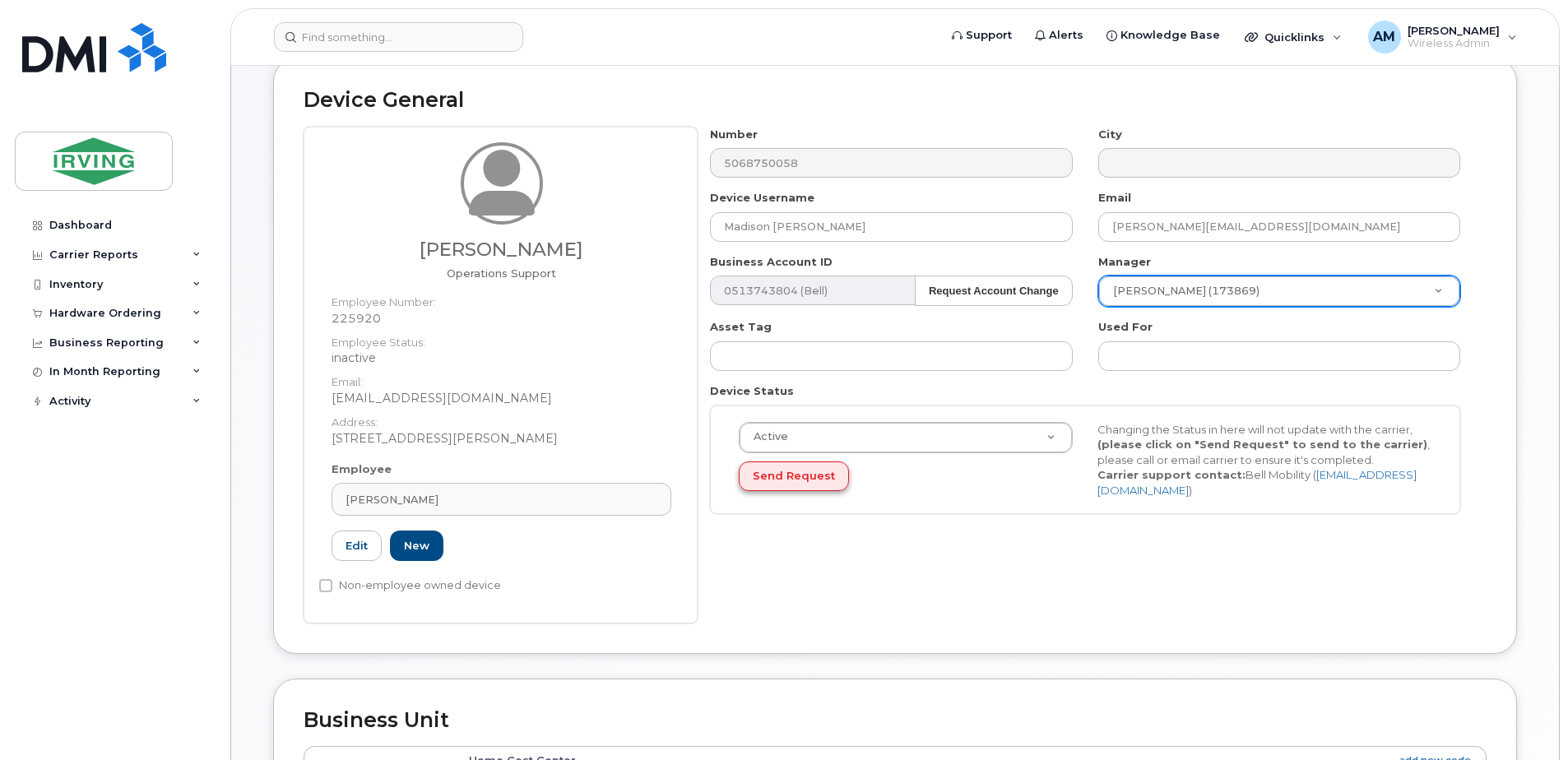
scroll to position [82, 0]
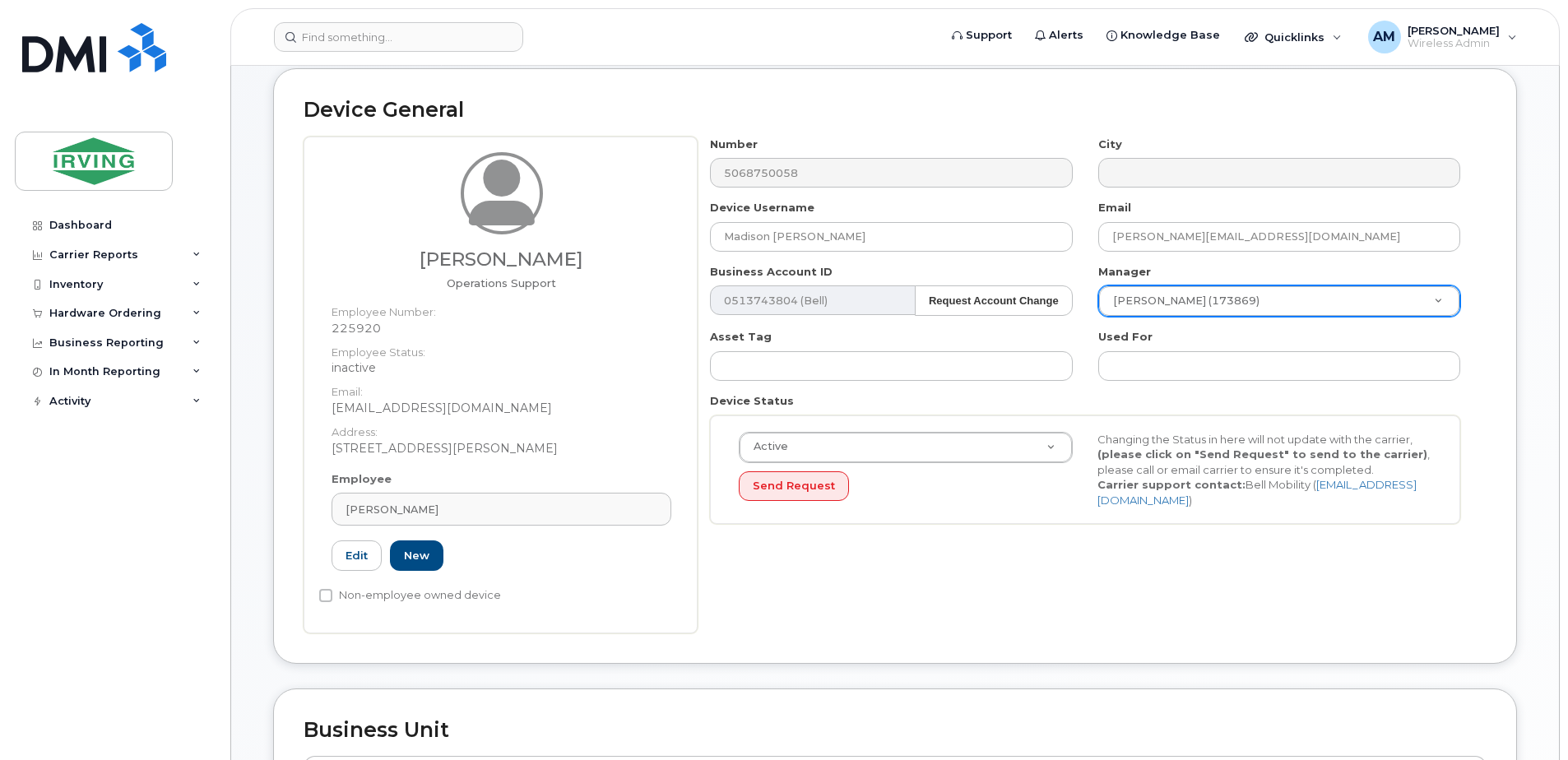
drag, startPoint x: 968, startPoint y: 603, endPoint x: 938, endPoint y: 590, distance: 32.7
click at [966, 601] on div "Number 5068750058 City Device Username Madison Scribner Email Scribner.Madison@…" at bounding box center [1092, 385] width 789 height 497
click at [422, 503] on span "Brooke Minifie" at bounding box center [392, 509] width 93 height 16
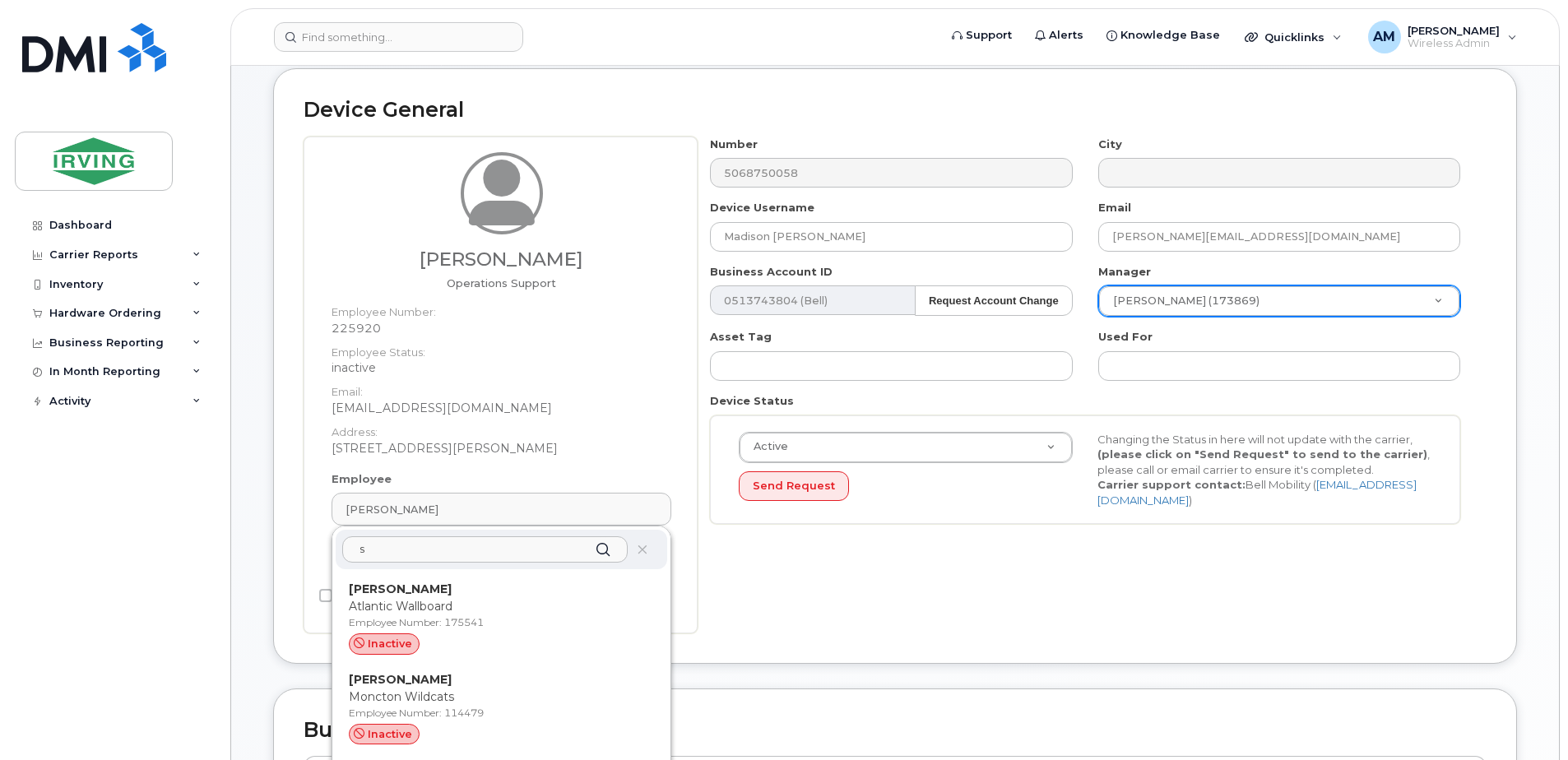
scroll to position [0, 0]
type input "s"
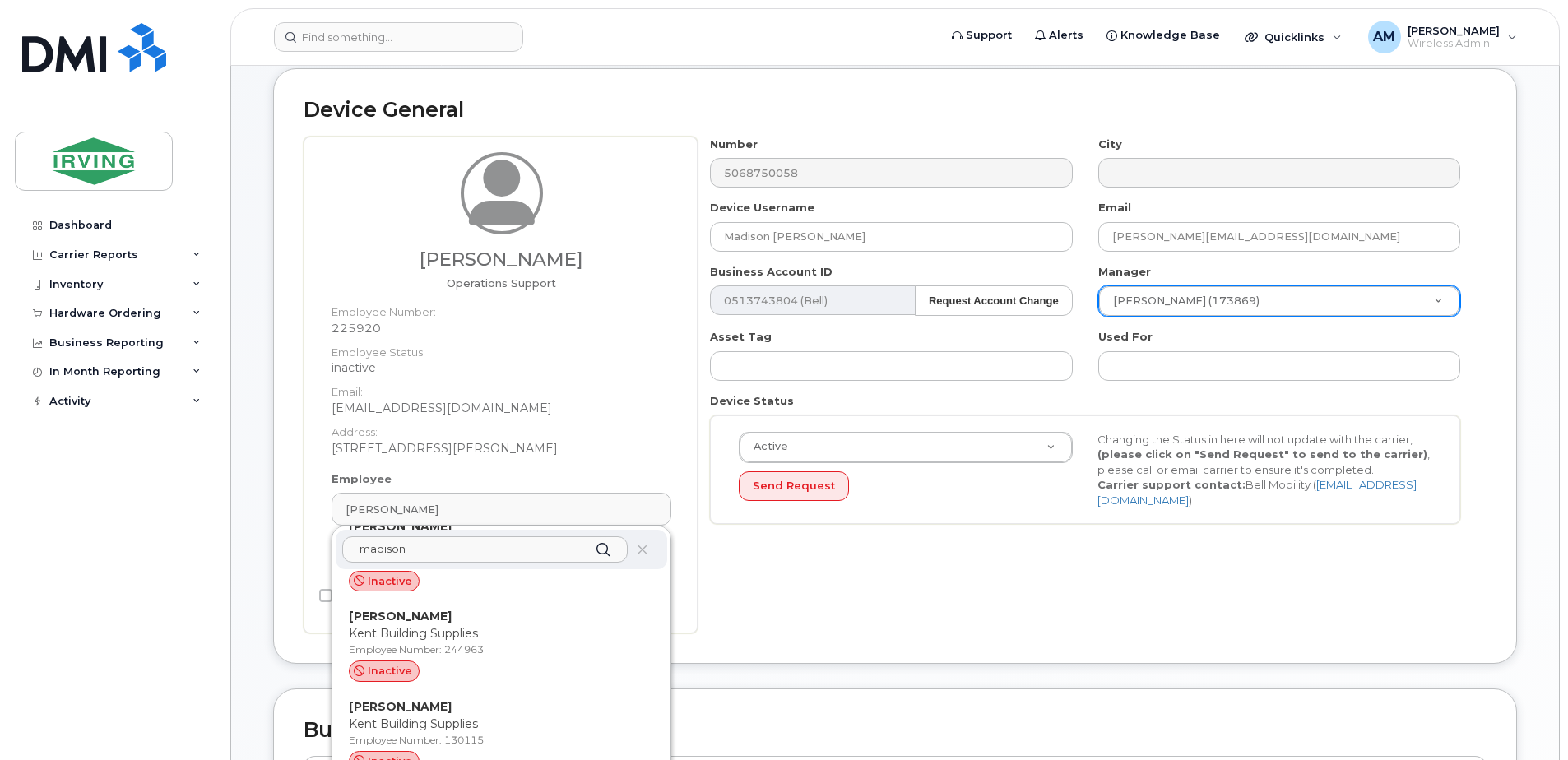
scroll to position [164, 0]
type input "madison"
click at [810, 625] on div "Number 5068750058 City Device Username Madison Scribner Email Scribner.Madison@…" at bounding box center [1092, 385] width 789 height 497
